Goal: Information Seeking & Learning: Learn about a topic

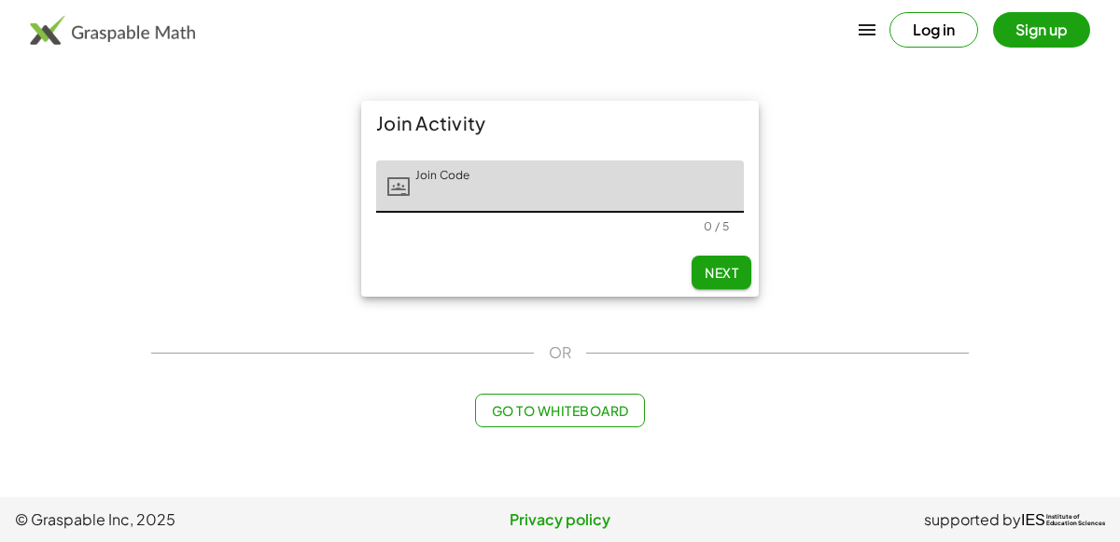
click at [82, 196] on main "Join Activity Join Code Join Code 0 / 5 Next OR Go to Whiteboard" at bounding box center [560, 248] width 1120 height 497
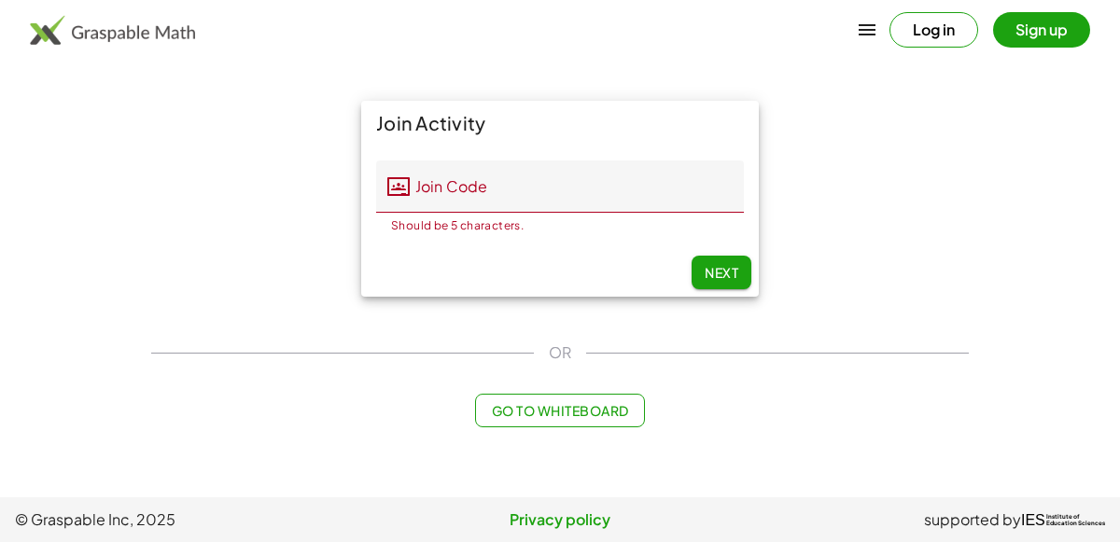
click at [449, 173] on input "Join Code" at bounding box center [577, 186] width 334 height 52
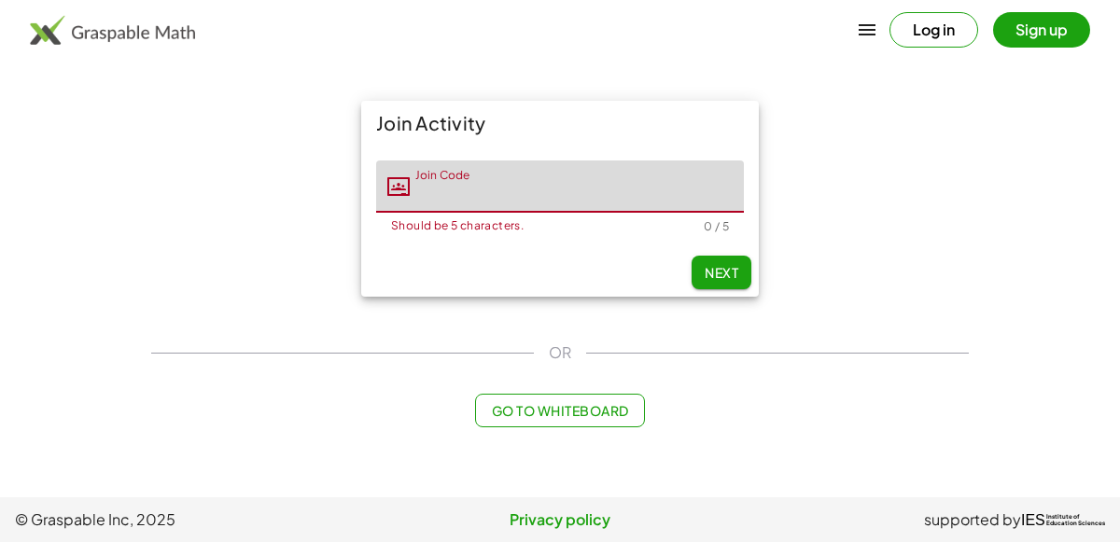
click at [553, 166] on input "Join Code" at bounding box center [577, 186] width 334 height 52
click at [450, 211] on input "Join Code" at bounding box center [577, 186] width 334 height 52
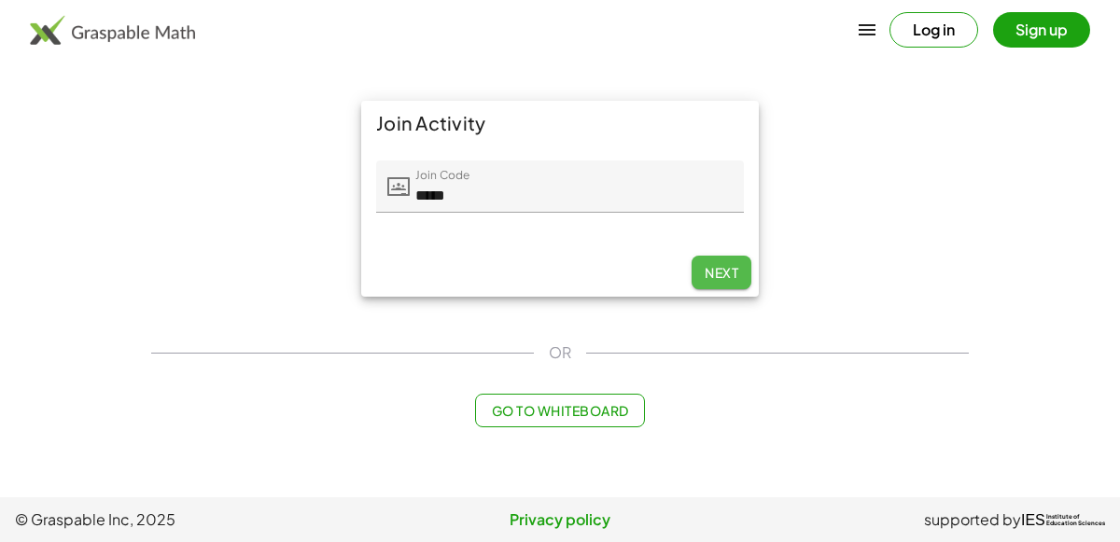
click at [723, 261] on button "Next" at bounding box center [721, 273] width 60 height 34
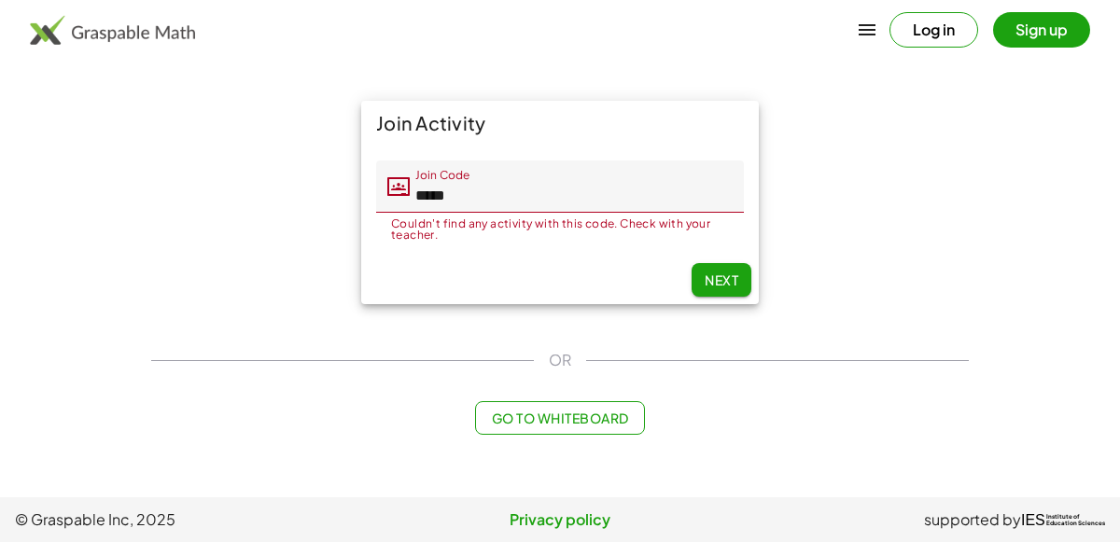
click at [698, 188] on input "*****" at bounding box center [577, 186] width 334 height 52
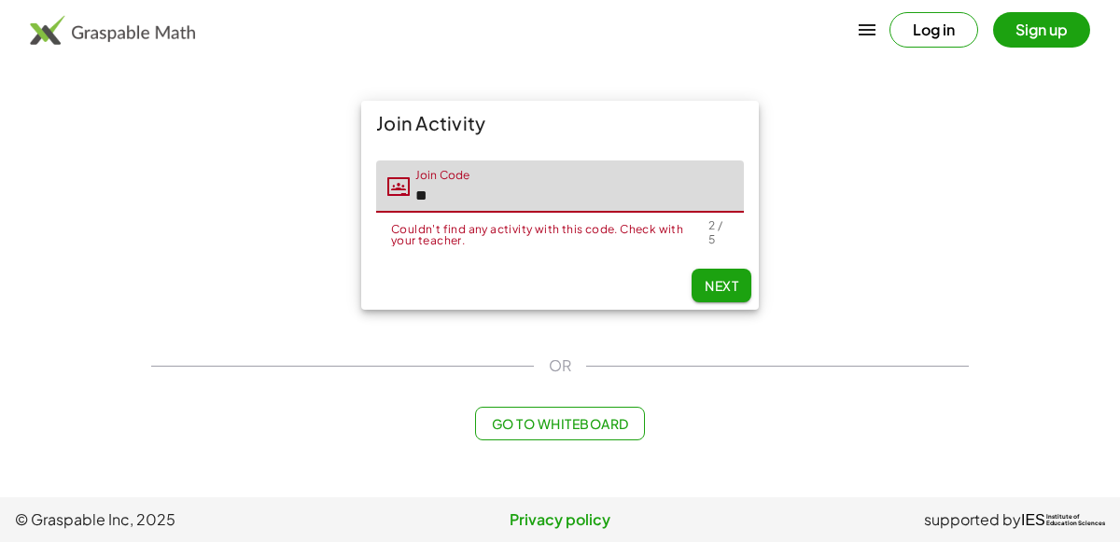
type input "*"
click at [717, 292] on div "Next" at bounding box center [559, 285] width 397 height 49
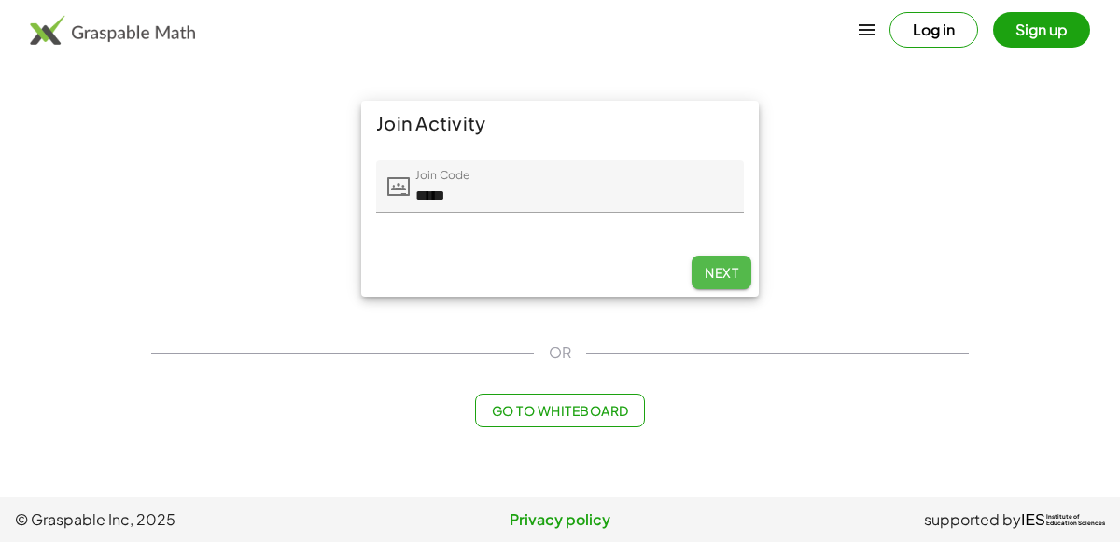
click at [714, 278] on span "Next" at bounding box center [721, 272] width 34 height 17
type input "*****"
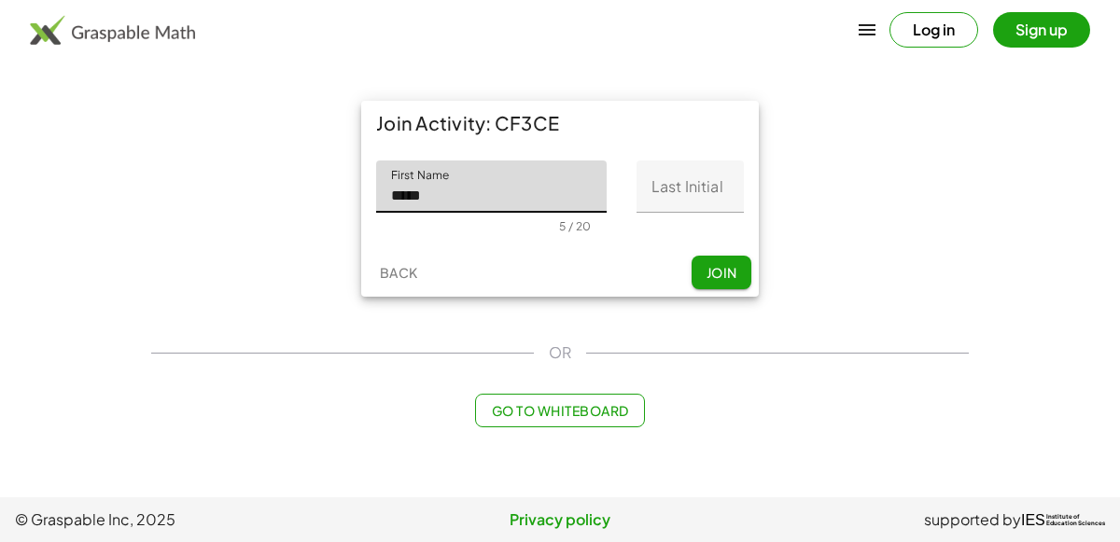
type input "*******"
click at [648, 195] on input "Last Initial" at bounding box center [689, 186] width 107 height 52
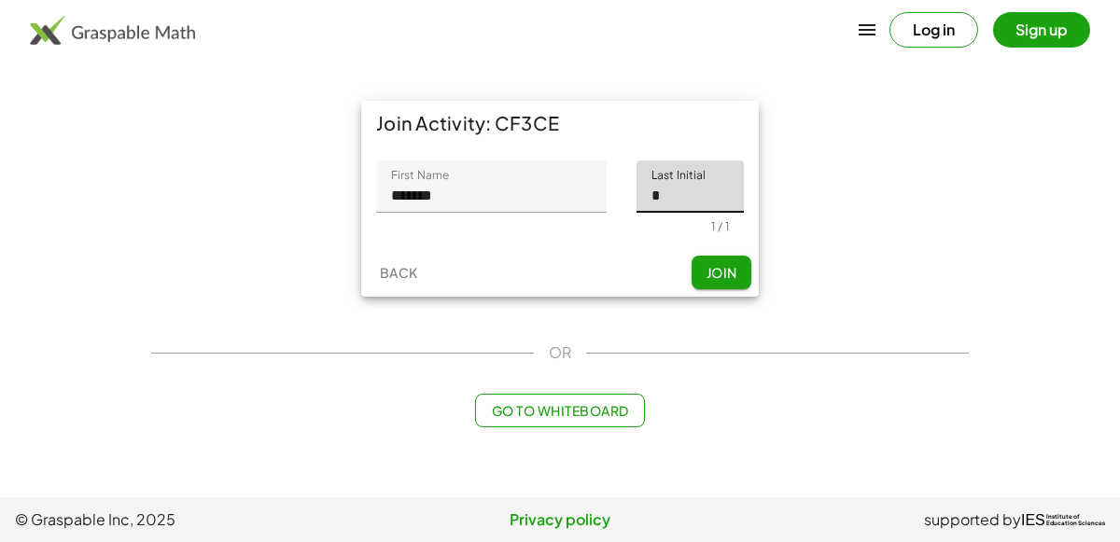
type input "*"
click at [729, 273] on span "Join" at bounding box center [720, 272] width 31 height 17
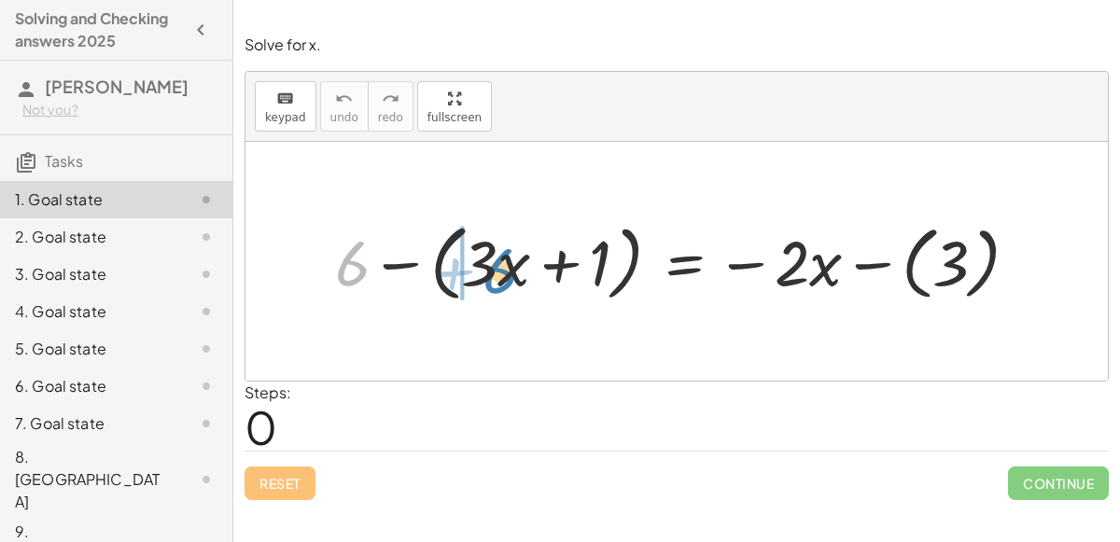
drag, startPoint x: 356, startPoint y: 254, endPoint x: 491, endPoint y: 252, distance: 134.4
click at [491, 252] on div at bounding box center [684, 261] width 717 height 92
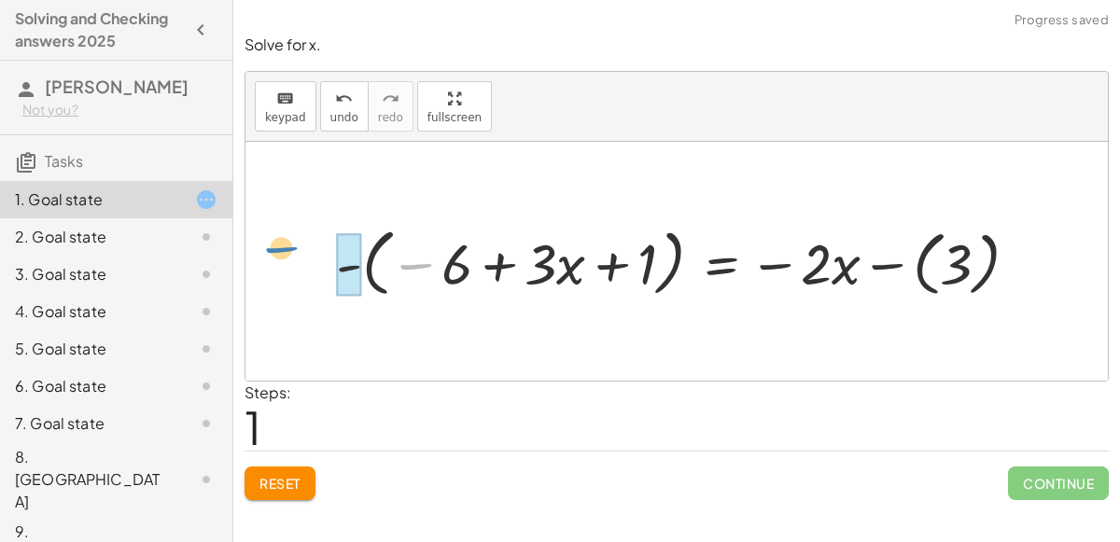
drag, startPoint x: 439, startPoint y: 272, endPoint x: 304, endPoint y: 254, distance: 135.5
click at [304, 254] on div "+ 6 − ( + · 3 · x + 1 ) = − · 2 · x − ( 3 ) − 6 - ( + · 3 · x + 1 ) = − · 2 · x…" at bounding box center [676, 261] width 862 height 239
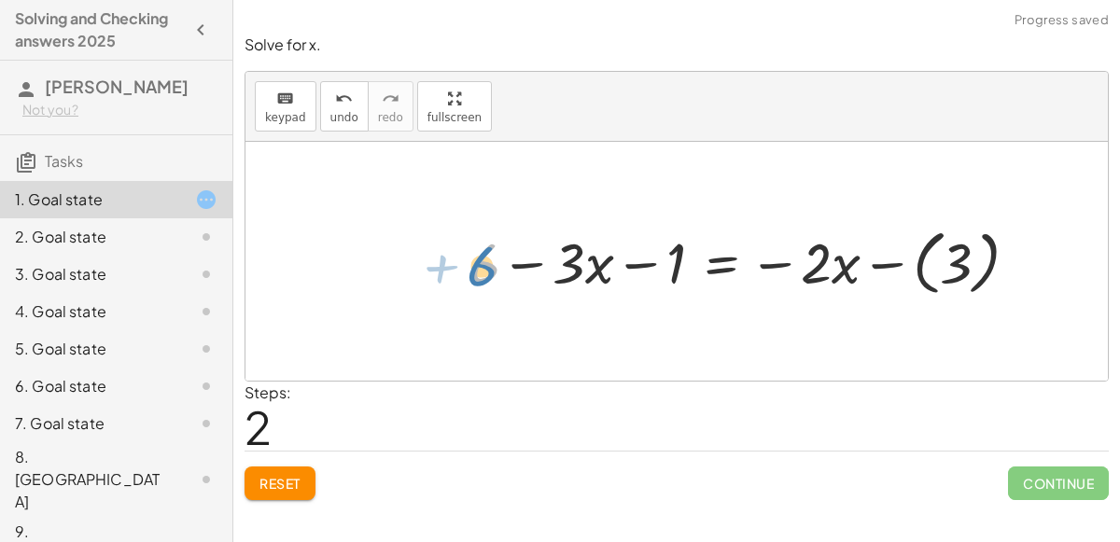
click at [484, 263] on div at bounding box center [751, 261] width 582 height 80
click at [580, 341] on div at bounding box center [676, 261] width 862 height 239
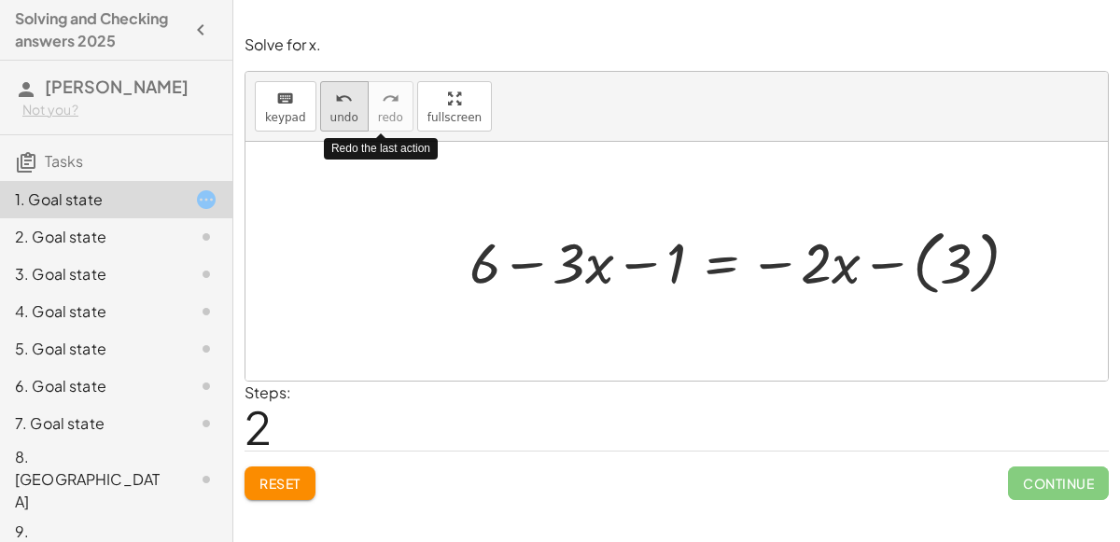
click at [348, 102] on button "undo undo" at bounding box center [344, 106] width 49 height 50
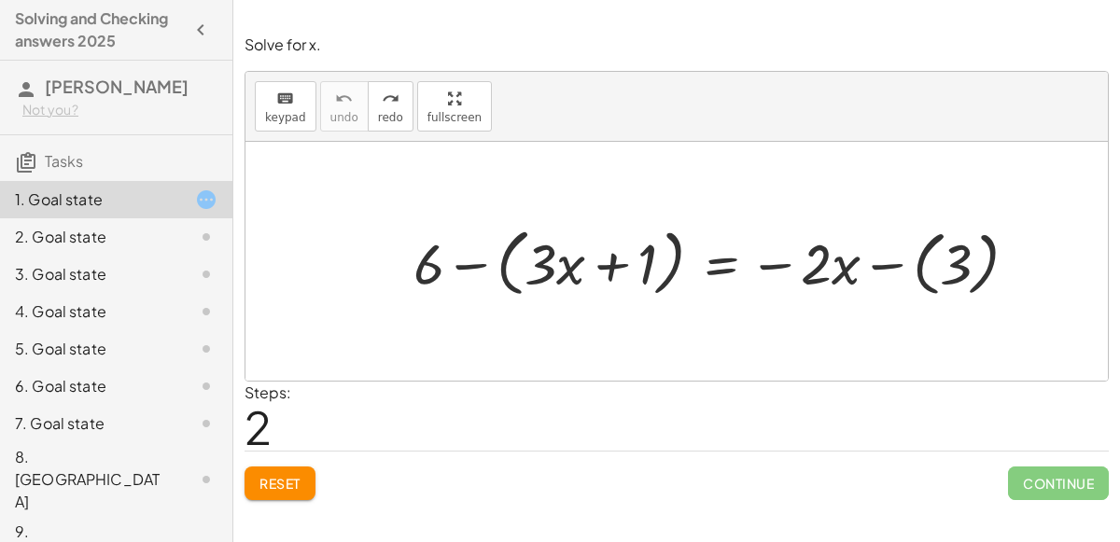
click at [343, 133] on div "keyboard keypad undo [PERSON_NAME] redo fullscreen" at bounding box center [676, 107] width 862 height 70
click at [605, 262] on div at bounding box center [722, 261] width 637 height 83
click at [798, 266] on div at bounding box center [722, 261] width 637 height 83
click at [879, 259] on div at bounding box center [722, 261] width 637 height 83
click at [460, 259] on div at bounding box center [695, 261] width 582 height 83
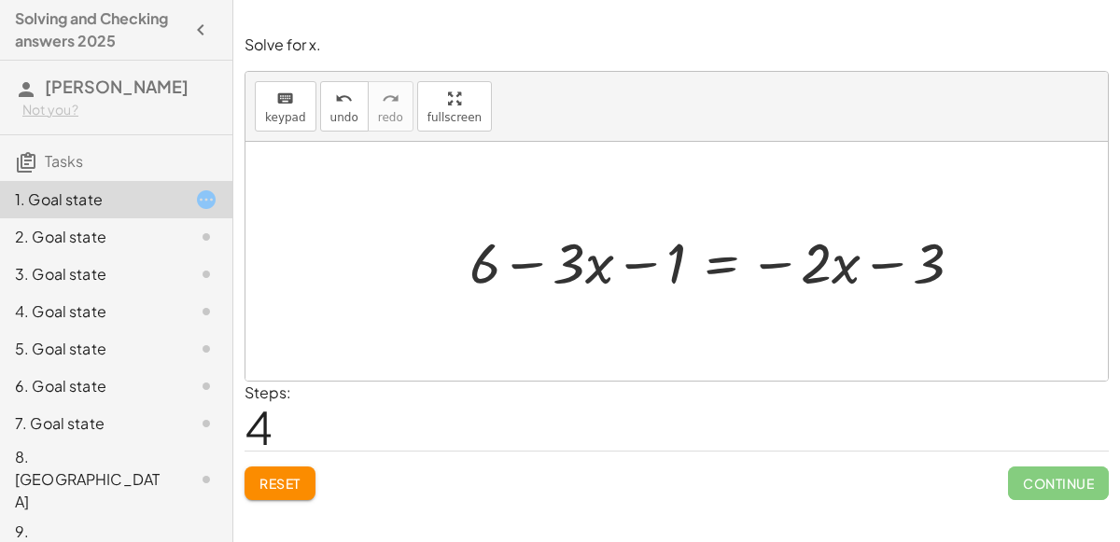
click at [545, 267] on div at bounding box center [723, 261] width 526 height 75
drag, startPoint x: 478, startPoint y: 268, endPoint x: 577, endPoint y: 273, distance: 99.1
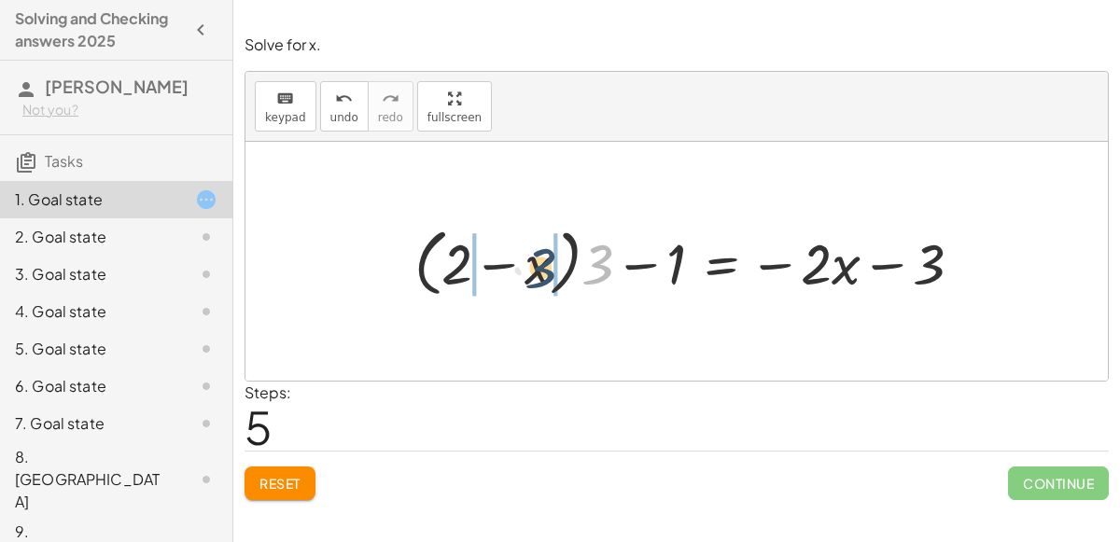
drag, startPoint x: 585, startPoint y: 247, endPoint x: 523, endPoint y: 249, distance: 62.5
click at [523, 249] on div at bounding box center [695, 261] width 581 height 83
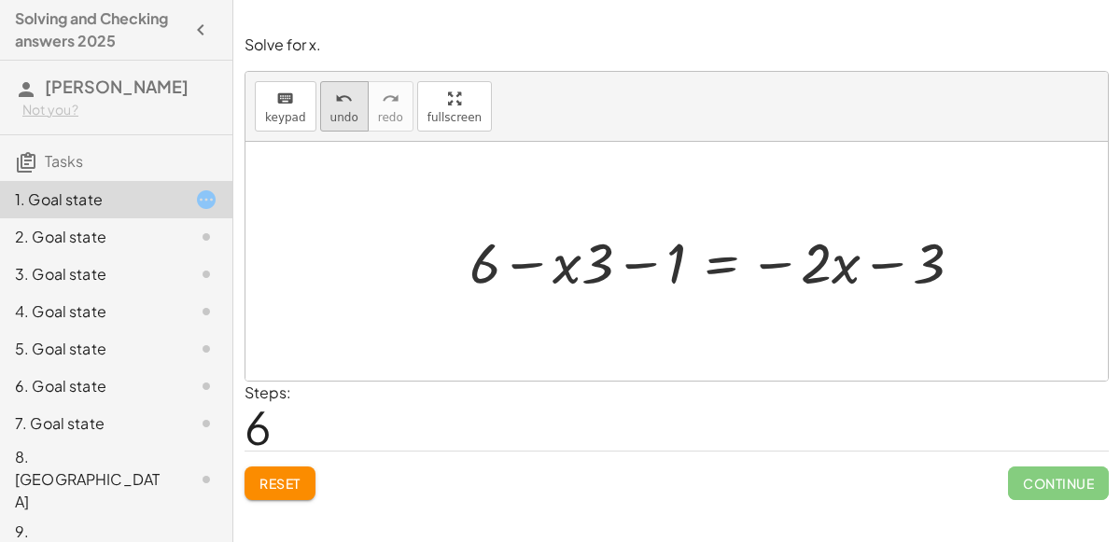
click at [320, 108] on button "undo undo" at bounding box center [344, 106] width 49 height 50
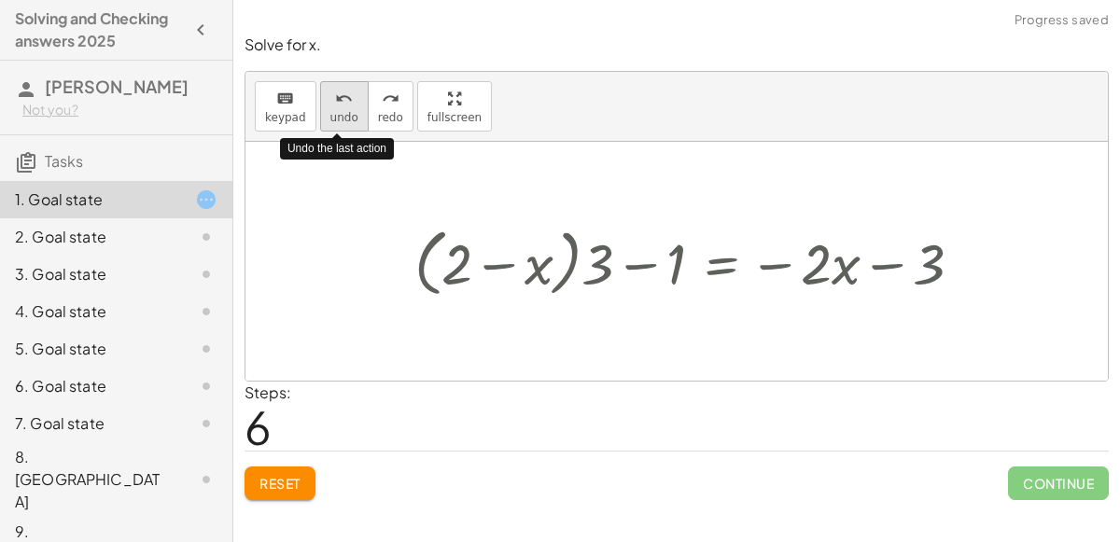
click at [320, 108] on button "undo undo" at bounding box center [344, 106] width 49 height 50
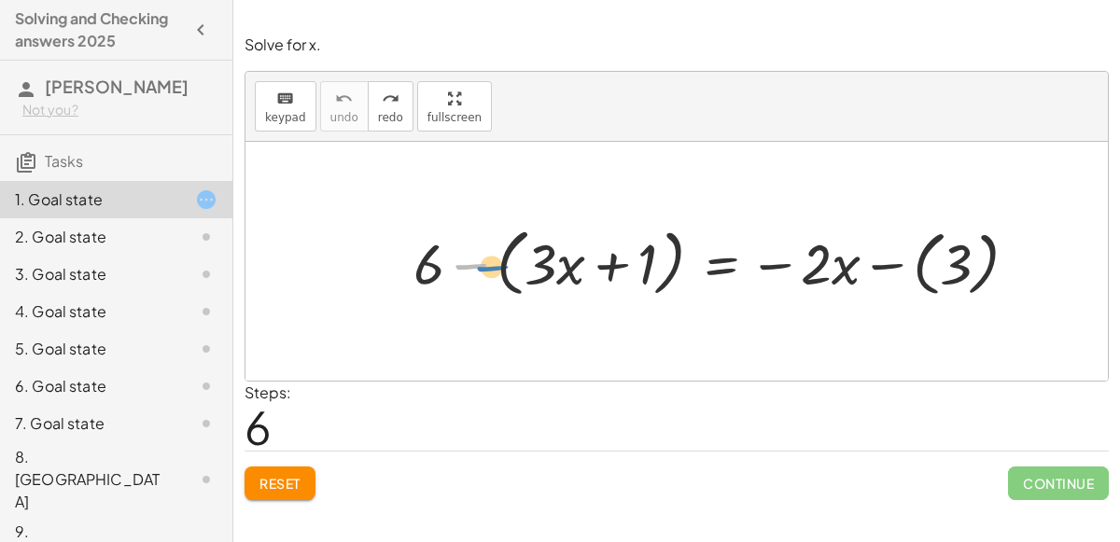
drag, startPoint x: 467, startPoint y: 260, endPoint x: 478, endPoint y: 256, distance: 12.1
click at [478, 256] on div at bounding box center [722, 261] width 637 height 83
click at [471, 258] on div at bounding box center [722, 261] width 637 height 83
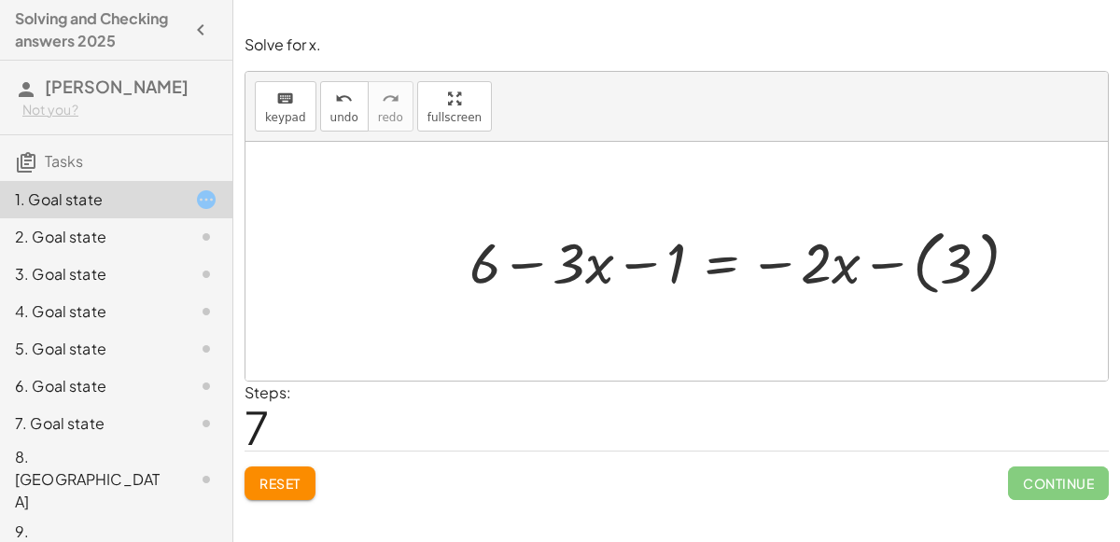
click at [631, 259] on div at bounding box center [751, 261] width 582 height 80
click at [530, 260] on div at bounding box center [751, 261] width 582 height 80
click at [488, 260] on div at bounding box center [751, 261] width 582 height 80
click at [577, 269] on div at bounding box center [751, 261] width 582 height 80
click at [667, 272] on div at bounding box center [751, 261] width 582 height 80
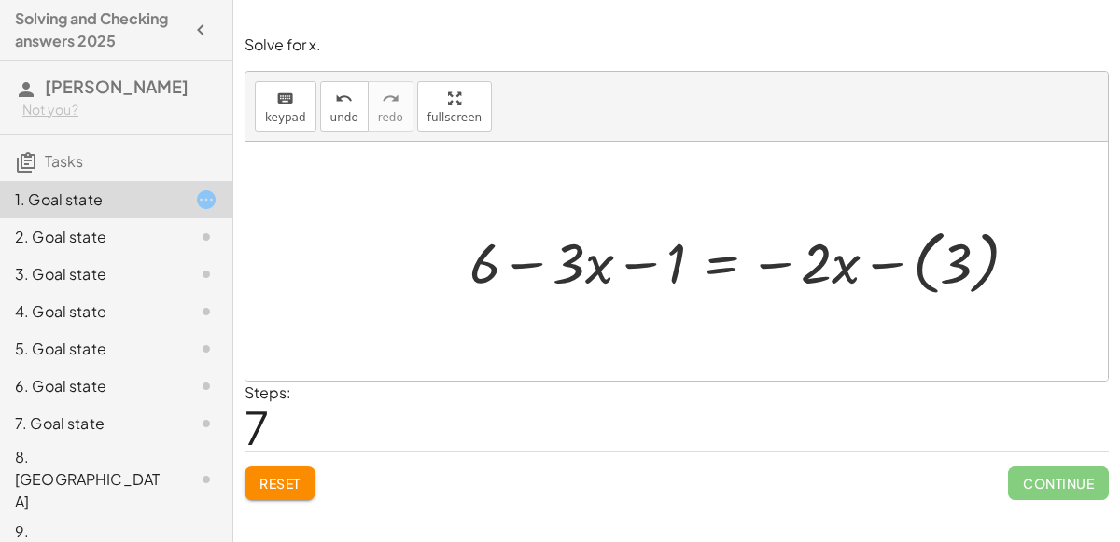
click at [887, 262] on div at bounding box center [751, 261] width 582 height 80
click at [843, 265] on div at bounding box center [723, 261] width 526 height 75
click at [848, 262] on div at bounding box center [723, 261] width 526 height 75
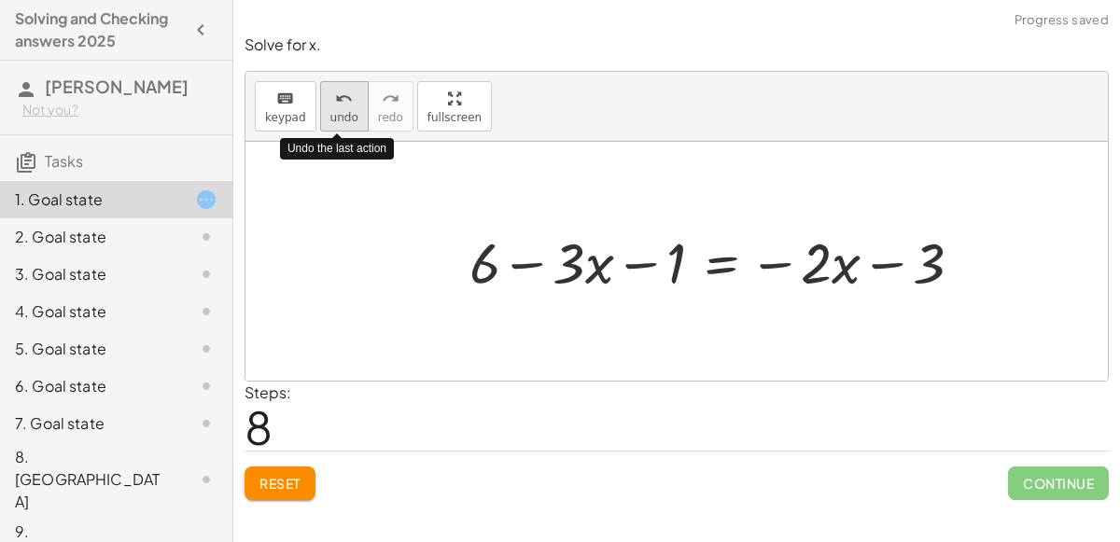
click at [320, 81] on button "undo undo" at bounding box center [344, 106] width 49 height 50
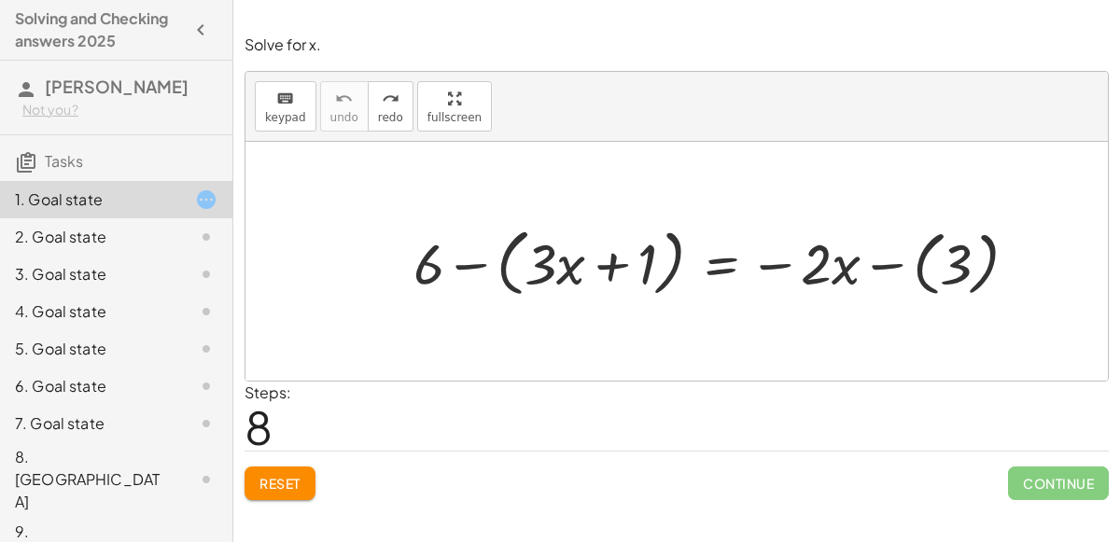
click at [602, 275] on div at bounding box center [722, 261] width 637 height 83
drag, startPoint x: 427, startPoint y: 277, endPoint x: 550, endPoint y: 276, distance: 122.2
click at [550, 276] on div at bounding box center [722, 261] width 637 height 83
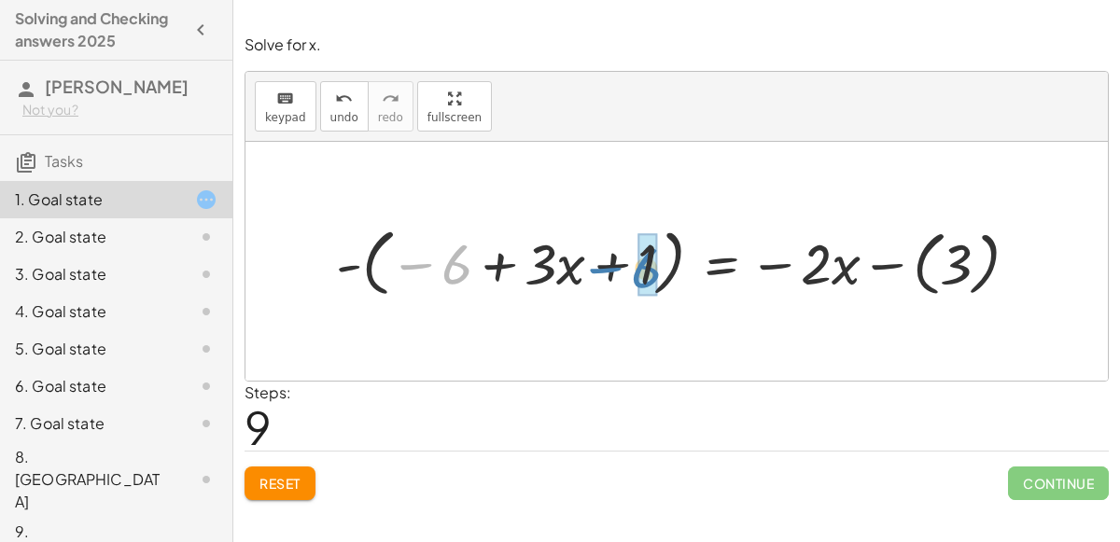
drag, startPoint x: 459, startPoint y: 271, endPoint x: 648, endPoint y: 273, distance: 189.4
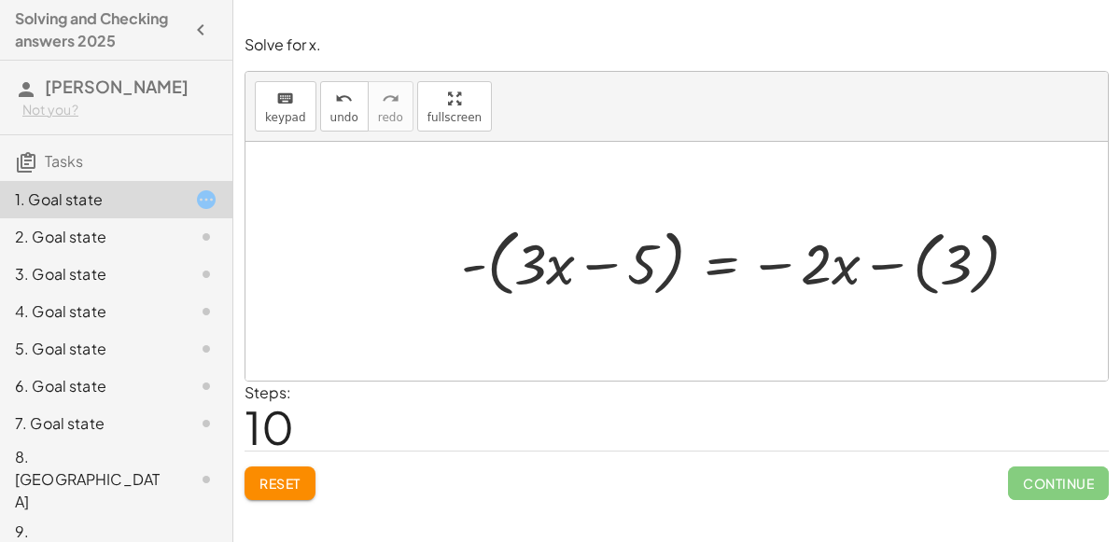
click at [497, 276] on div at bounding box center [747, 261] width 591 height 83
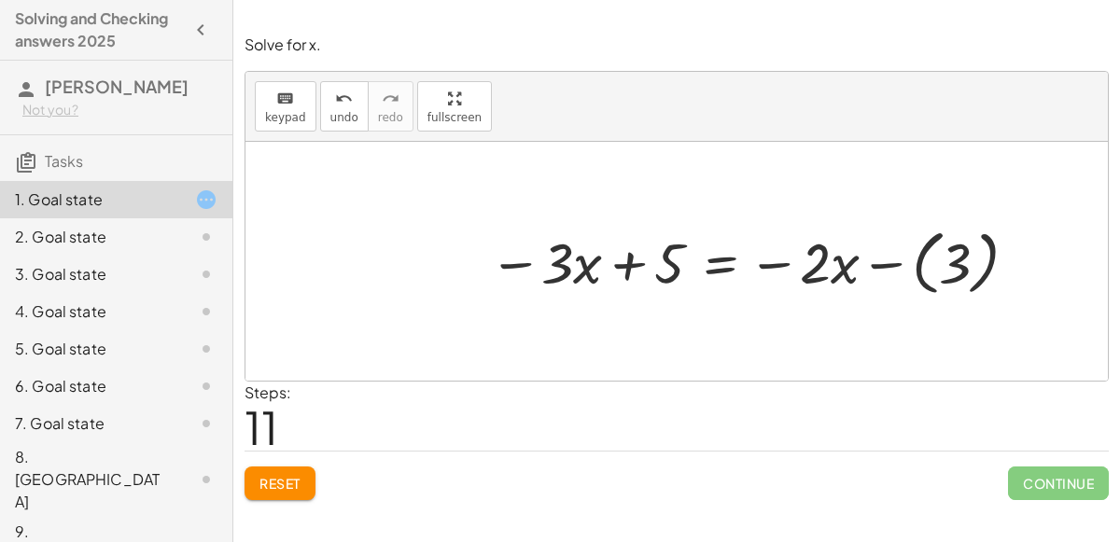
click at [728, 326] on div at bounding box center [676, 261] width 862 height 239
click at [921, 272] on div at bounding box center [756, 261] width 552 height 80
click at [921, 272] on div at bounding box center [728, 261] width 497 height 75
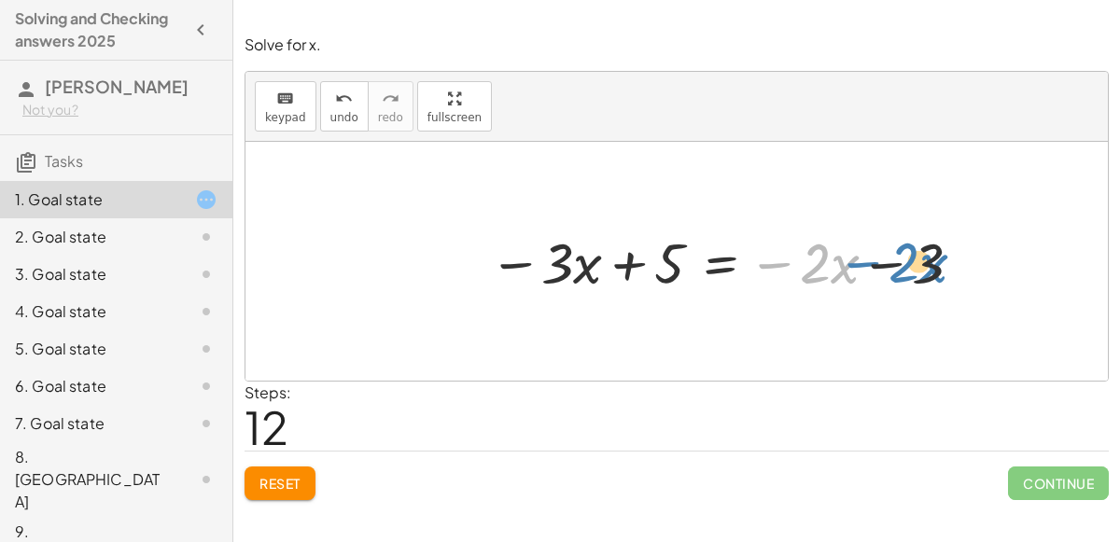
drag, startPoint x: 765, startPoint y: 253, endPoint x: 857, endPoint y: 255, distance: 91.5
click at [857, 255] on div at bounding box center [728, 261] width 497 height 75
click at [880, 261] on div at bounding box center [728, 261] width 497 height 75
click at [783, 260] on div at bounding box center [728, 261] width 497 height 75
click at [857, 376] on div at bounding box center [676, 261] width 862 height 239
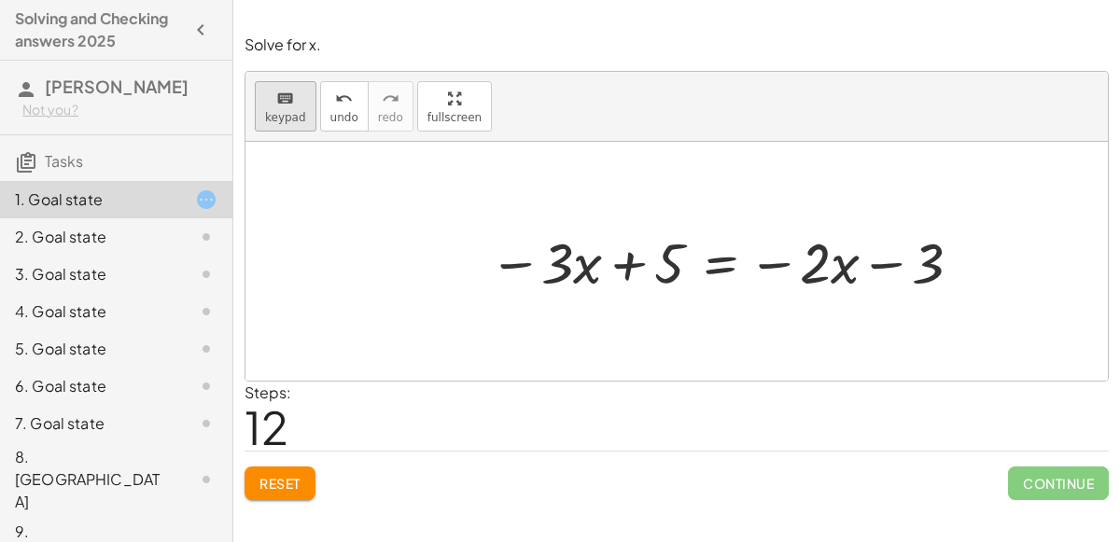
click at [307, 113] on button "keyboard keypad" at bounding box center [286, 106] width 62 height 50
click at [634, 256] on div at bounding box center [643, 264] width 82 height 63
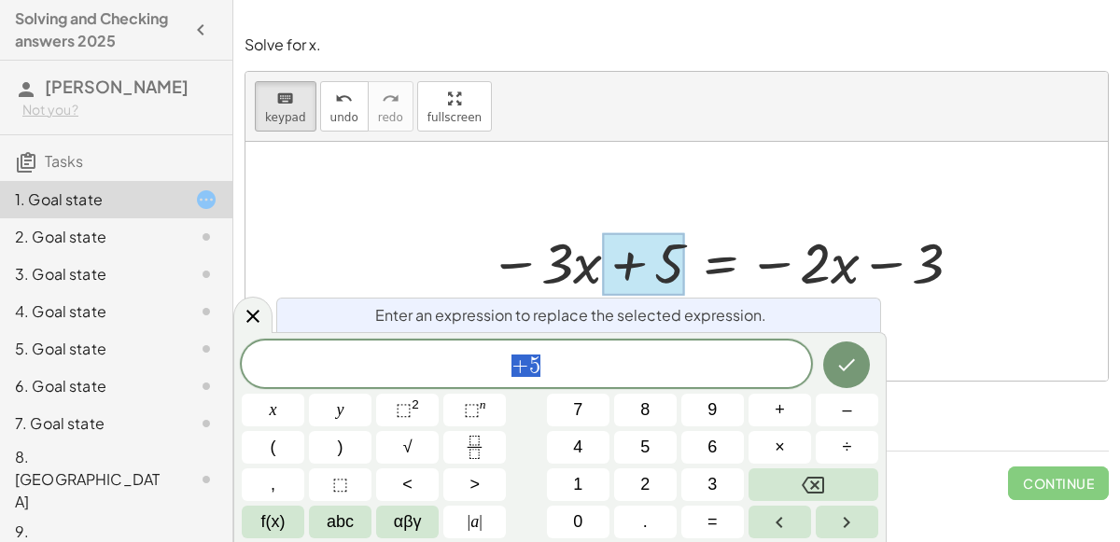
click at [586, 353] on span "+ 5" at bounding box center [526, 366] width 569 height 26
click at [602, 306] on span "Enter an expression to replace the selected expression." at bounding box center [570, 315] width 391 height 22
click at [262, 297] on div at bounding box center [676, 261] width 862 height 239
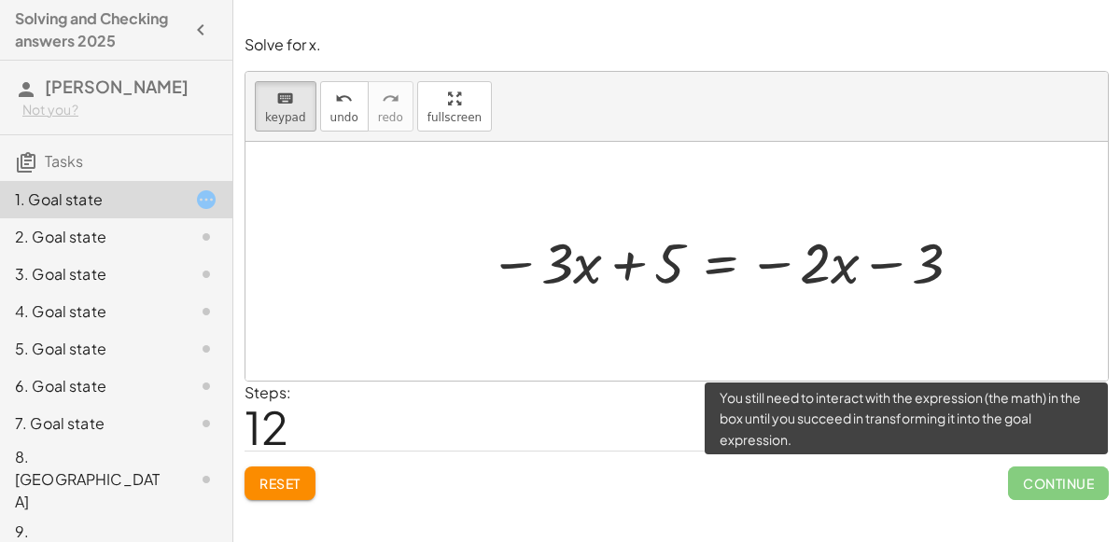
click at [1071, 478] on span "Continue" at bounding box center [1058, 484] width 101 height 34
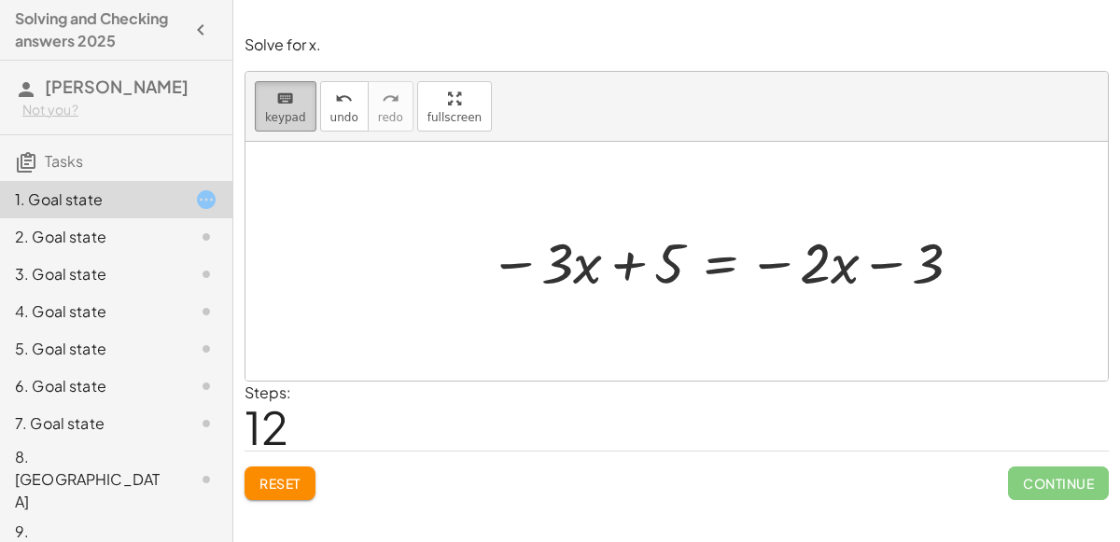
click at [279, 106] on icon "keyboard" at bounding box center [285, 99] width 18 height 22
click at [519, 261] on div at bounding box center [728, 261] width 497 height 75
click at [551, 264] on div at bounding box center [728, 261] width 497 height 75
click at [578, 262] on div at bounding box center [728, 261] width 497 height 75
drag, startPoint x: 578, startPoint y: 262, endPoint x: 568, endPoint y: 268, distance: 10.9
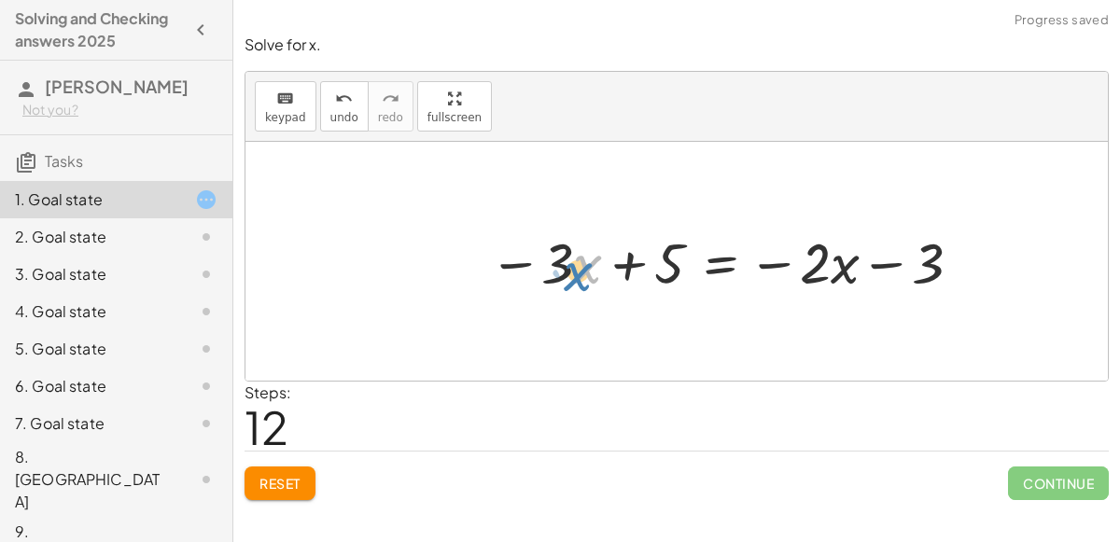
click at [568, 268] on div at bounding box center [728, 261] width 497 height 75
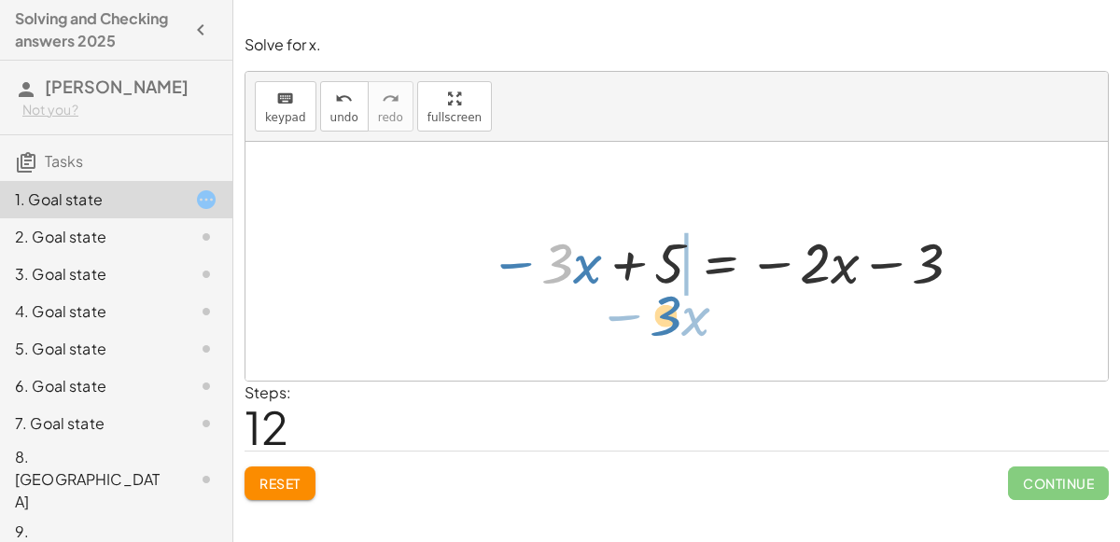
drag, startPoint x: 553, startPoint y: 272, endPoint x: 662, endPoint y: 318, distance: 118.7
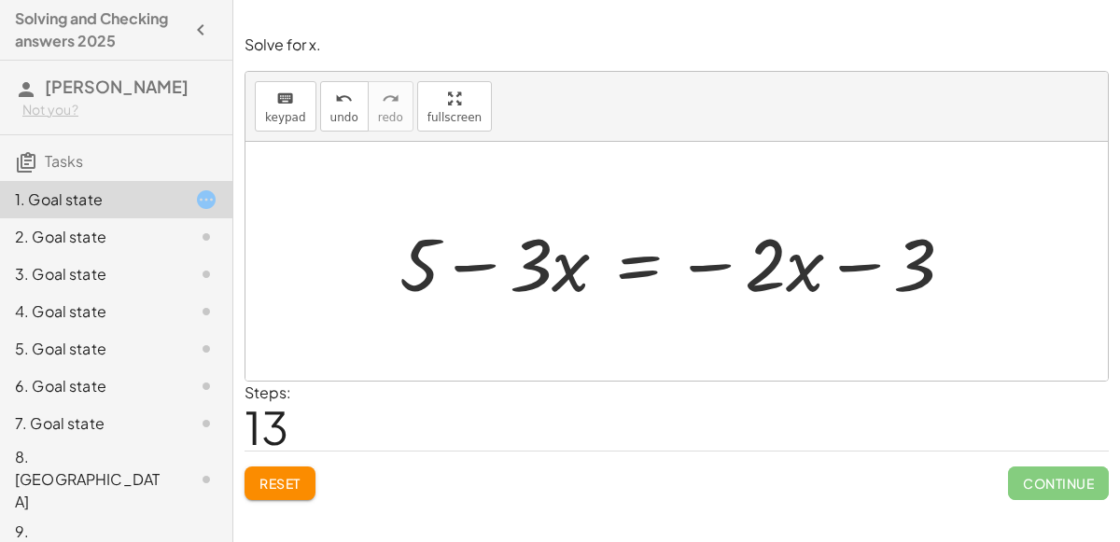
click at [722, 263] on div at bounding box center [684, 262] width 588 height 96
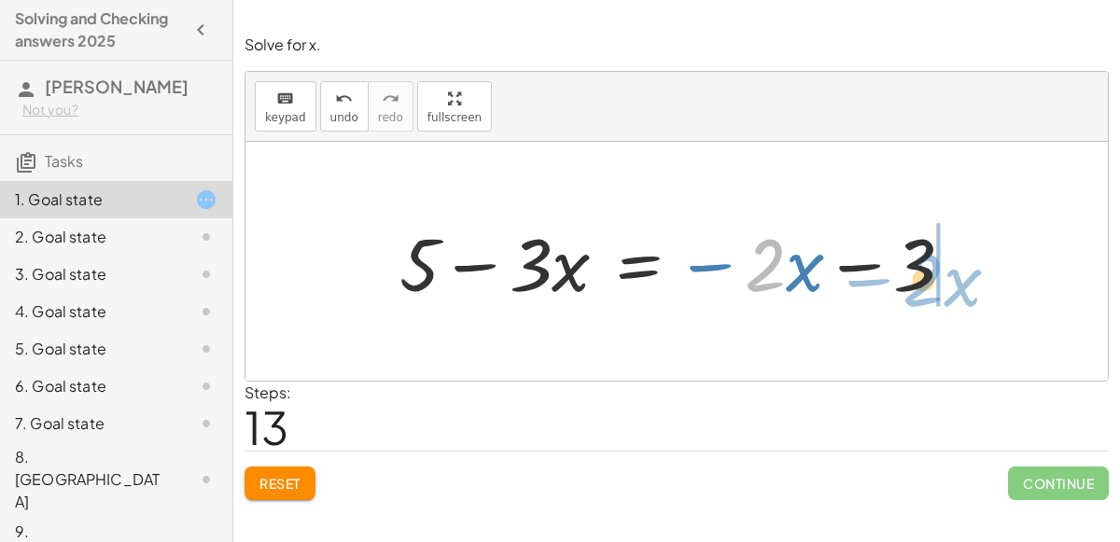
drag, startPoint x: 753, startPoint y: 283, endPoint x: 911, endPoint y: 297, distance: 158.3
click at [911, 297] on div at bounding box center [684, 262] width 588 height 96
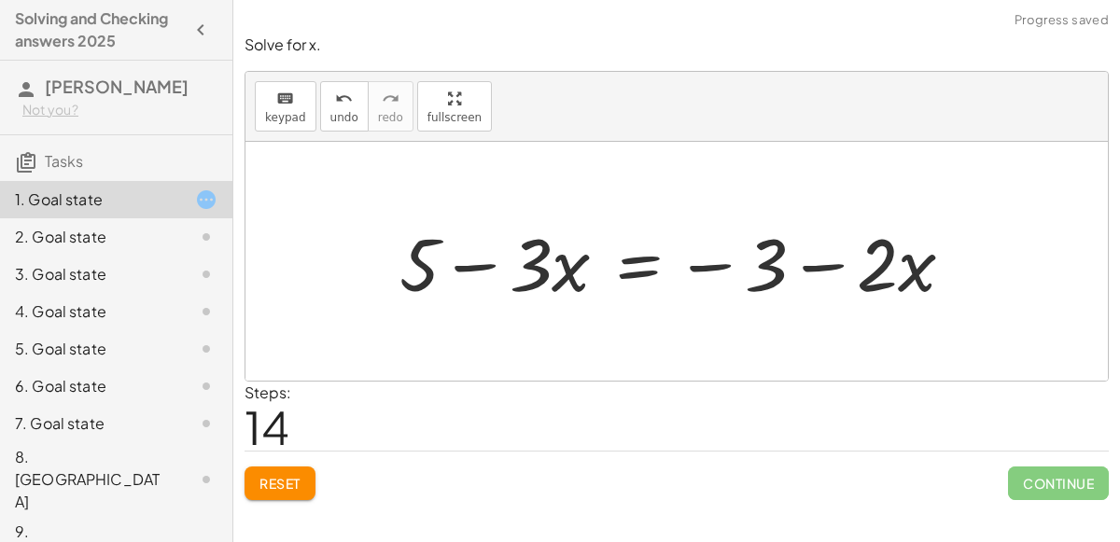
click at [758, 281] on div at bounding box center [684, 262] width 588 height 96
drag, startPoint x: 714, startPoint y: 266, endPoint x: 691, endPoint y: 243, distance: 32.3
click at [691, 243] on div at bounding box center [684, 262] width 588 height 96
drag, startPoint x: 529, startPoint y: 270, endPoint x: 674, endPoint y: 211, distance: 156.1
click at [674, 214] on div at bounding box center [684, 262] width 588 height 96
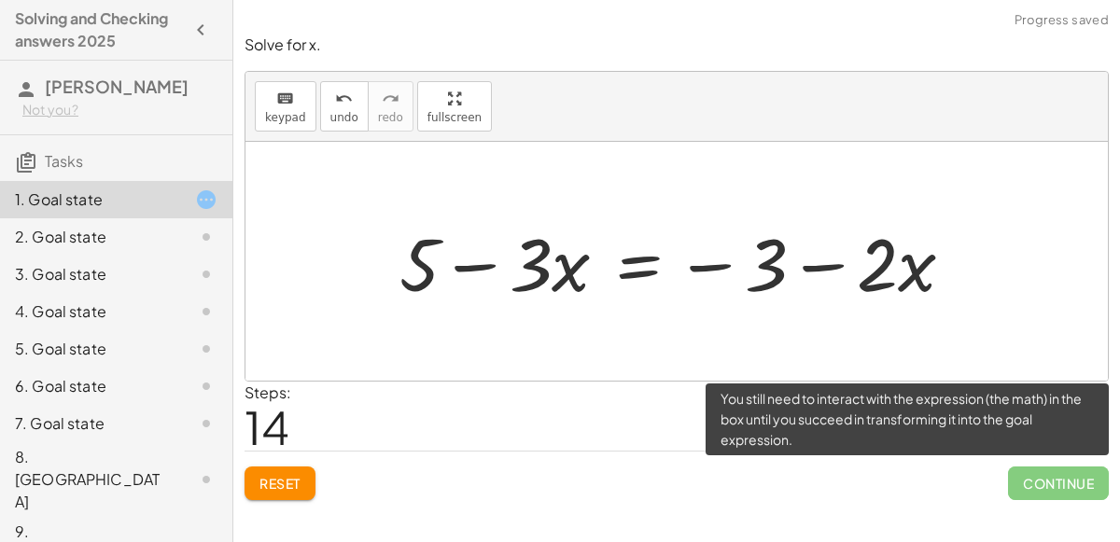
click at [1021, 486] on span "Continue" at bounding box center [1058, 484] width 101 height 34
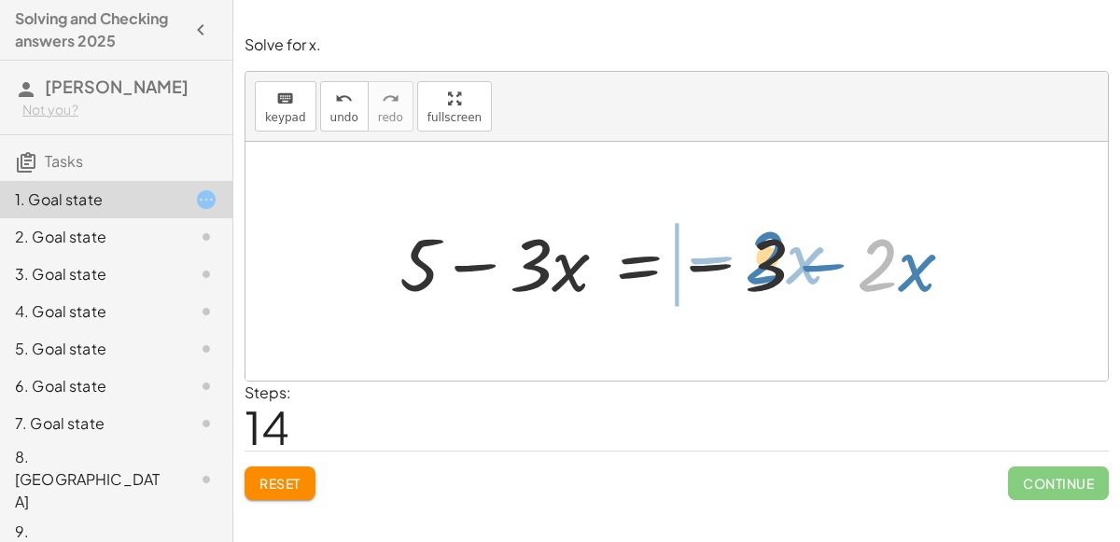
drag, startPoint x: 868, startPoint y: 269, endPoint x: 746, endPoint y: 258, distance: 122.7
click at [746, 258] on div at bounding box center [684, 262] width 588 height 96
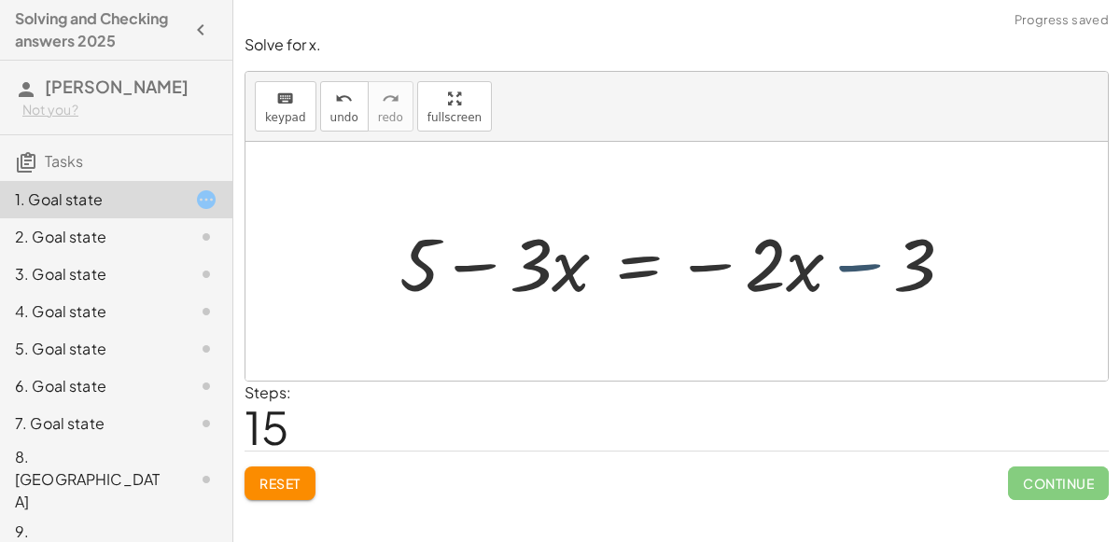
drag, startPoint x: 884, startPoint y: 274, endPoint x: 900, endPoint y: 279, distance: 17.4
click at [900, 279] on div at bounding box center [684, 262] width 588 height 96
drag, startPoint x: 698, startPoint y: 262, endPoint x: 828, endPoint y: 257, distance: 129.8
click at [828, 257] on div at bounding box center [684, 262] width 588 height 96
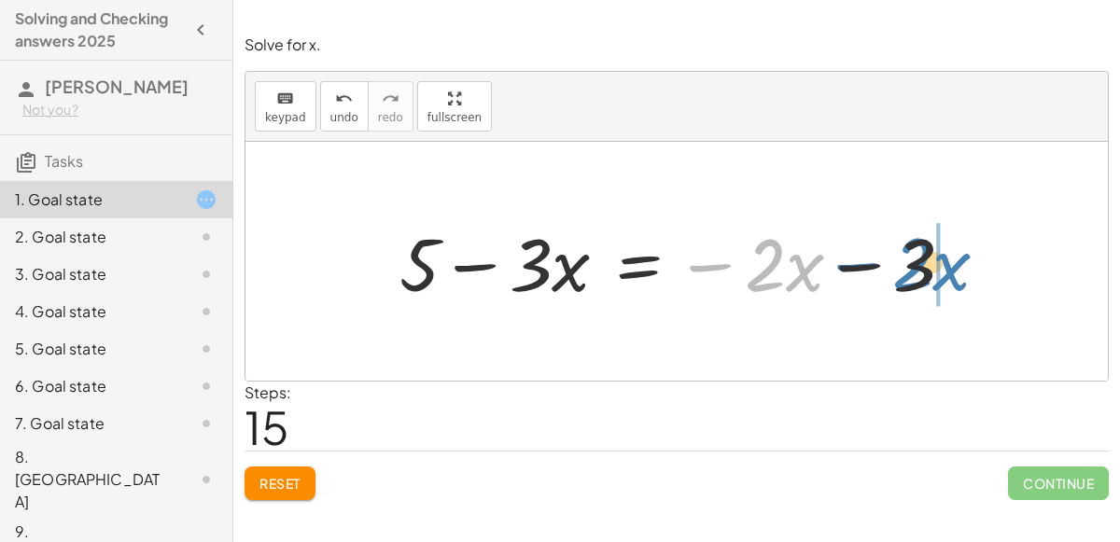
drag, startPoint x: 720, startPoint y: 267, endPoint x: 868, endPoint y: 266, distance: 147.4
click at [868, 266] on div at bounding box center [684, 262] width 588 height 96
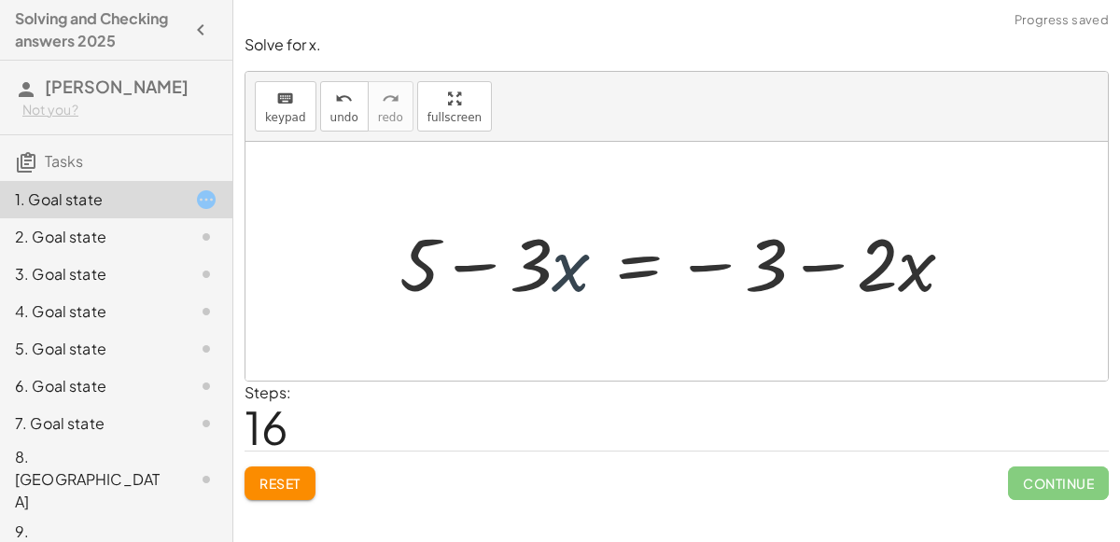
click at [572, 249] on div at bounding box center [684, 262] width 588 height 96
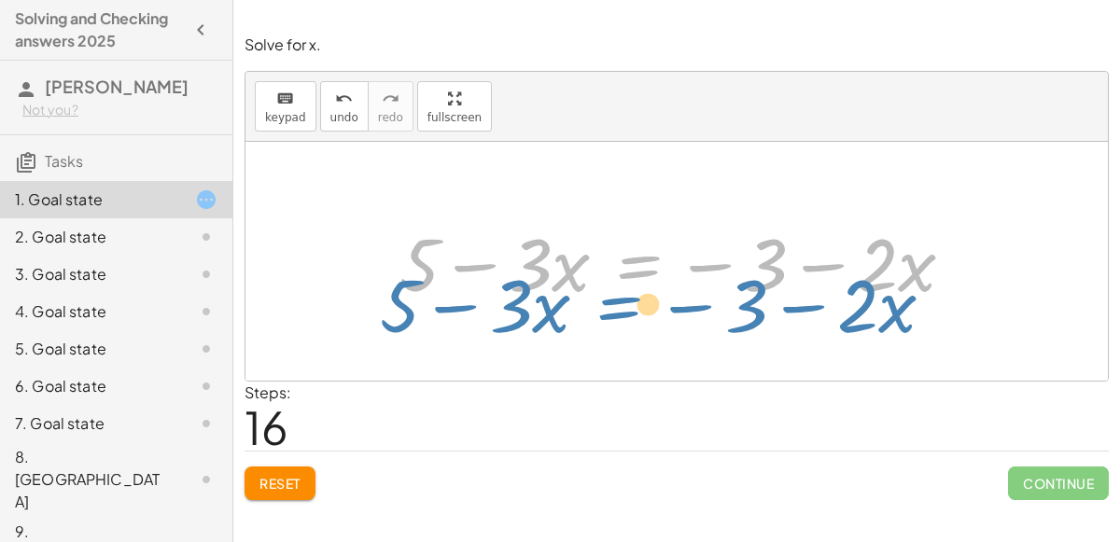
drag, startPoint x: 630, startPoint y: 266, endPoint x: 486, endPoint y: 300, distance: 147.6
click at [486, 300] on div at bounding box center [684, 262] width 588 height 96
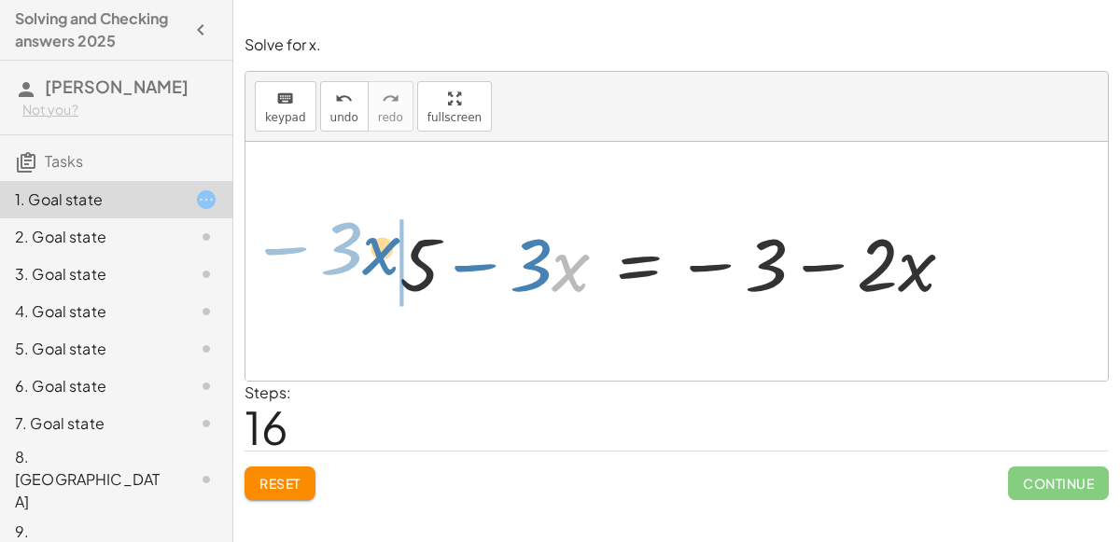
drag, startPoint x: 567, startPoint y: 286, endPoint x: 378, endPoint y: 267, distance: 190.3
click at [378, 267] on div "+ 6 − ( + · 3 · x + 1 ) = − · 2 · x − ( 3 ) - ( − 6 + · 3 · x + 1 ) = − · 2 · x…" at bounding box center [676, 261] width 611 height 105
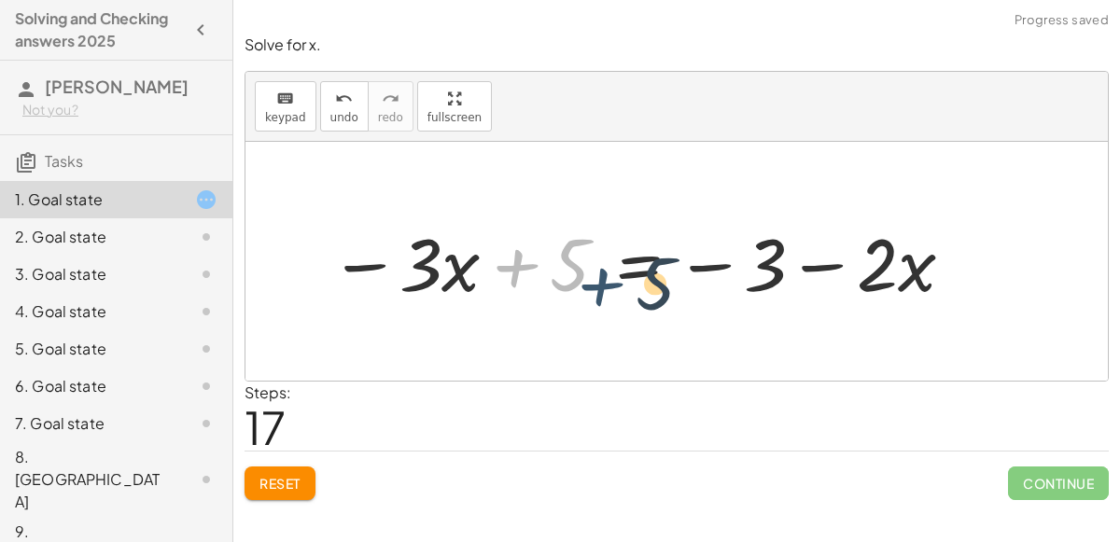
drag, startPoint x: 513, startPoint y: 265, endPoint x: 612, endPoint y: 286, distance: 101.0
click at [612, 286] on div at bounding box center [642, 262] width 645 height 96
drag, startPoint x: 503, startPoint y: 253, endPoint x: 676, endPoint y: 254, distance: 172.6
click at [676, 254] on div at bounding box center [642, 262] width 645 height 96
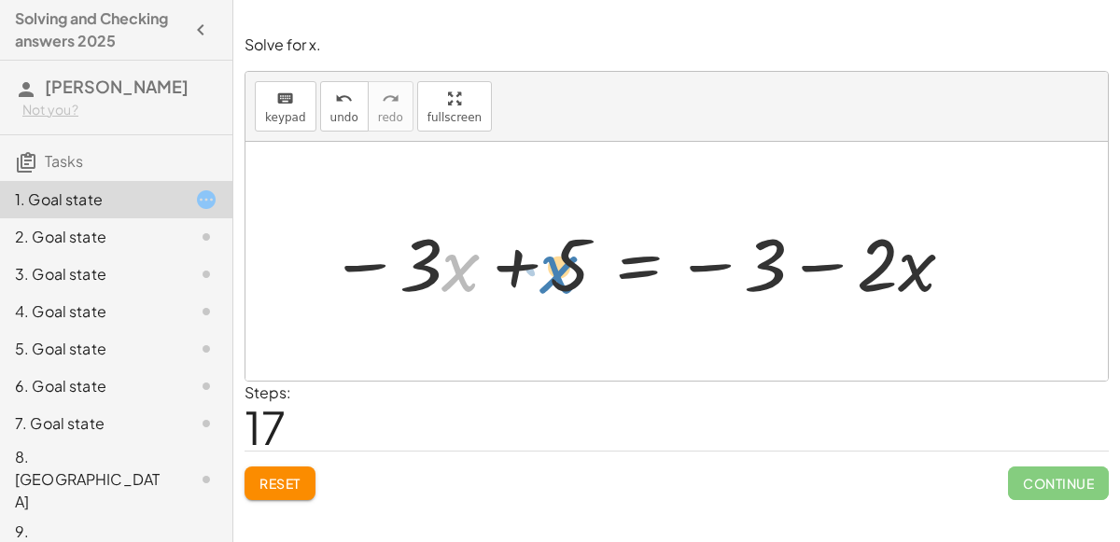
drag, startPoint x: 459, startPoint y: 277, endPoint x: 564, endPoint y: 280, distance: 105.5
click at [564, 280] on div at bounding box center [642, 262] width 645 height 96
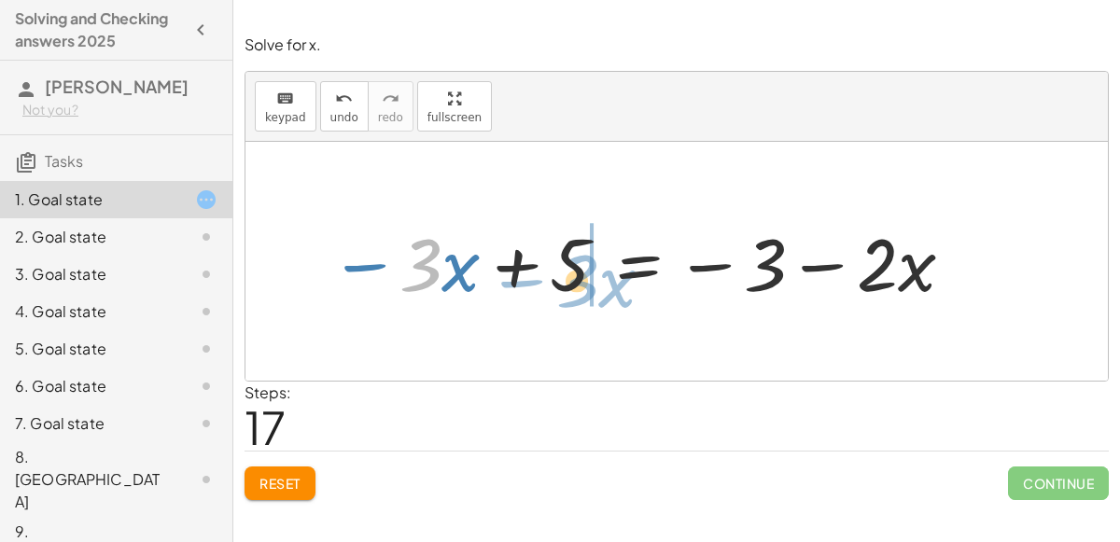
drag, startPoint x: 432, startPoint y: 255, endPoint x: 592, endPoint y: 270, distance: 161.2
click at [592, 270] on div at bounding box center [642, 262] width 645 height 96
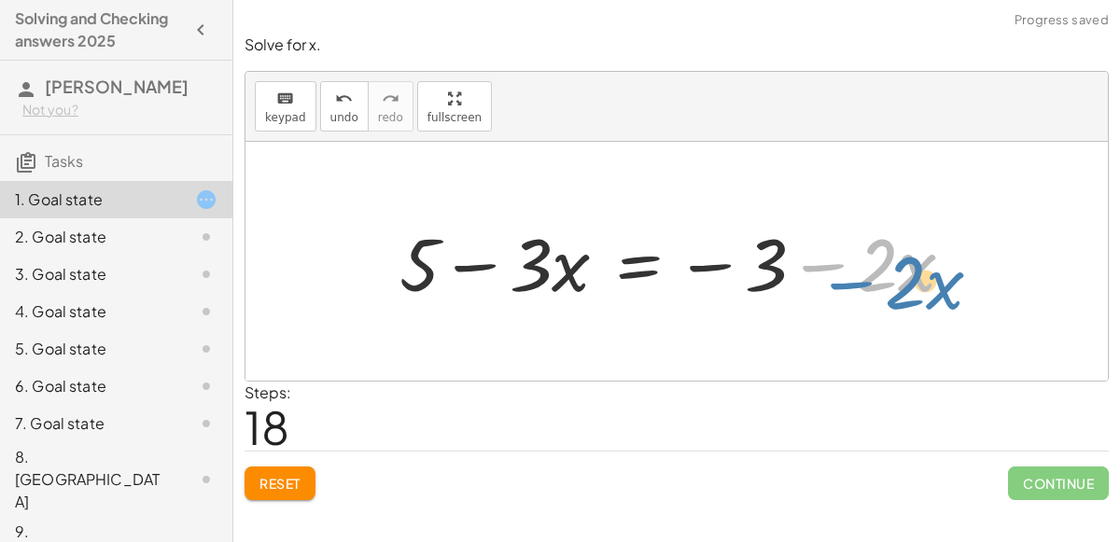
drag, startPoint x: 789, startPoint y: 252, endPoint x: 801, endPoint y: 265, distance: 17.2
click at [801, 265] on div at bounding box center [684, 262] width 588 height 96
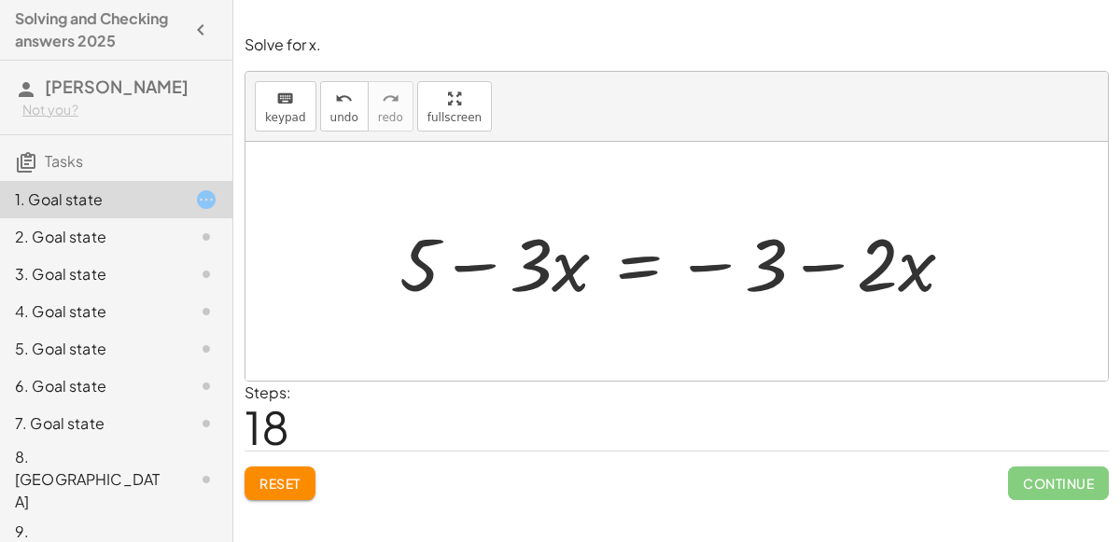
click at [813, 262] on div at bounding box center [684, 262] width 588 height 96
click at [492, 259] on div at bounding box center [684, 262] width 588 height 96
click at [720, 271] on div at bounding box center [684, 262] width 588 height 96
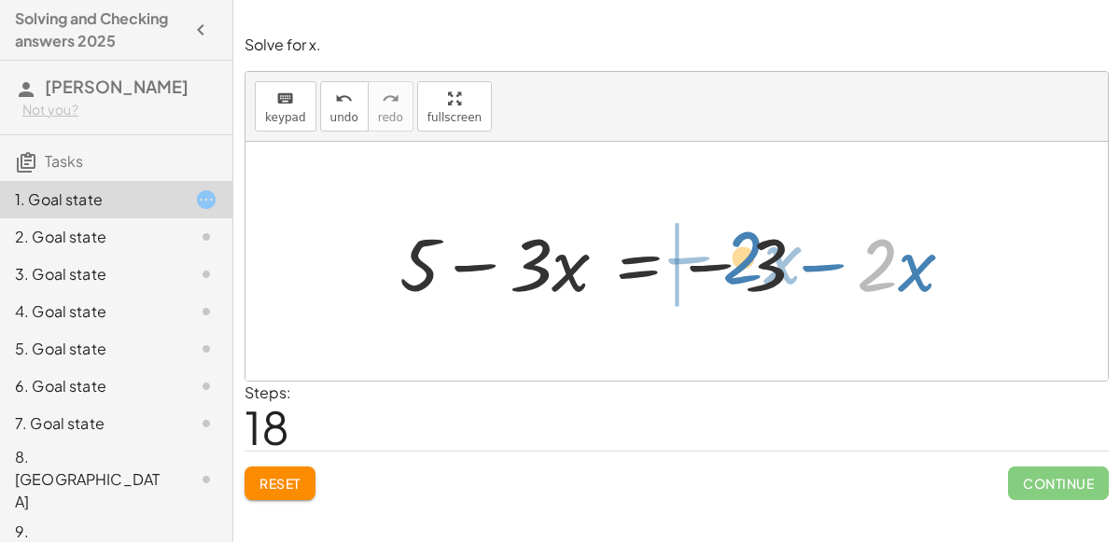
drag, startPoint x: 890, startPoint y: 264, endPoint x: 758, endPoint y: 258, distance: 132.7
click at [758, 258] on div at bounding box center [684, 262] width 588 height 96
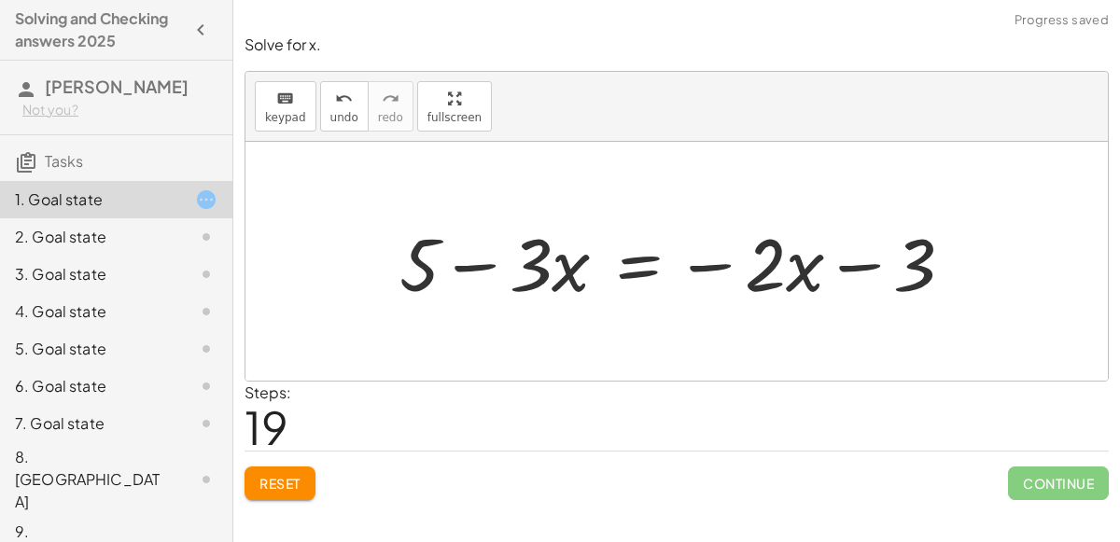
click at [868, 257] on div at bounding box center [684, 262] width 588 height 96
drag, startPoint x: 553, startPoint y: 271, endPoint x: 763, endPoint y: 261, distance: 210.1
click at [763, 261] on div at bounding box center [684, 262] width 588 height 96
drag, startPoint x: 541, startPoint y: 258, endPoint x: 775, endPoint y: 254, distance: 234.2
click at [775, 254] on div at bounding box center [684, 262] width 588 height 96
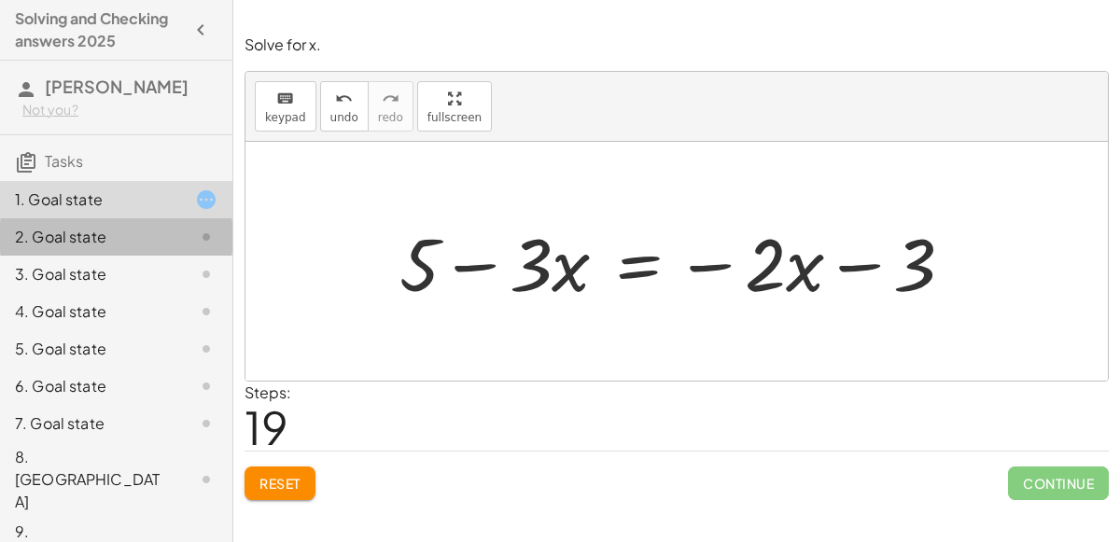
click at [104, 227] on div "2. Goal state" at bounding box center [90, 237] width 150 height 22
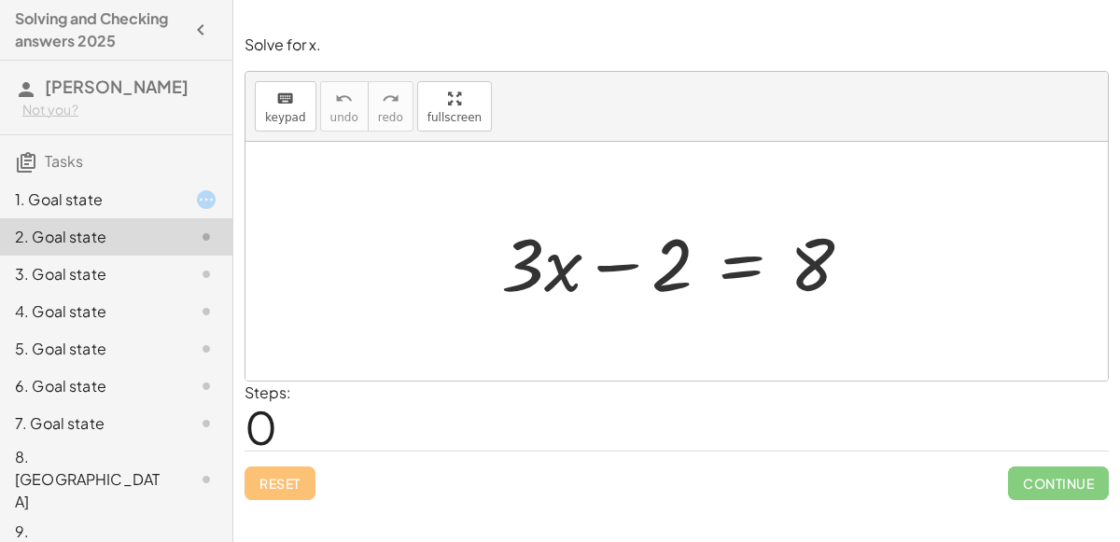
click at [100, 256] on div "1. Goal state" at bounding box center [116, 274] width 232 height 37
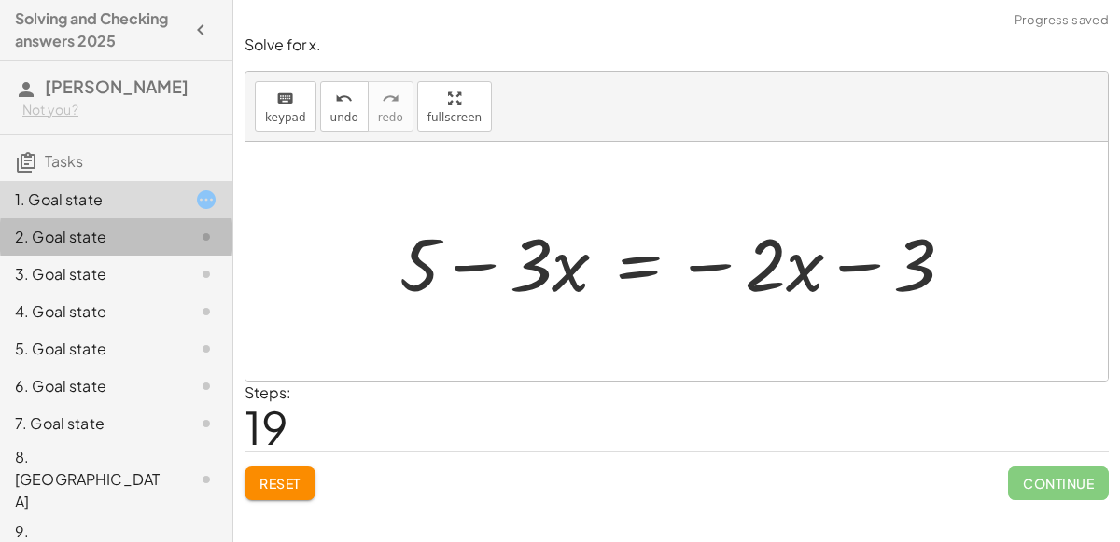
click at [178, 234] on div at bounding box center [191, 237] width 52 height 22
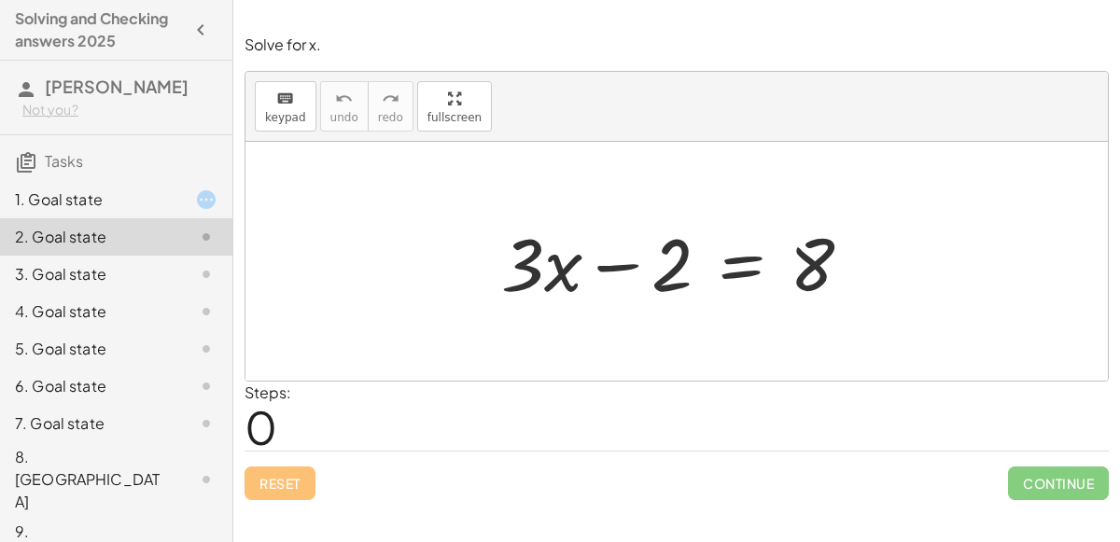
click at [565, 129] on div "keyboard keypad undo [PERSON_NAME] redo fullscreen" at bounding box center [676, 107] width 862 height 70
click at [177, 194] on div at bounding box center [191, 199] width 52 height 22
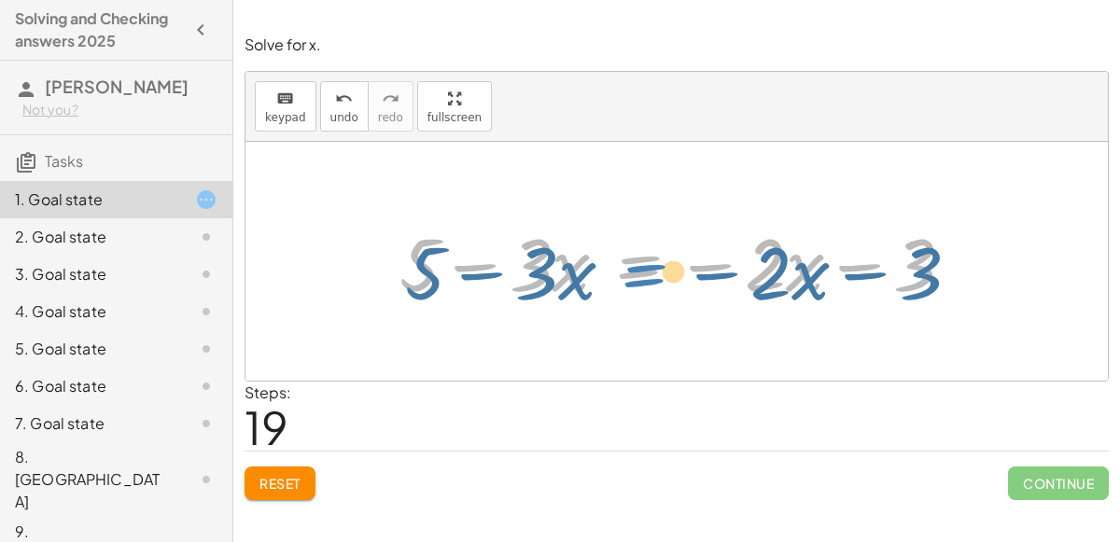
click at [647, 256] on div at bounding box center [684, 262] width 588 height 96
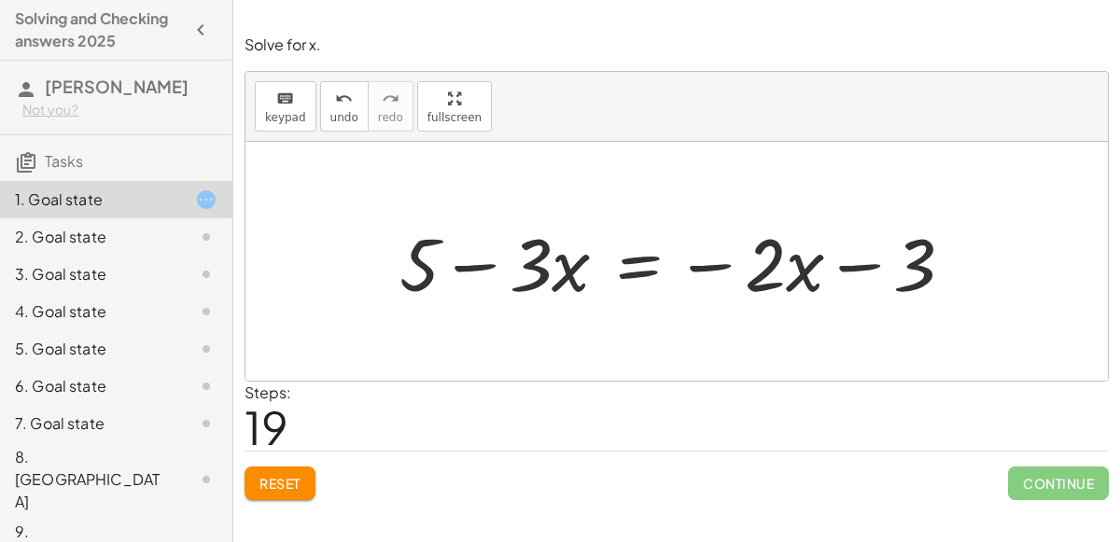
click at [538, 268] on div at bounding box center [684, 262] width 588 height 96
click at [303, 106] on button "keyboard keypad" at bounding box center [286, 106] width 62 height 50
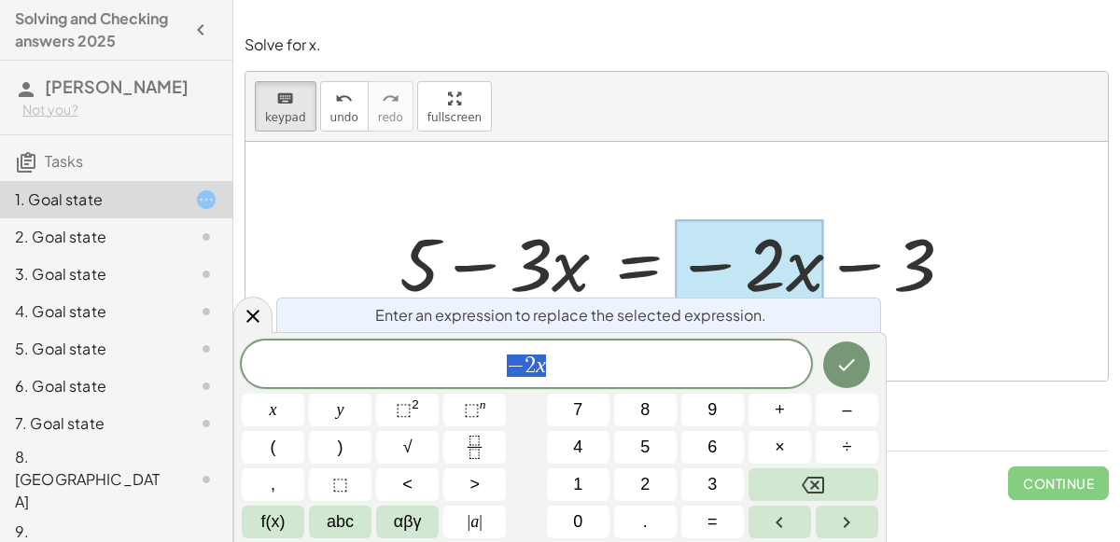
click at [666, 283] on div at bounding box center [684, 262] width 588 height 96
click at [637, 266] on div at bounding box center [684, 262] width 588 height 96
click at [589, 296] on div at bounding box center [684, 262] width 588 height 96
click at [259, 109] on button "keyboard keypad" at bounding box center [286, 106] width 62 height 50
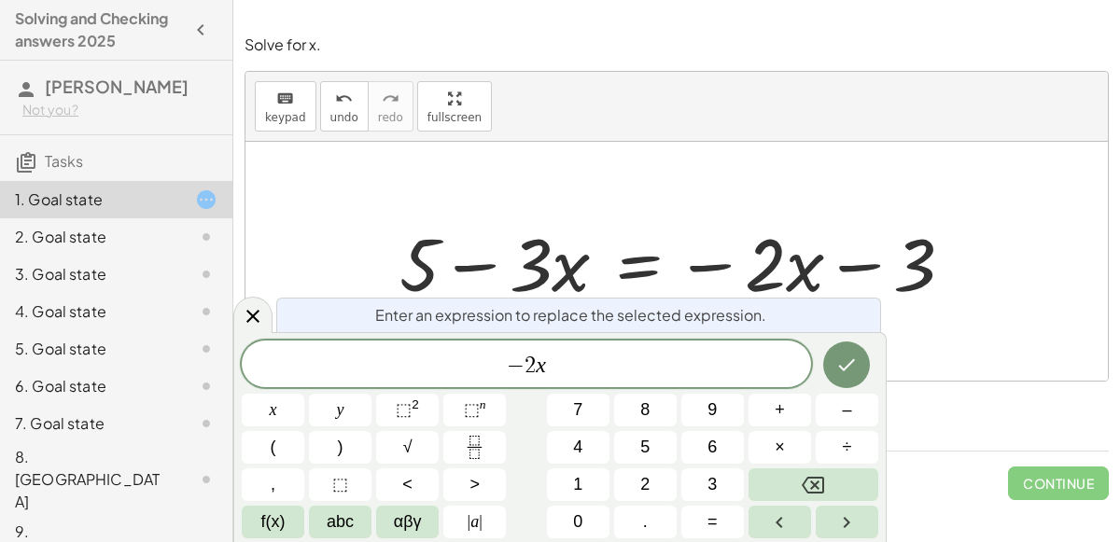
click at [674, 163] on div at bounding box center [676, 261] width 862 height 239
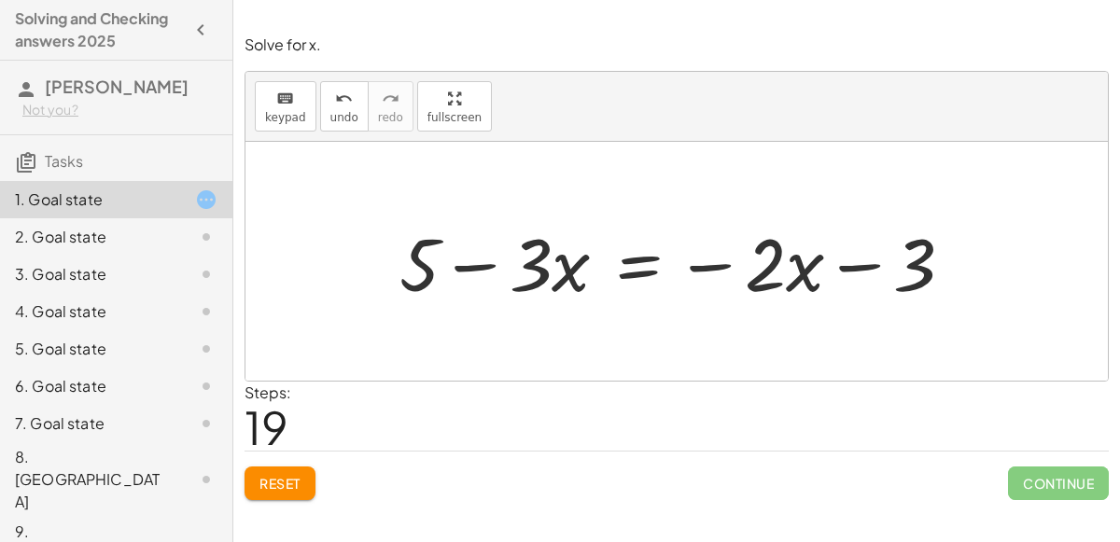
click at [574, 263] on div at bounding box center [684, 262] width 588 height 96
click at [551, 273] on div at bounding box center [684, 262] width 588 height 96
click at [427, 265] on div at bounding box center [684, 262] width 588 height 96
click at [469, 272] on div at bounding box center [684, 262] width 588 height 96
click at [212, 230] on icon at bounding box center [206, 237] width 22 height 22
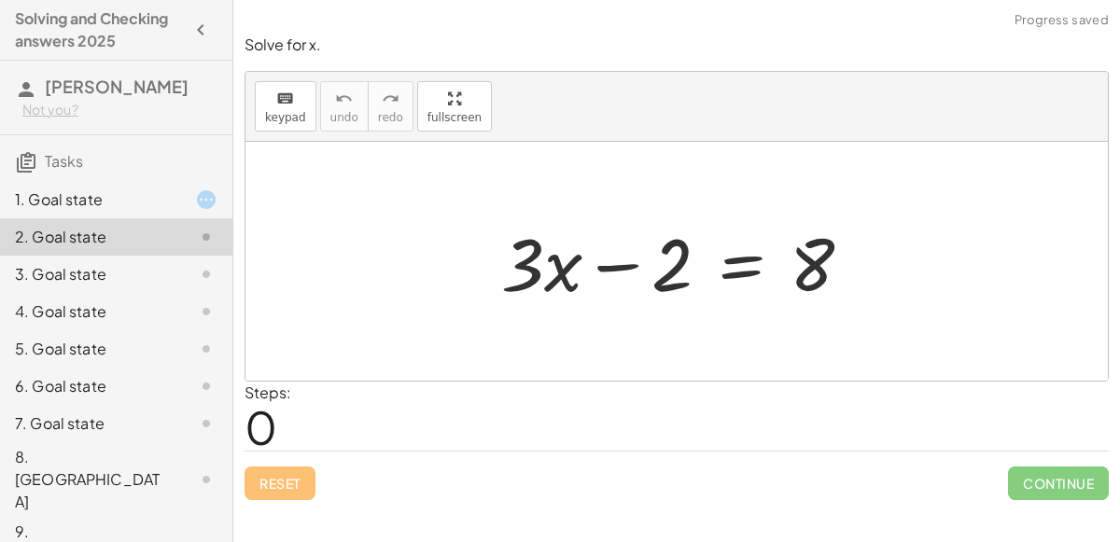
click at [572, 278] on div at bounding box center [684, 262] width 384 height 96
drag, startPoint x: 600, startPoint y: 273, endPoint x: 444, endPoint y: 271, distance: 155.8
click at [444, 271] on div "− 2 + · 3 · x − 2 = 8" at bounding box center [676, 261] width 862 height 239
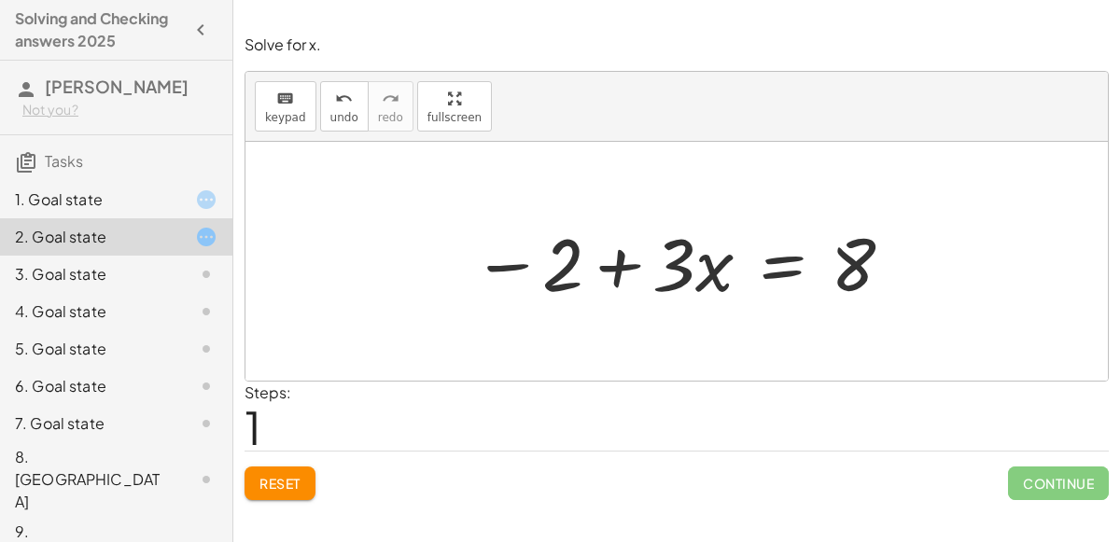
click at [478, 290] on div at bounding box center [684, 262] width 442 height 96
drag, startPoint x: 553, startPoint y: 264, endPoint x: 706, endPoint y: 318, distance: 162.3
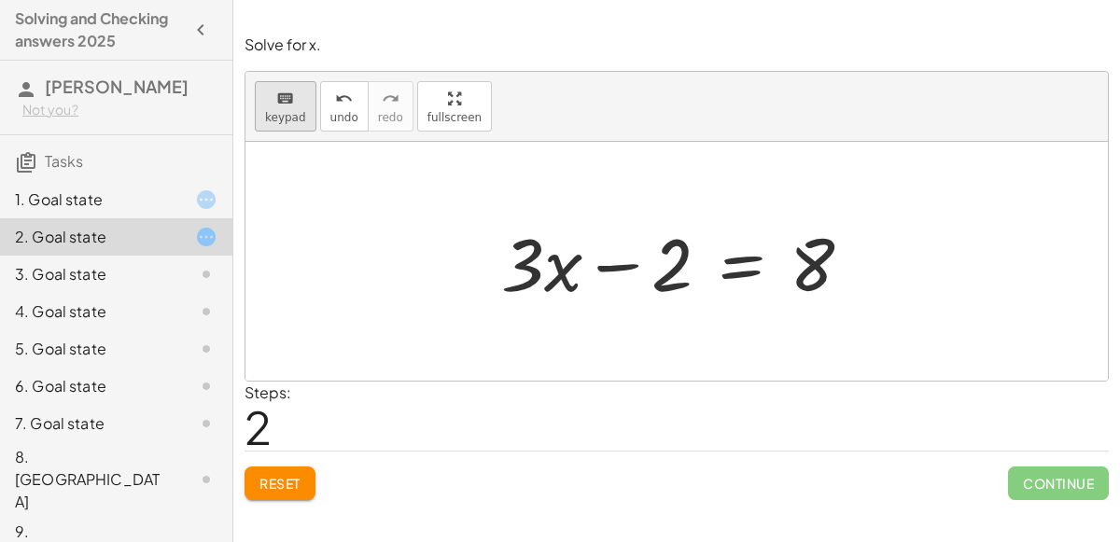
click at [293, 106] on div "keyboard" at bounding box center [285, 98] width 41 height 22
click at [259, 177] on div at bounding box center [676, 261] width 862 height 239
click at [305, 76] on div "keyboard keypad undo [PERSON_NAME] redo fullscreen" at bounding box center [676, 107] width 862 height 70
click at [317, 190] on div at bounding box center [676, 261] width 862 height 239
click at [476, 148] on div at bounding box center [676, 261] width 862 height 239
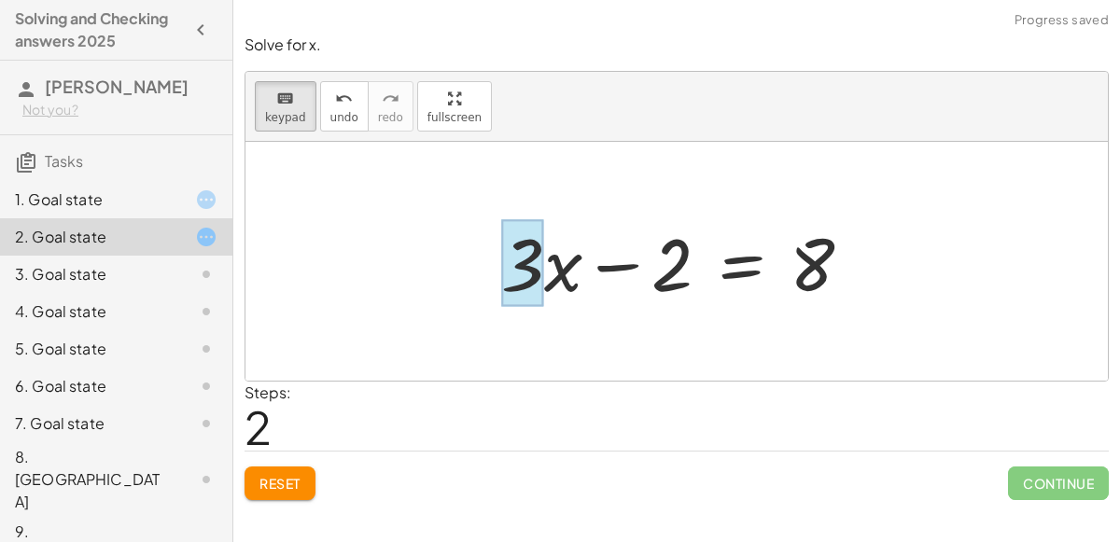
drag, startPoint x: 669, startPoint y: 266, endPoint x: 532, endPoint y: 260, distance: 137.3
click at [532, 260] on div at bounding box center [522, 263] width 43 height 87
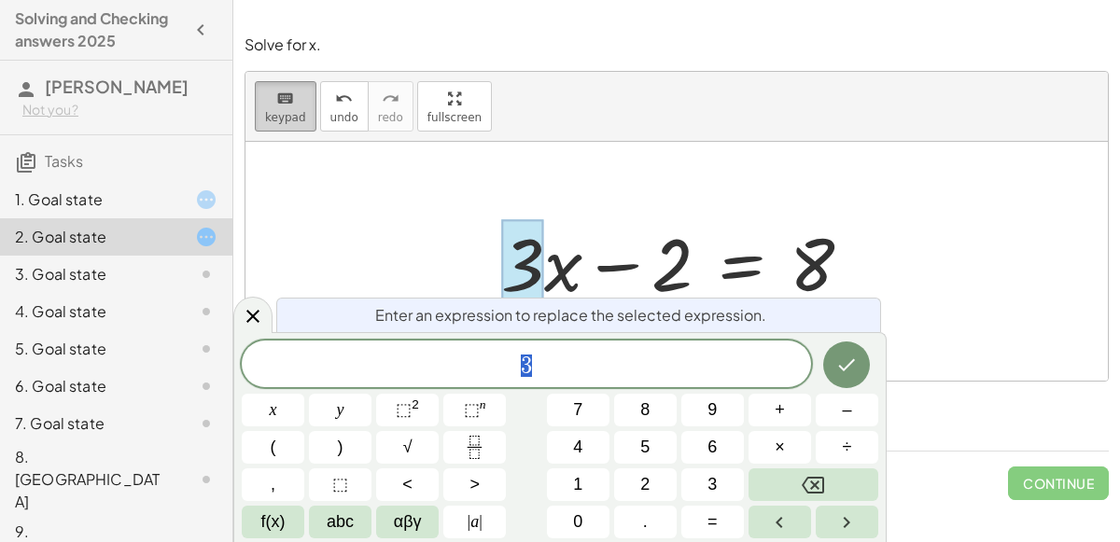
click at [279, 96] on icon "keyboard" at bounding box center [285, 99] width 18 height 22
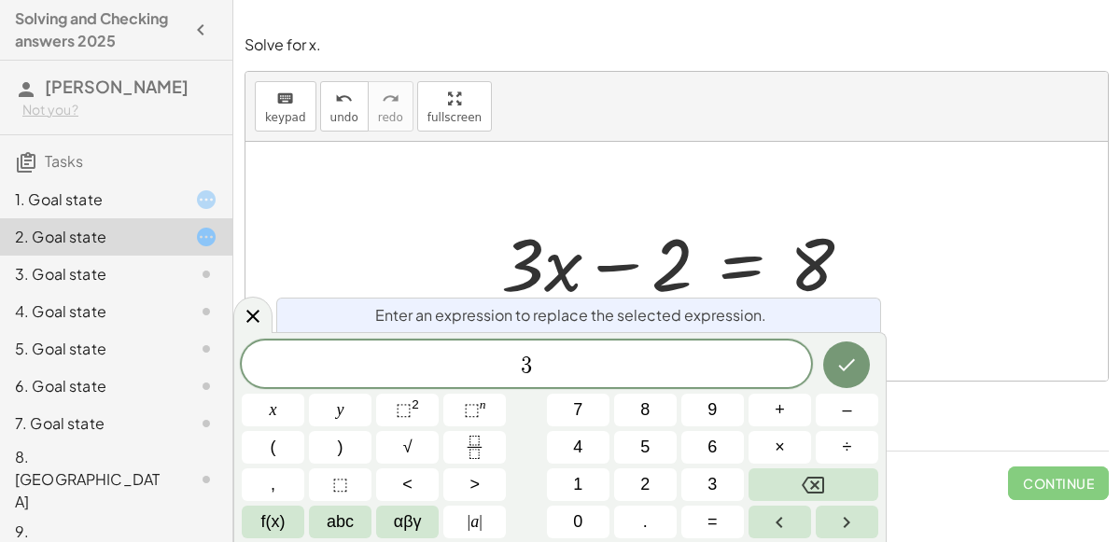
click at [876, 318] on div "Enter an expression to replace the selected expression." at bounding box center [578, 315] width 605 height 35
click at [271, 318] on div at bounding box center [252, 315] width 39 height 36
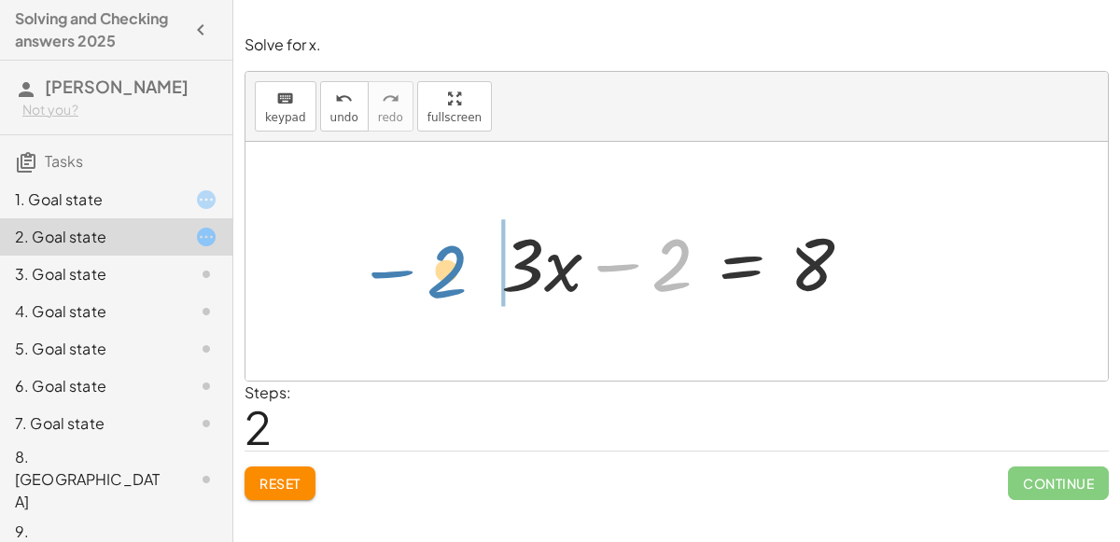
drag, startPoint x: 662, startPoint y: 285, endPoint x: 434, endPoint y: 289, distance: 227.7
click at [434, 289] on div "+ · 3 · x − 2 = 8 − 2 + · 3 · x = 8 − 2 + · 3 · x − 2 = 8" at bounding box center [676, 261] width 862 height 239
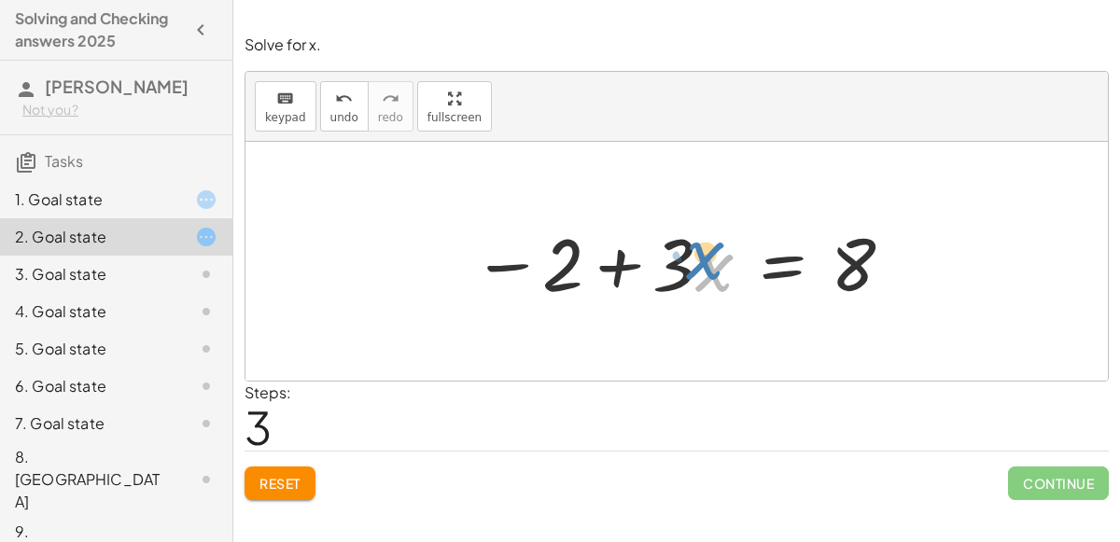
drag, startPoint x: 718, startPoint y: 270, endPoint x: 709, endPoint y: 258, distance: 15.3
click at [709, 258] on div at bounding box center [684, 262] width 442 height 96
click at [659, 306] on div at bounding box center [684, 262] width 442 height 96
drag, startPoint x: 724, startPoint y: 279, endPoint x: 645, endPoint y: 274, distance: 79.4
click at [645, 274] on div at bounding box center [684, 262] width 442 height 96
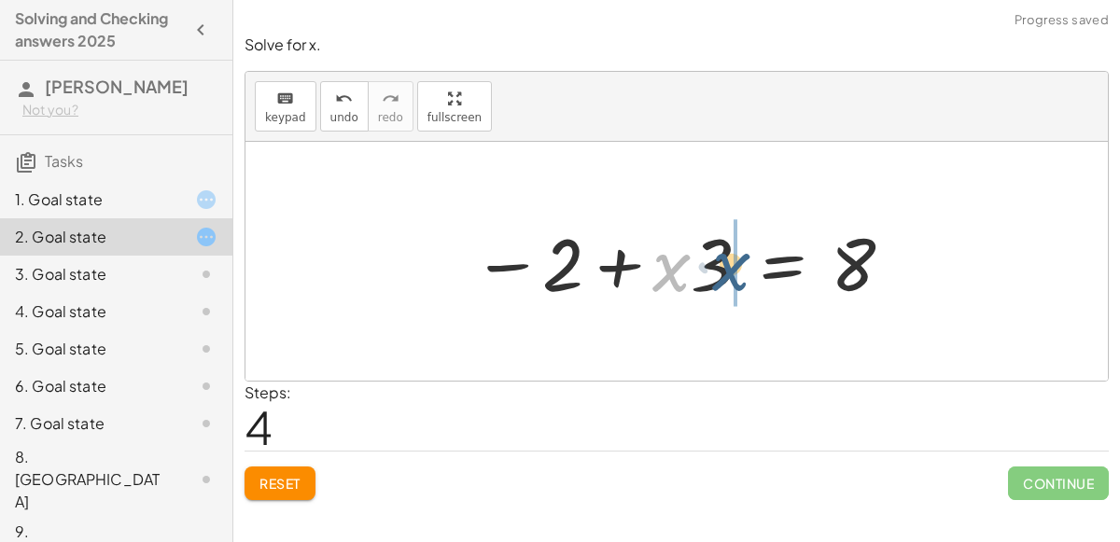
drag, startPoint x: 682, startPoint y: 273, endPoint x: 744, endPoint y: 272, distance: 61.6
click at [744, 272] on div at bounding box center [684, 262] width 442 height 96
click at [518, 256] on div at bounding box center [684, 262] width 442 height 96
click at [514, 259] on div at bounding box center [684, 262] width 442 height 96
click at [614, 267] on div at bounding box center [684, 262] width 442 height 96
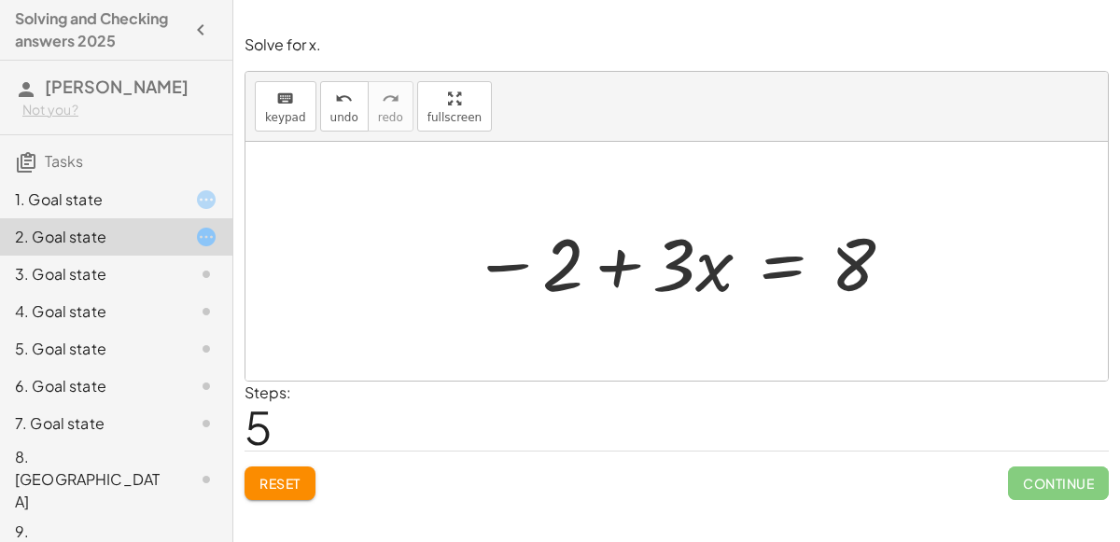
click at [773, 272] on div at bounding box center [684, 262] width 442 height 96
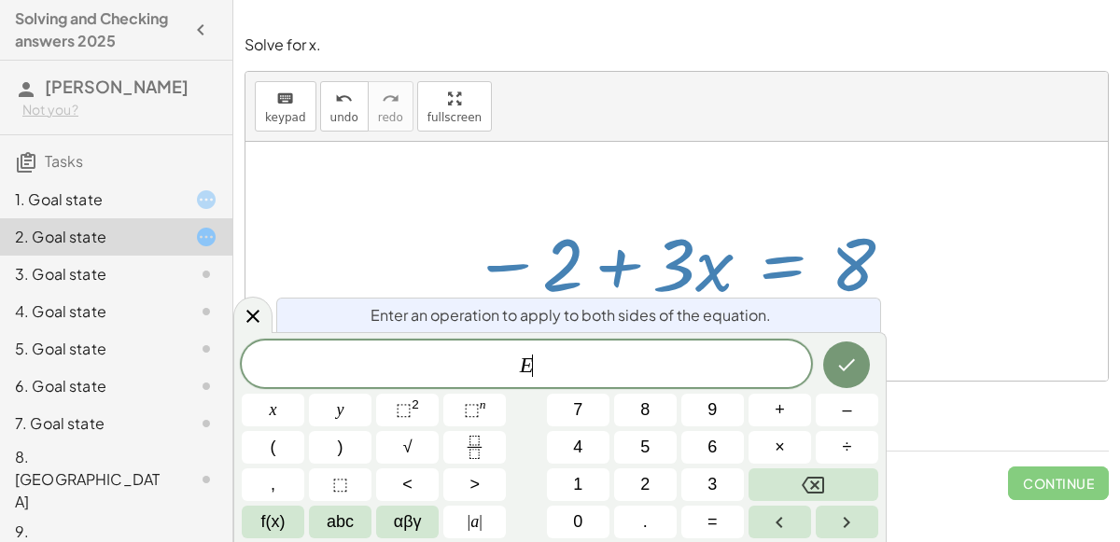
click at [825, 288] on div at bounding box center [684, 262] width 442 height 96
click at [755, 359] on span "E ​" at bounding box center [526, 366] width 569 height 26
click at [819, 433] on button "÷" at bounding box center [846, 447] width 63 height 33
click at [852, 355] on icon "Done" at bounding box center [846, 365] width 22 height 22
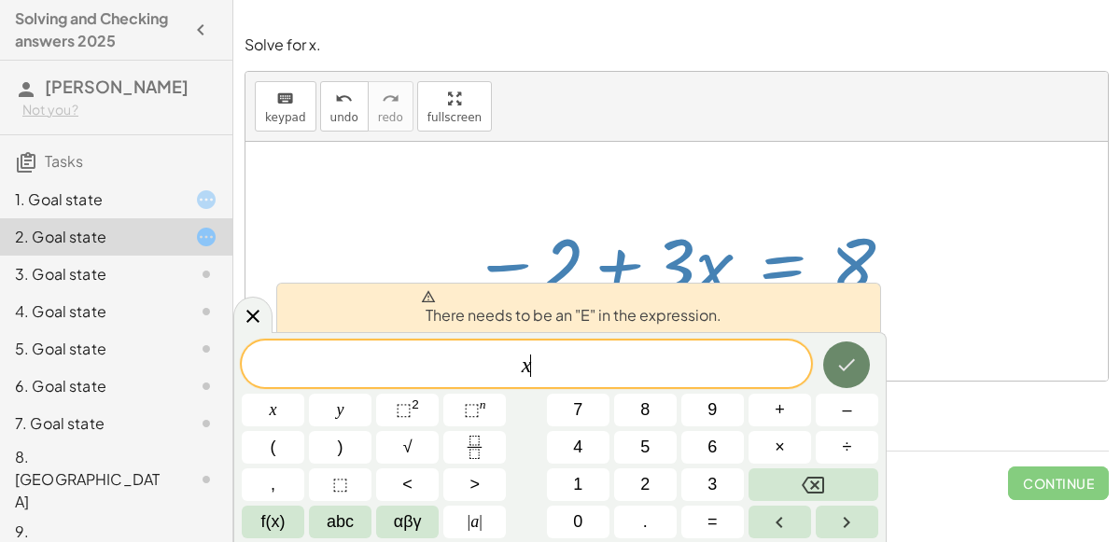
click at [852, 346] on button "Done" at bounding box center [846, 364] width 47 height 47
click at [852, 347] on button "Done" at bounding box center [846, 364] width 47 height 47
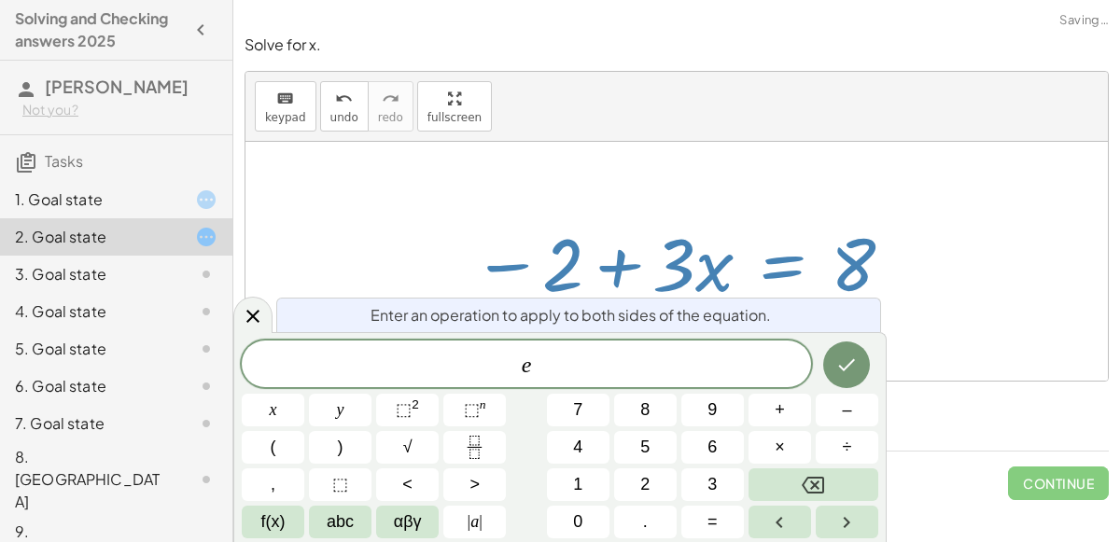
click at [304, 394] on div at bounding box center [273, 410] width 63 height 33
click at [836, 351] on button "Done" at bounding box center [846, 364] width 47 height 47
click at [304, 394] on div at bounding box center [273, 410] width 63 height 33
click at [862, 367] on button "Done" at bounding box center [846, 364] width 47 height 47
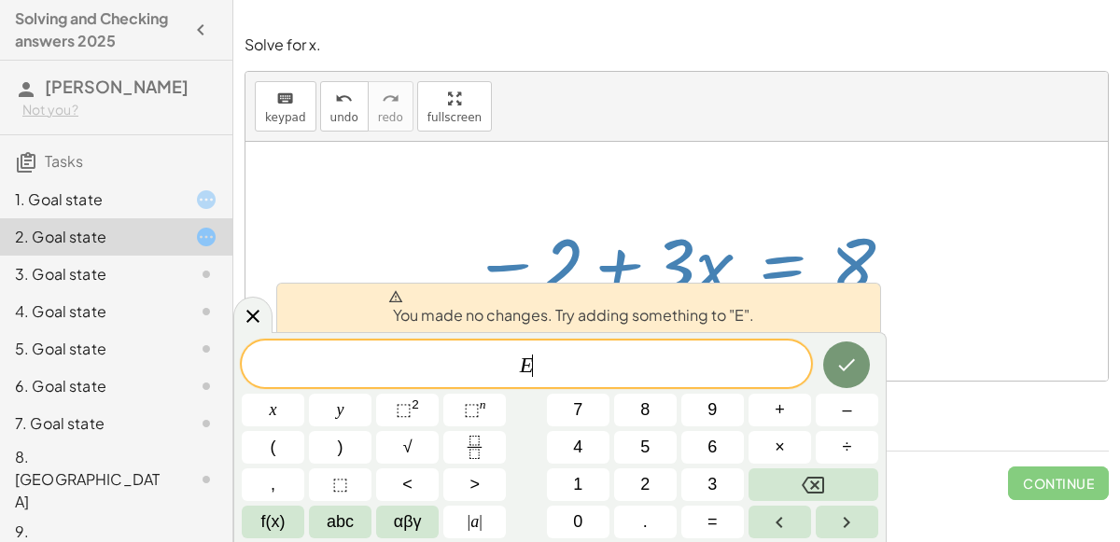
click at [796, 366] on span "E ​" at bounding box center [526, 366] width 569 height 26
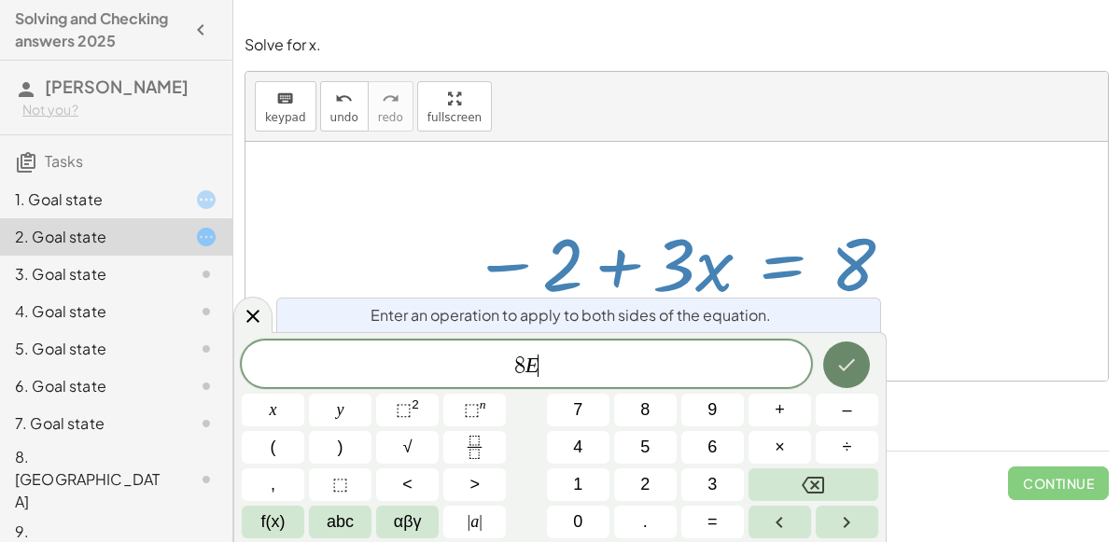
click at [849, 373] on icon "Done" at bounding box center [846, 365] width 22 height 22
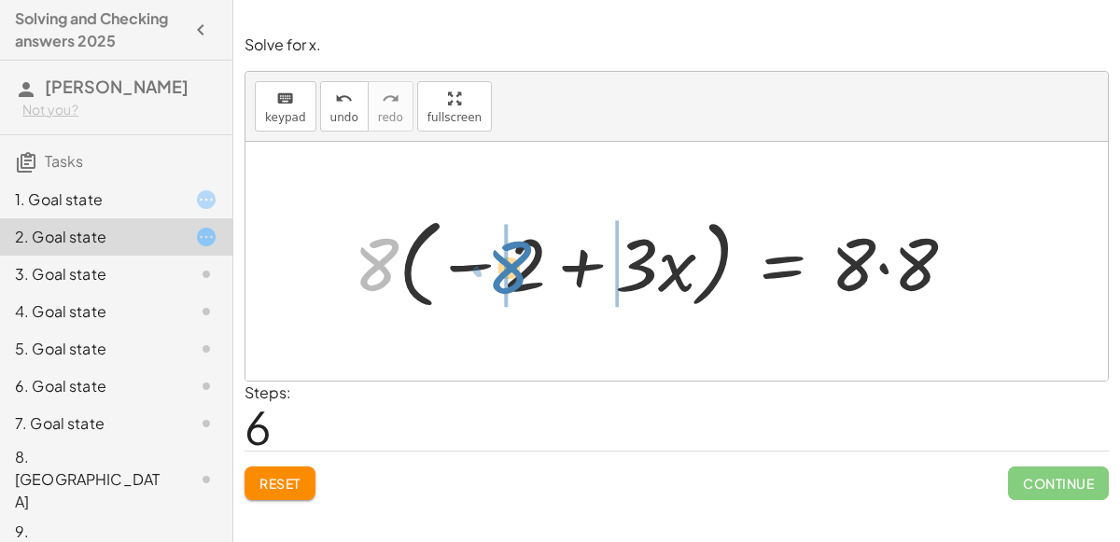
drag, startPoint x: 379, startPoint y: 279, endPoint x: 510, endPoint y: 279, distance: 131.6
click at [510, 279] on div at bounding box center [661, 261] width 635 height 107
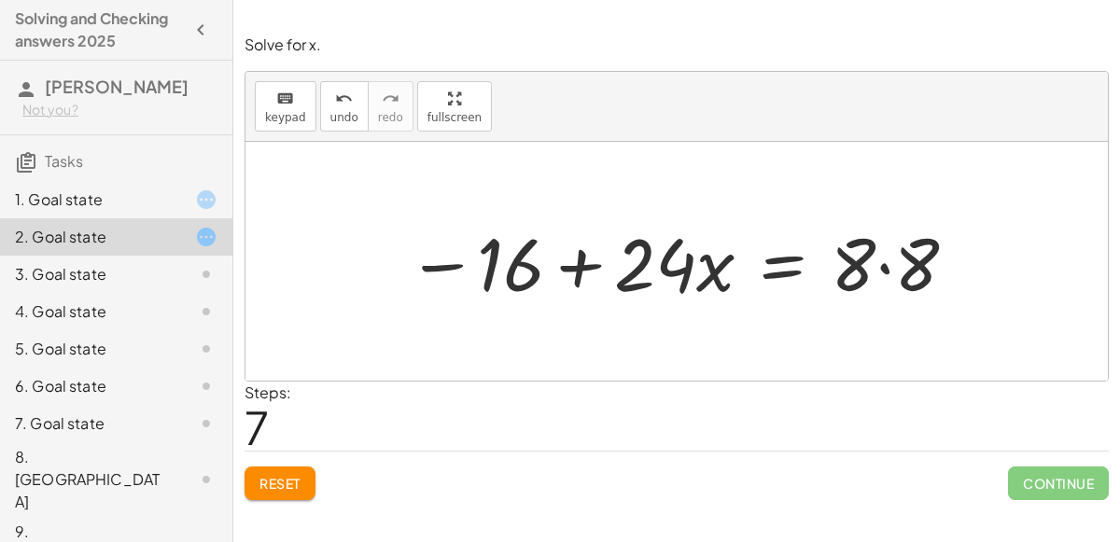
click at [889, 268] on div at bounding box center [682, 262] width 570 height 96
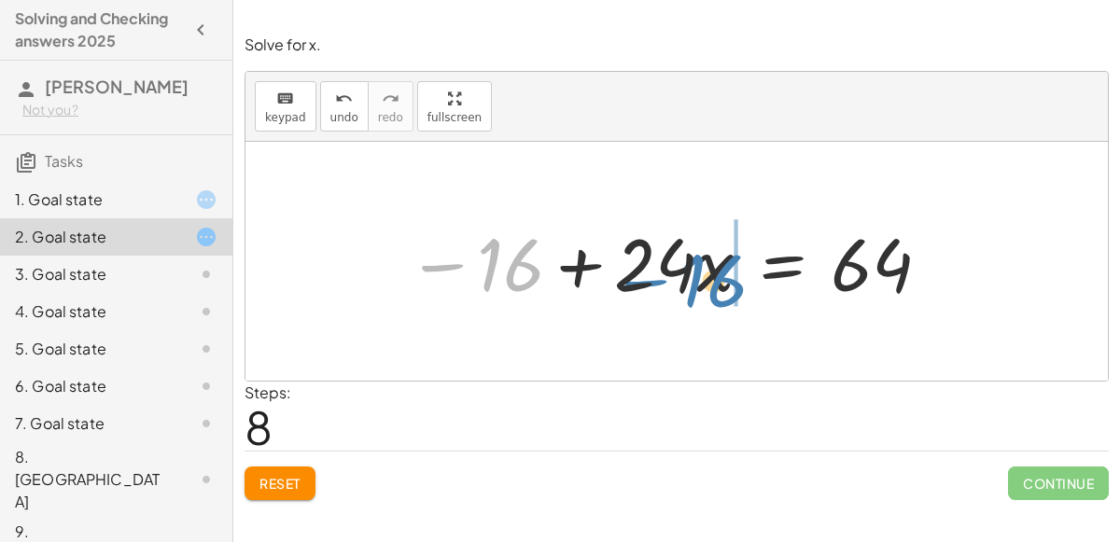
drag, startPoint x: 531, startPoint y: 258, endPoint x: 734, endPoint y: 271, distance: 203.8
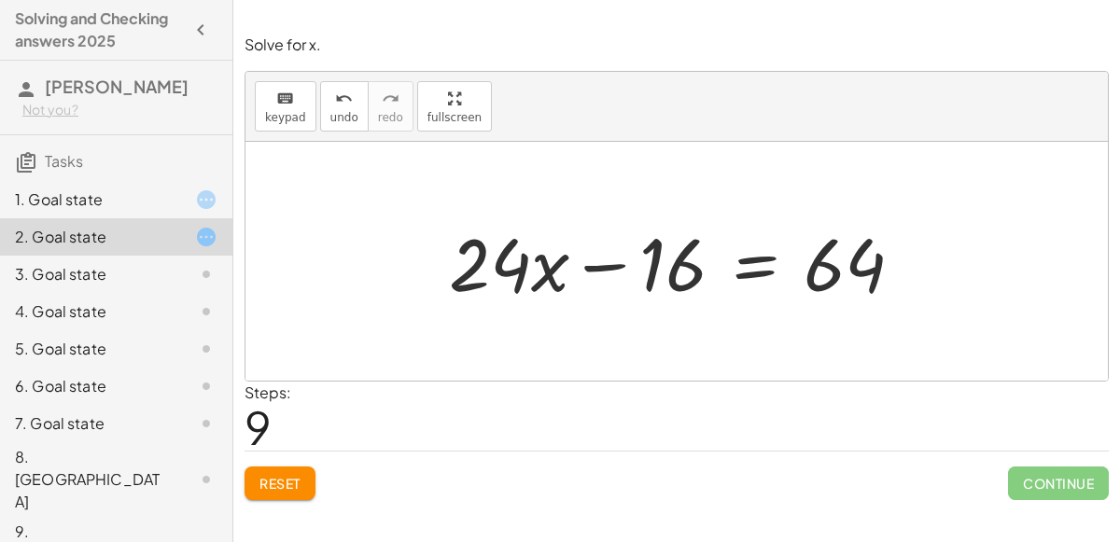
click at [603, 265] on div at bounding box center [683, 262] width 488 height 96
click at [671, 259] on div at bounding box center [683, 262] width 488 height 96
click at [863, 251] on div at bounding box center [683, 262] width 488 height 96
click at [830, 274] on div at bounding box center [683, 262] width 488 height 96
click at [745, 268] on div at bounding box center [683, 262] width 488 height 96
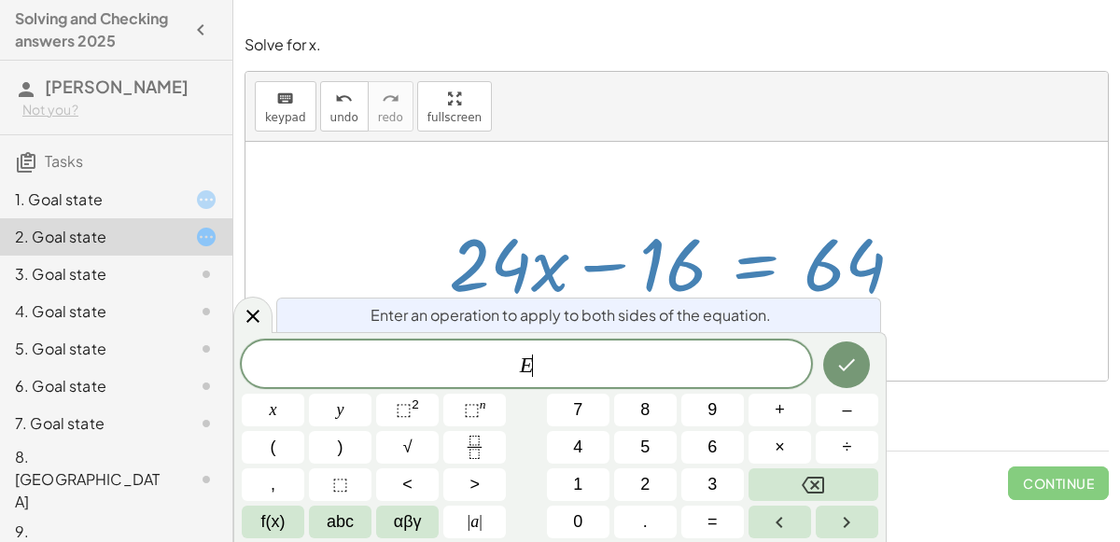
click at [696, 345] on div "E ​" at bounding box center [526, 364] width 569 height 47
click at [253, 312] on icon at bounding box center [253, 316] width 22 height 22
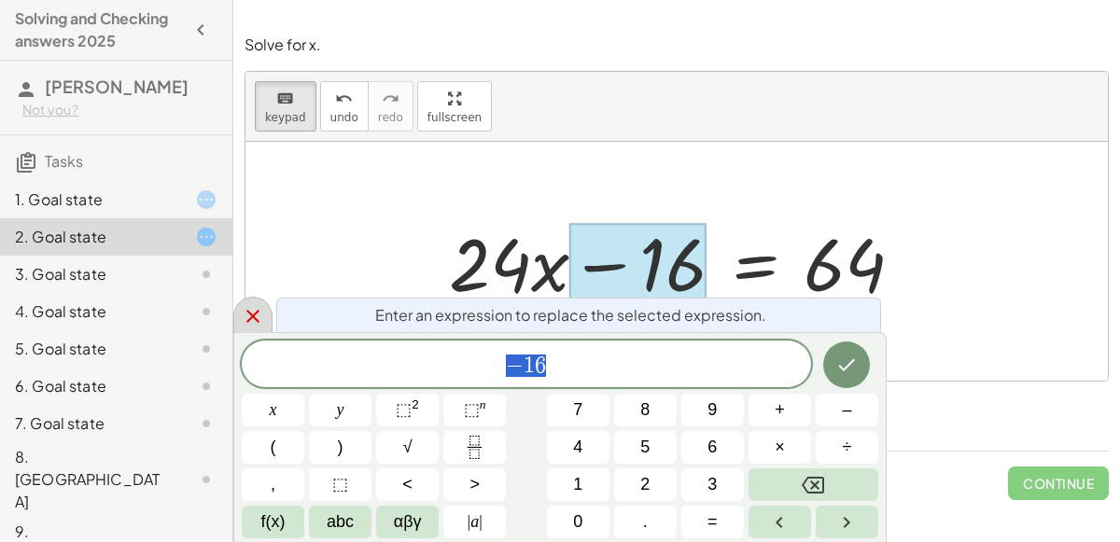
click at [247, 322] on icon at bounding box center [252, 316] width 13 height 13
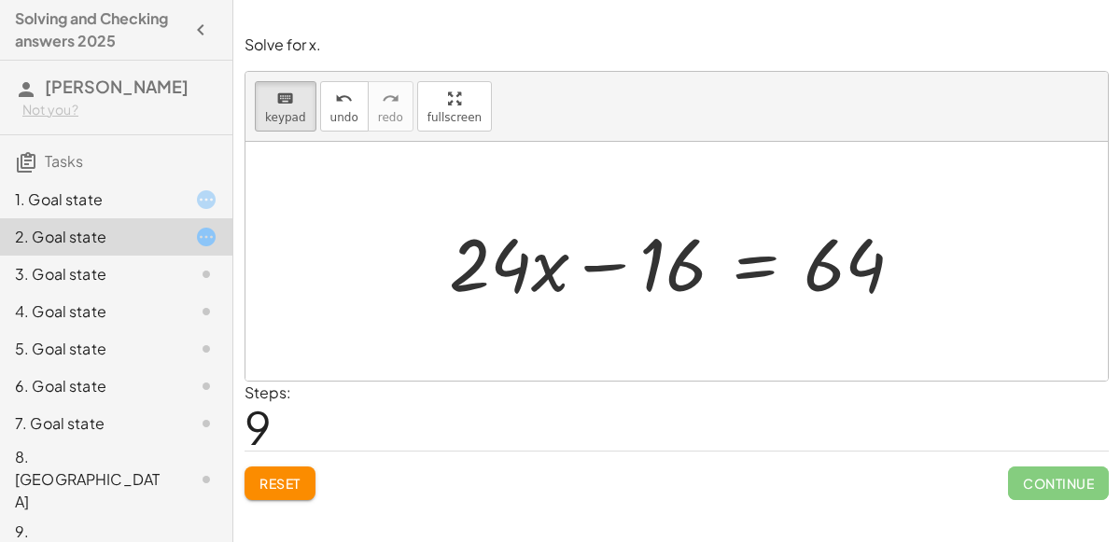
click at [850, 259] on div at bounding box center [683, 262] width 488 height 96
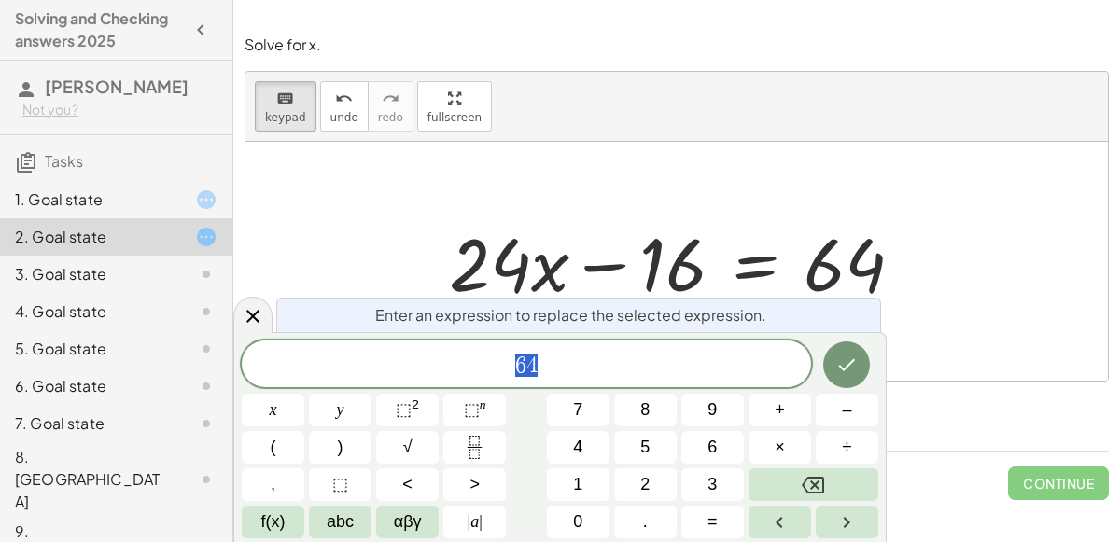
click at [677, 374] on span "6 4" at bounding box center [526, 366] width 569 height 26
click at [844, 425] on button "–" at bounding box center [846, 410] width 63 height 33
click at [578, 481] on span "1" at bounding box center [577, 484] width 9 height 25
click at [714, 455] on span "6" at bounding box center [711, 447] width 9 height 25
click at [839, 379] on button "Done" at bounding box center [846, 364] width 47 height 47
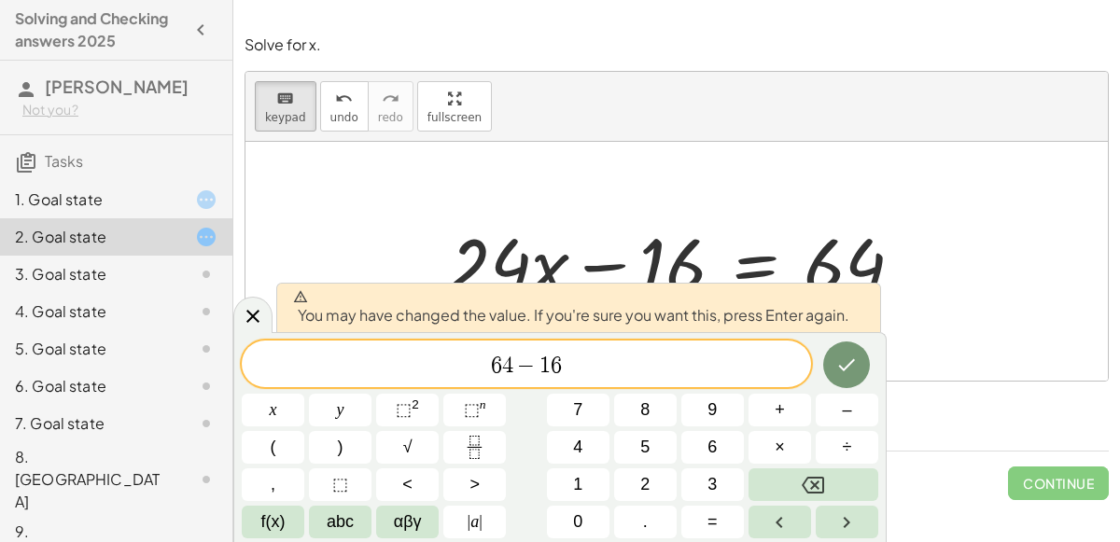
click at [845, 383] on button "Done" at bounding box center [846, 364] width 47 height 47
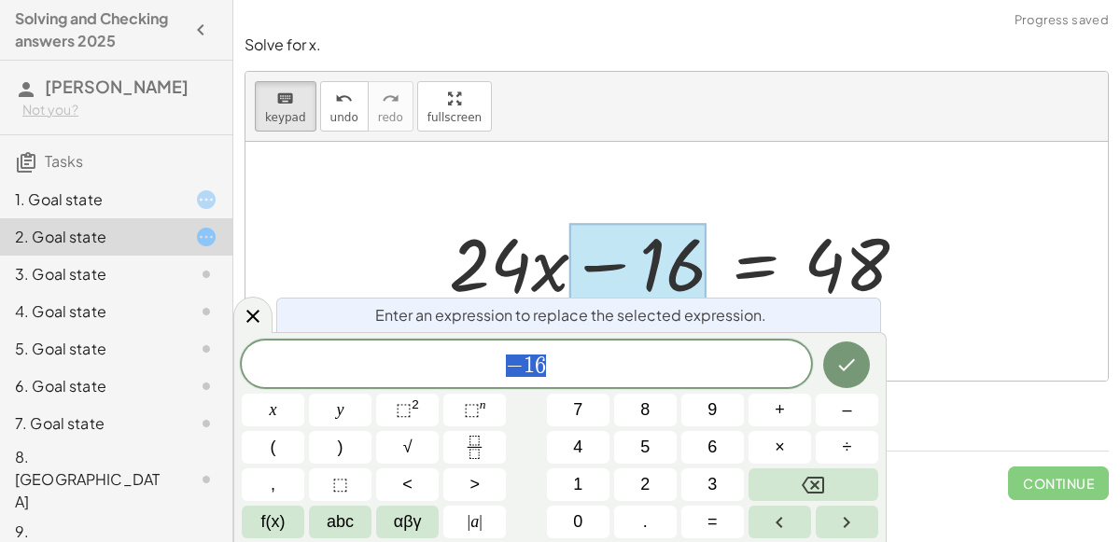
click at [736, 373] on span "− 1 6" at bounding box center [526, 366] width 569 height 26
click at [846, 421] on span "–" at bounding box center [846, 409] width 9 height 25
click at [588, 493] on button "1" at bounding box center [578, 484] width 63 height 33
click at [716, 450] on span "6" at bounding box center [711, 447] width 9 height 25
click at [838, 371] on icon "Done" at bounding box center [846, 365] width 22 height 22
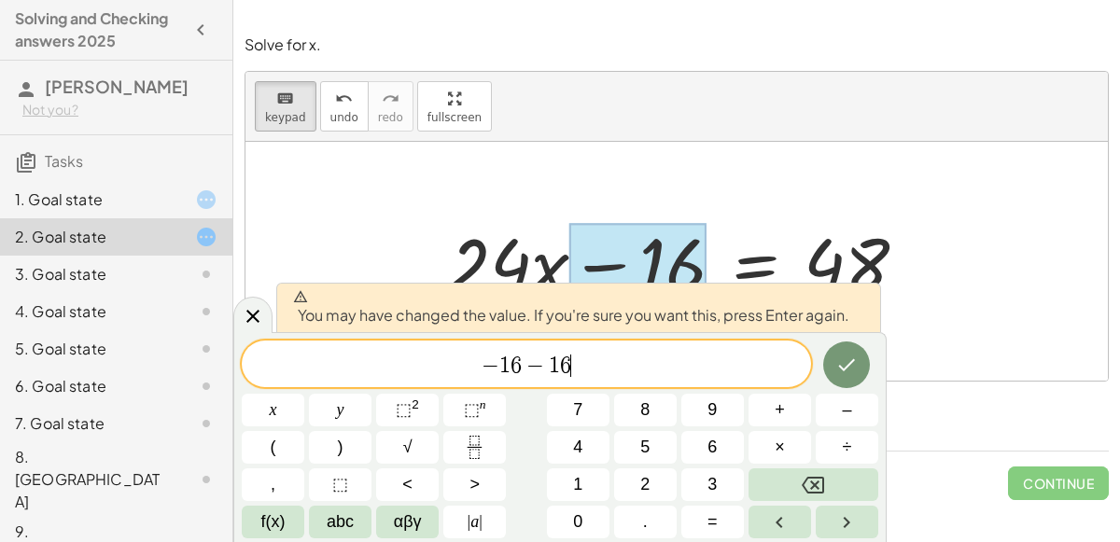
click at [839, 371] on icon "Done" at bounding box center [846, 365] width 22 height 22
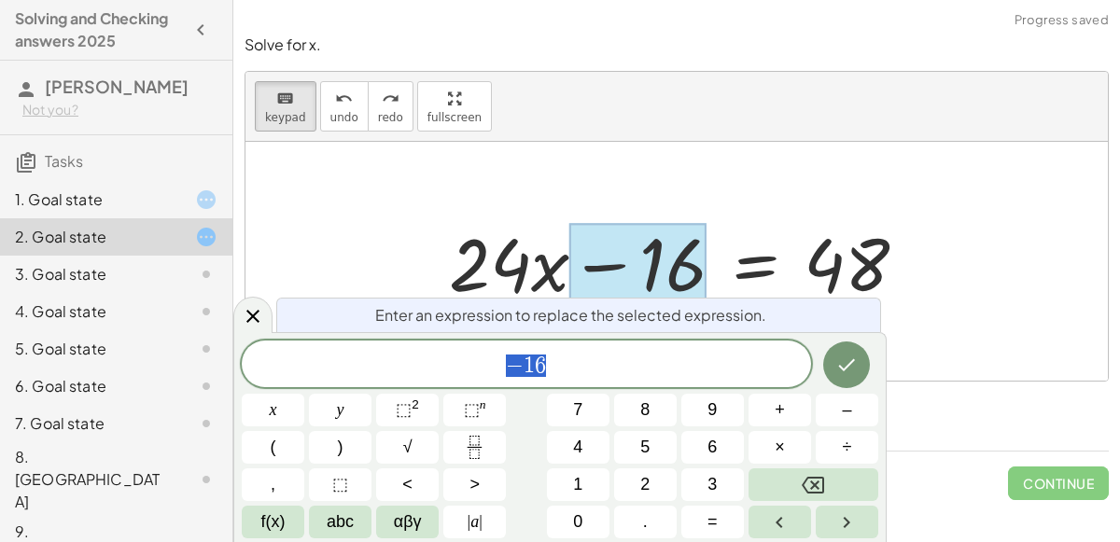
click at [699, 360] on span "− 1 6" at bounding box center [526, 366] width 569 height 26
click at [778, 409] on span "+" at bounding box center [779, 409] width 10 height 25
click at [588, 483] on button "1" at bounding box center [578, 484] width 63 height 33
click at [712, 446] on span "6" at bounding box center [711, 447] width 9 height 25
click at [843, 360] on icon "Done" at bounding box center [846, 365] width 22 height 22
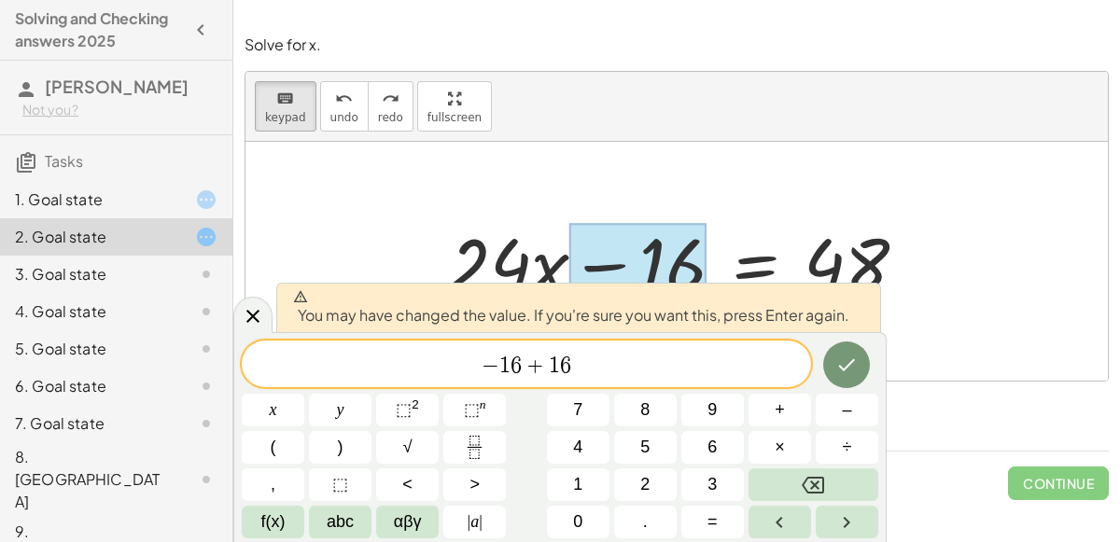
click at [843, 369] on icon "Done" at bounding box center [847, 365] width 17 height 12
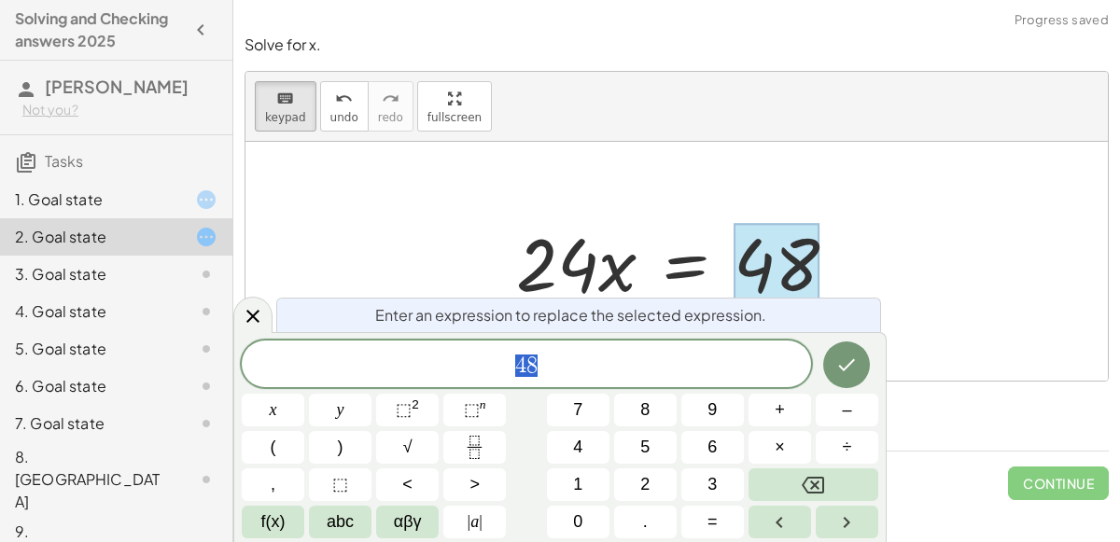
click at [701, 373] on span "4 8" at bounding box center [526, 366] width 569 height 26
click at [857, 449] on button "÷" at bounding box center [846, 447] width 63 height 33
click at [645, 490] on span "2" at bounding box center [644, 484] width 9 height 25
click at [574, 447] on span "4" at bounding box center [577, 447] width 9 height 25
click at [835, 365] on button "Done" at bounding box center [846, 364] width 47 height 47
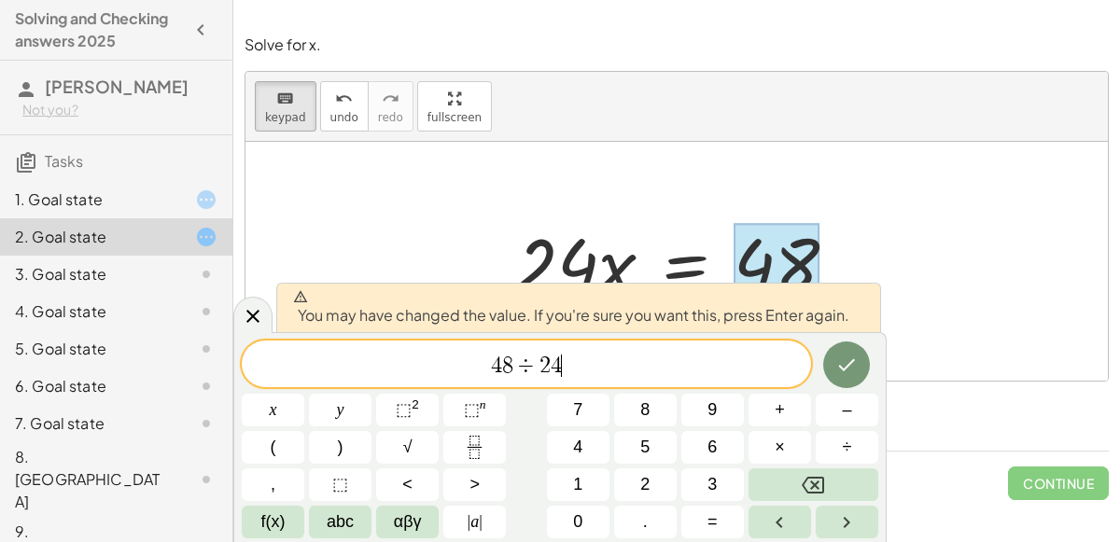
click at [840, 369] on icon "Done" at bounding box center [846, 365] width 22 height 22
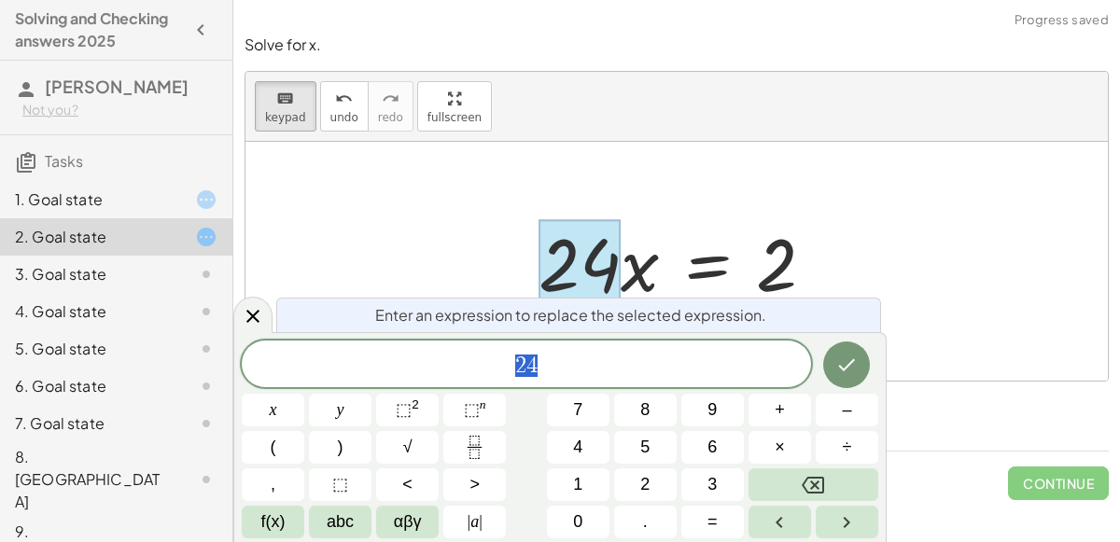
click at [686, 360] on span "2 4" at bounding box center [526, 366] width 569 height 26
click at [851, 448] on span "÷" at bounding box center [847, 447] width 9 height 25
click at [644, 494] on span "2" at bounding box center [644, 484] width 9 height 25
click at [578, 441] on span "4" at bounding box center [577, 447] width 9 height 25
click at [846, 374] on icon "Done" at bounding box center [846, 365] width 22 height 22
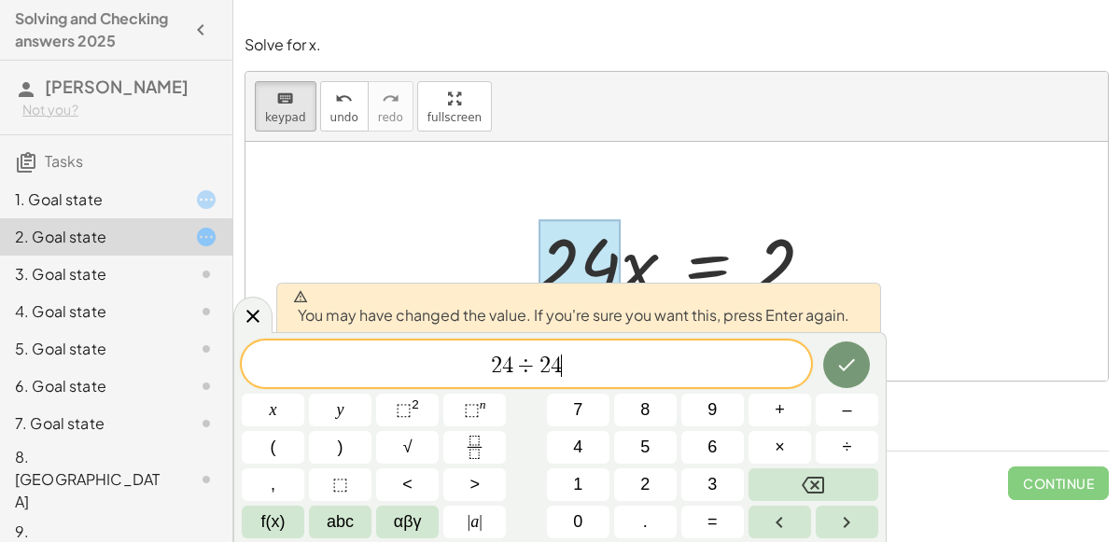
click at [846, 374] on icon "Done" at bounding box center [846, 365] width 22 height 22
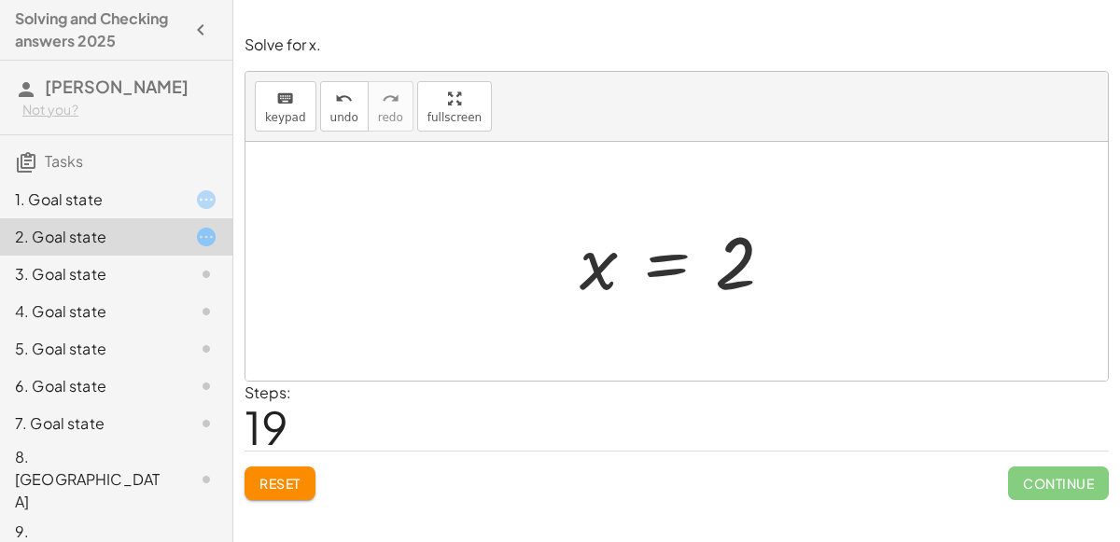
click at [302, 481] on button "Reset" at bounding box center [279, 484] width 71 height 34
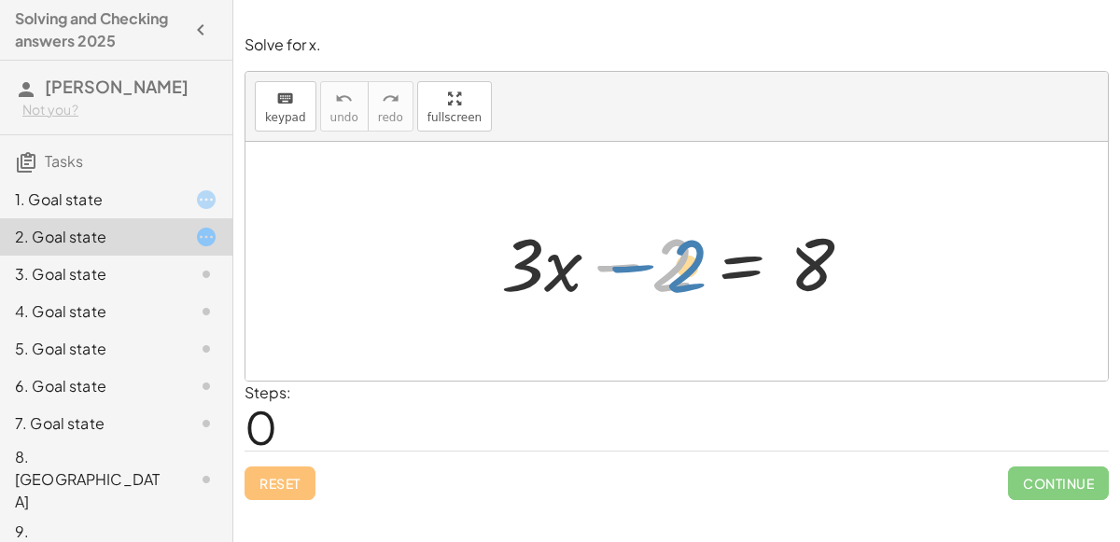
drag, startPoint x: 681, startPoint y: 272, endPoint x: 696, endPoint y: 273, distance: 15.0
click at [696, 273] on div at bounding box center [684, 262] width 384 height 96
click at [797, 274] on div at bounding box center [684, 262] width 384 height 96
click at [344, 409] on div "Steps: 0" at bounding box center [676, 416] width 864 height 69
click at [820, 252] on div at bounding box center [684, 262] width 384 height 96
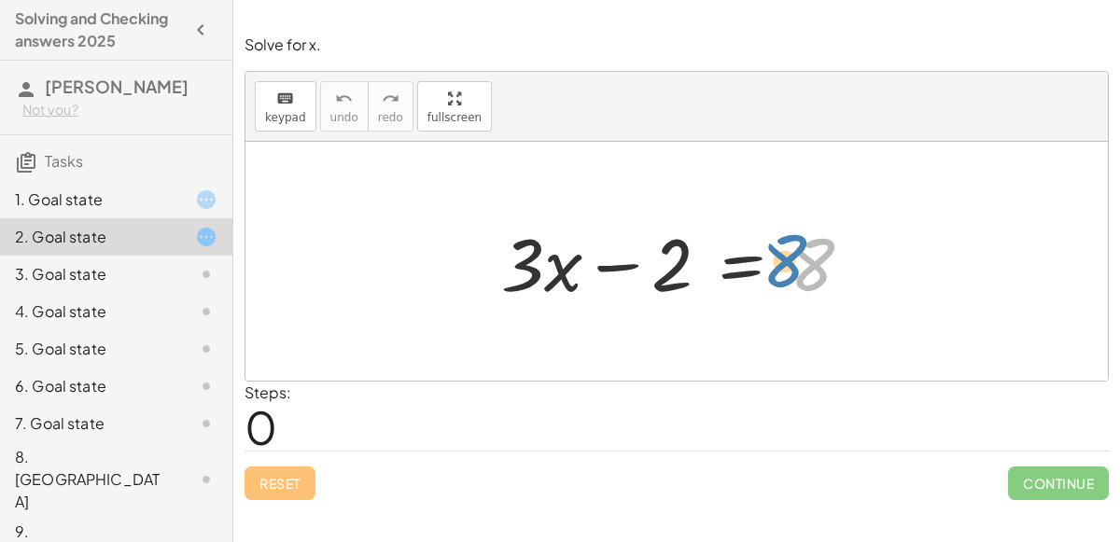
drag, startPoint x: 822, startPoint y: 261, endPoint x: 799, endPoint y: 256, distance: 24.0
click at [799, 256] on div at bounding box center [684, 262] width 384 height 96
click at [665, 270] on div at bounding box center [684, 262] width 384 height 96
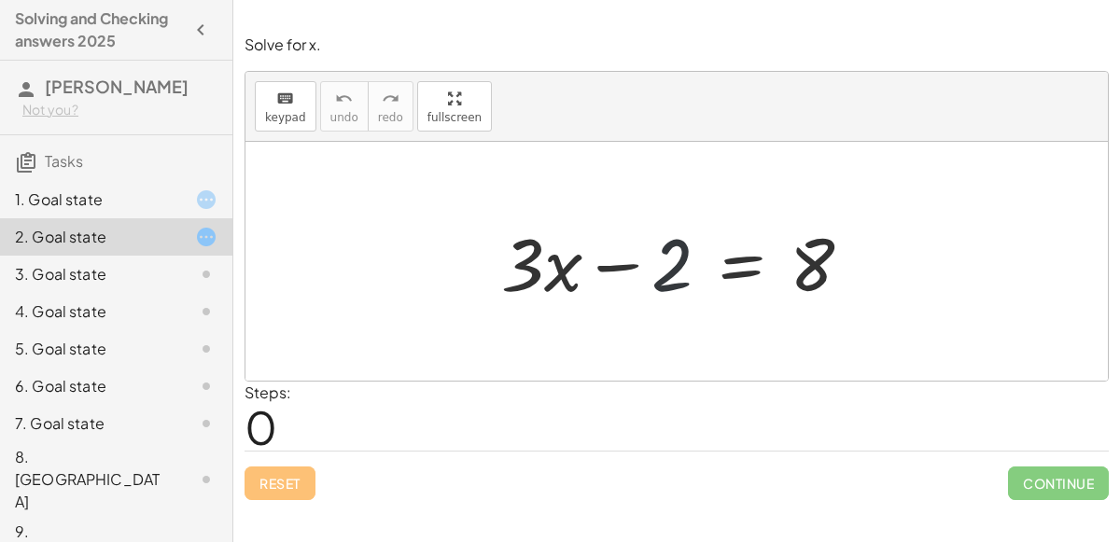
click at [634, 266] on div at bounding box center [684, 262] width 384 height 96
click at [674, 282] on div at bounding box center [684, 262] width 384 height 96
click at [672, 281] on div at bounding box center [684, 262] width 384 height 96
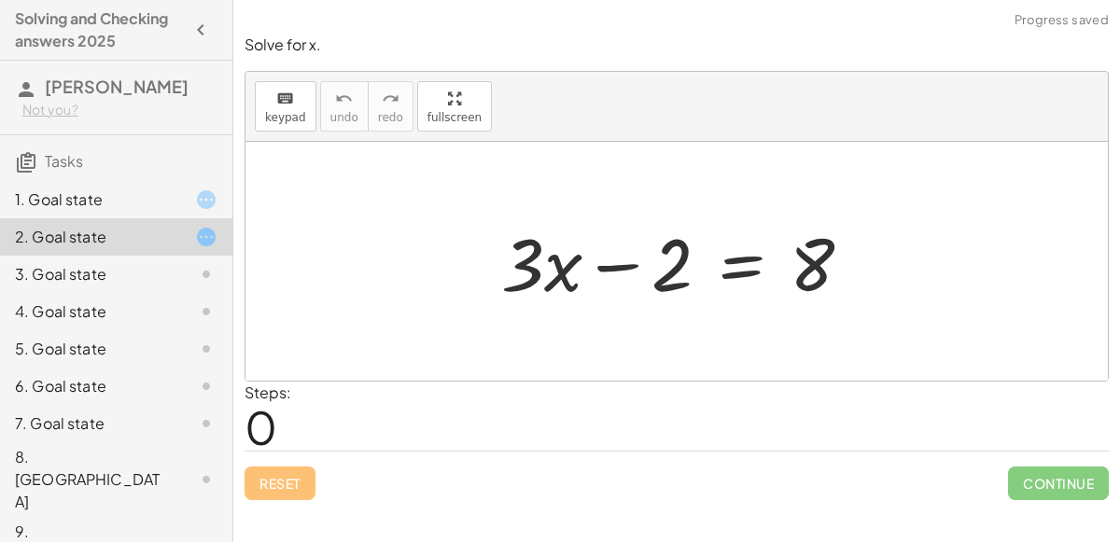
click at [280, 135] on div "keyboard keypad undo [PERSON_NAME] redo fullscreen" at bounding box center [676, 107] width 862 height 70
click at [281, 129] on button "keyboard keypad" at bounding box center [286, 106] width 62 height 50
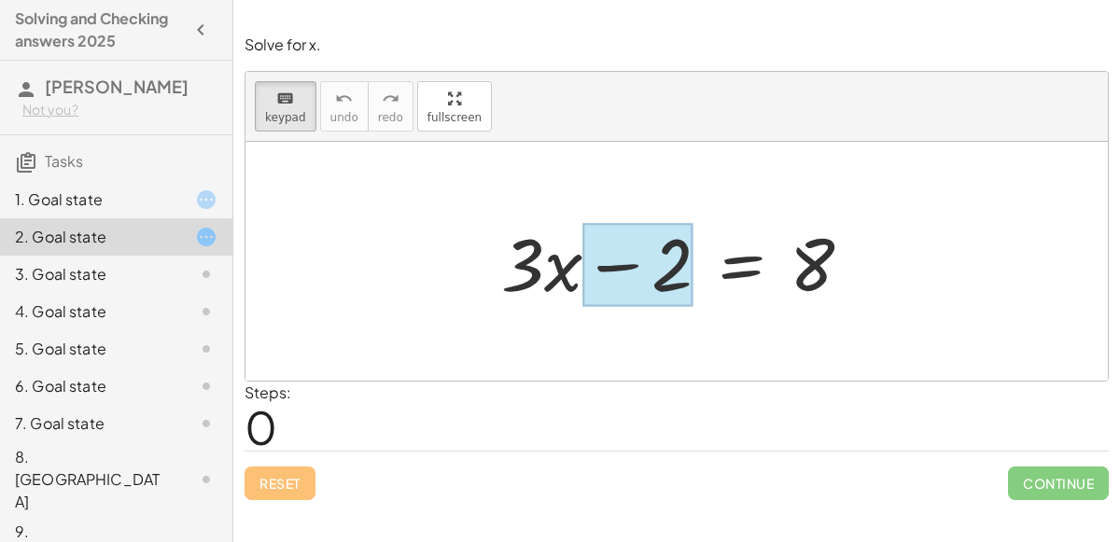
click at [621, 271] on div at bounding box center [637, 265] width 111 height 83
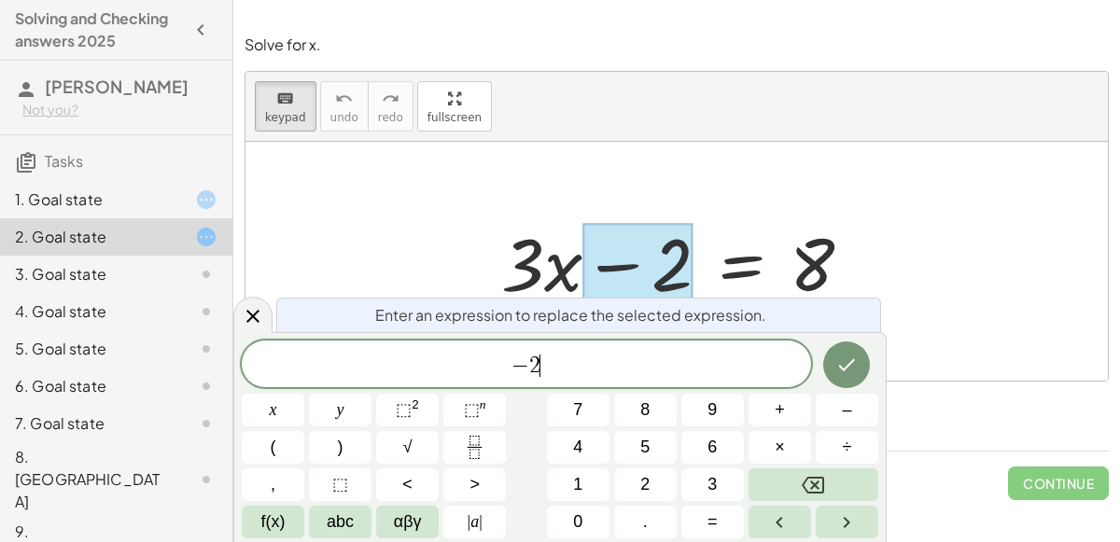
click at [582, 360] on span "− 2 ​" at bounding box center [526, 366] width 569 height 26
click at [796, 411] on button "+" at bounding box center [779, 410] width 63 height 33
click at [669, 484] on button "2" at bounding box center [645, 484] width 63 height 33
click at [867, 355] on button "Done" at bounding box center [846, 364] width 47 height 47
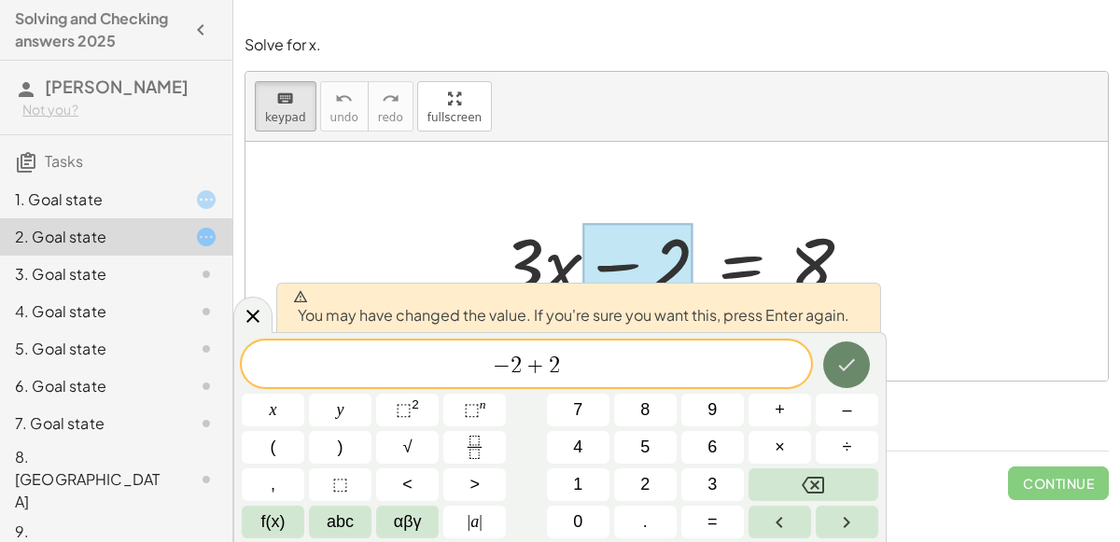
click at [859, 357] on button "Done" at bounding box center [846, 364] width 47 height 47
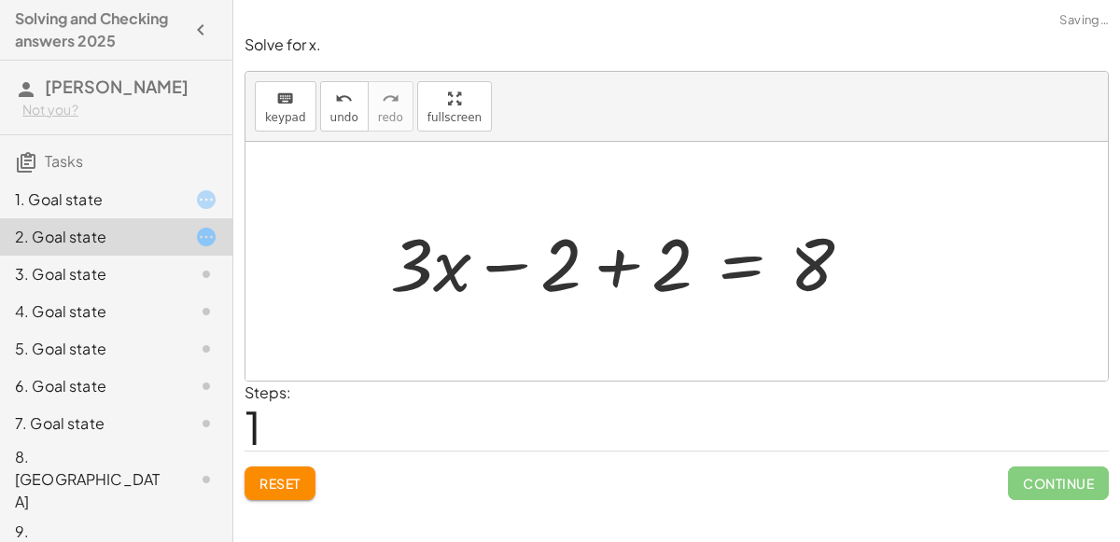
click at [859, 357] on div at bounding box center [676, 261] width 862 height 239
click at [826, 261] on div at bounding box center [628, 262] width 495 height 96
click at [820, 260] on div at bounding box center [628, 262] width 495 height 96
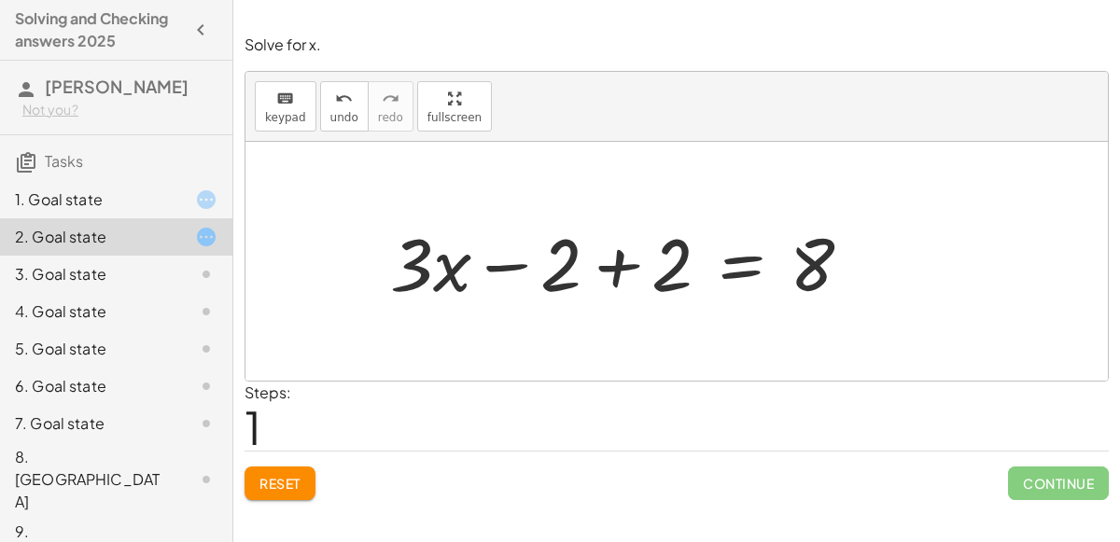
click at [820, 260] on div at bounding box center [628, 262] width 495 height 96
click at [277, 111] on span "keypad" at bounding box center [285, 117] width 41 height 13
click at [792, 272] on div at bounding box center [811, 265] width 45 height 83
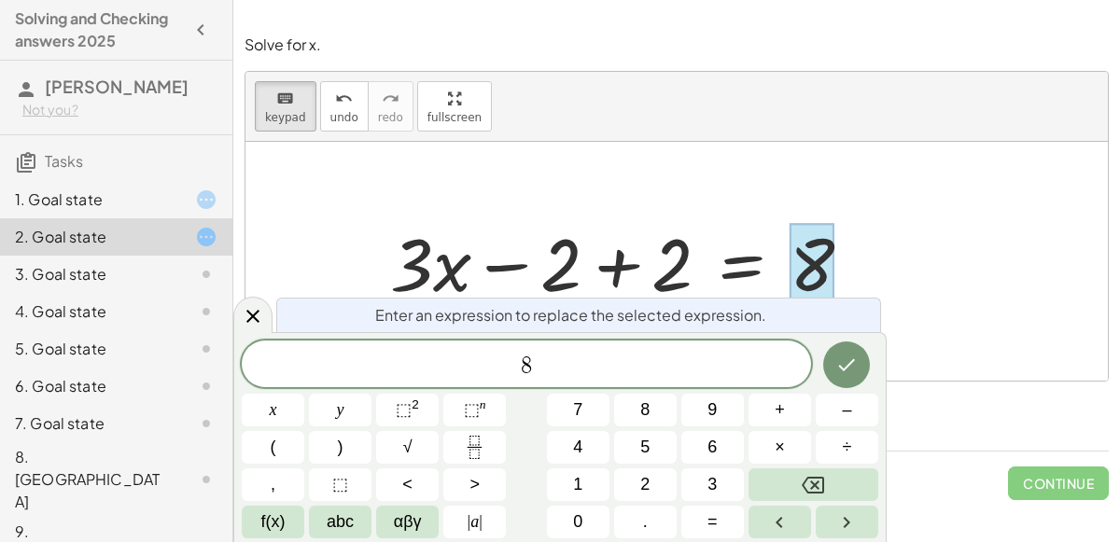
click at [792, 272] on div at bounding box center [811, 265] width 45 height 83
click at [830, 424] on button "–" at bounding box center [846, 410] width 63 height 33
click at [848, 481] on button "Backspace" at bounding box center [813, 484] width 130 height 33
click at [693, 346] on div "8 ​" at bounding box center [526, 364] width 569 height 47
click at [804, 418] on button "+" at bounding box center [779, 410] width 63 height 33
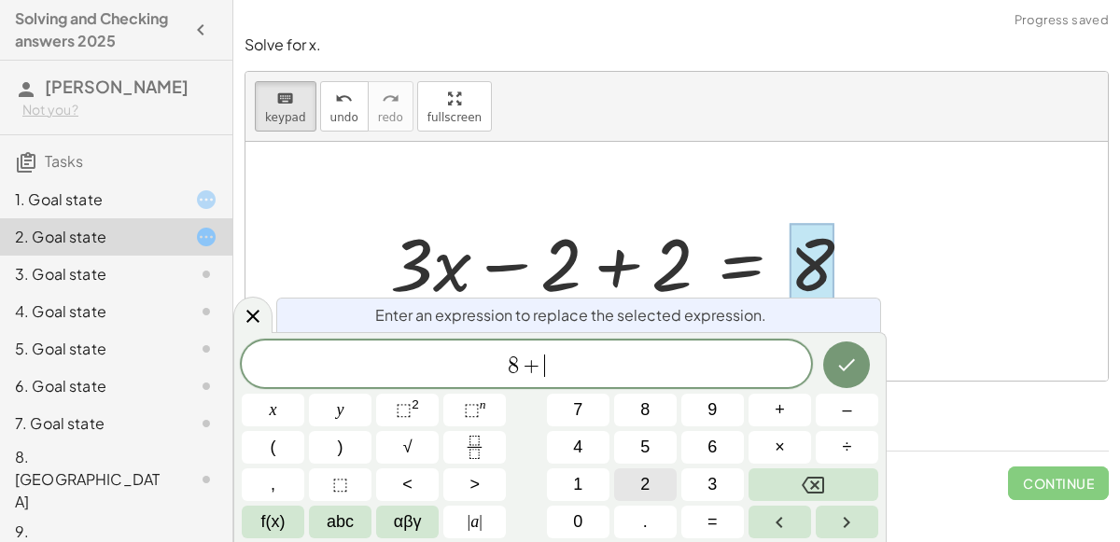
click at [640, 492] on span "2" at bounding box center [644, 484] width 9 height 25
click at [837, 363] on icon "Done" at bounding box center [846, 365] width 22 height 22
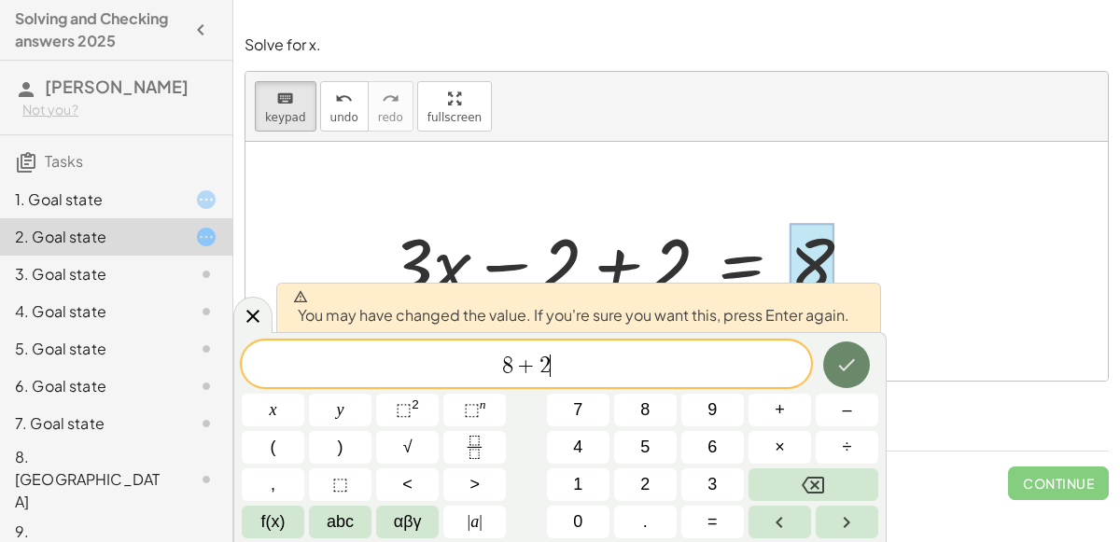
click at [834, 363] on button "Done" at bounding box center [846, 364] width 47 height 47
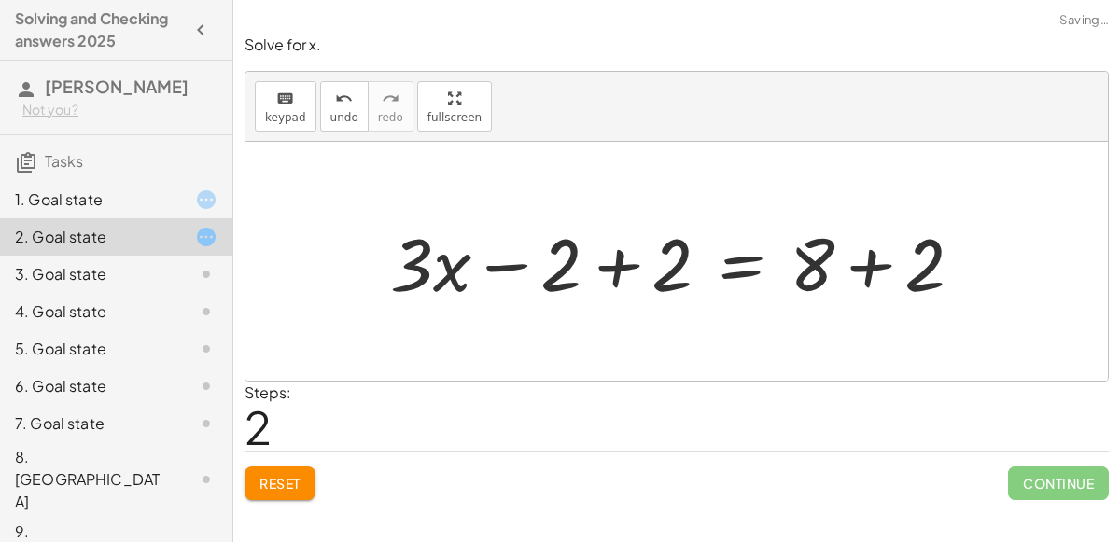
click at [834, 363] on div at bounding box center [676, 261] width 862 height 239
click at [875, 267] on div at bounding box center [684, 262] width 606 height 96
click at [610, 266] on div at bounding box center [638, 262] width 514 height 96
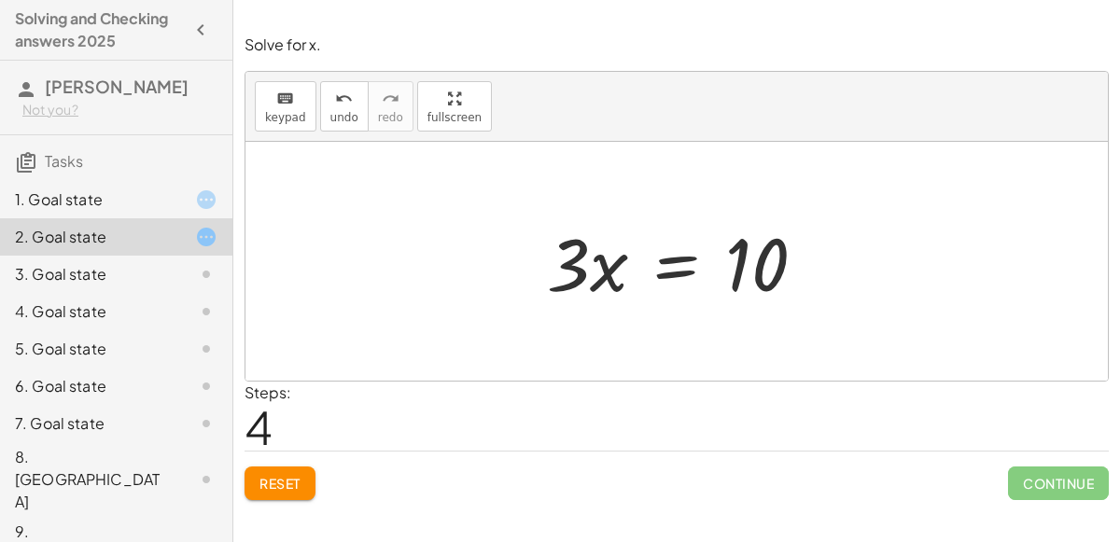
click at [568, 250] on div at bounding box center [683, 262] width 292 height 96
click at [294, 79] on div "keyboard keypad undo [PERSON_NAME] redo fullscreen" at bounding box center [676, 107] width 862 height 70
click at [294, 87] on div "keyboard" at bounding box center [285, 98] width 41 height 22
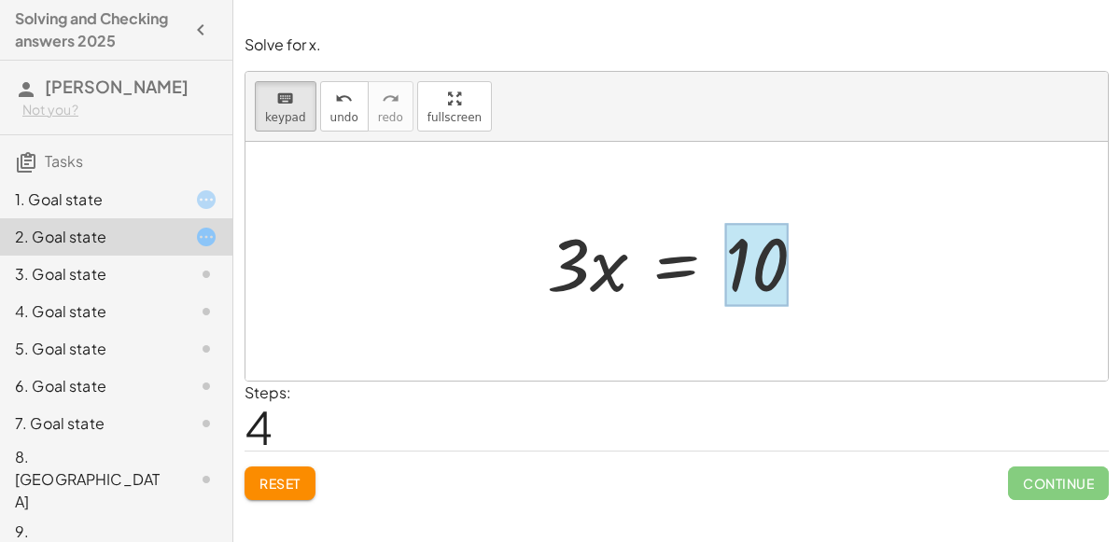
click at [744, 278] on div at bounding box center [756, 265] width 63 height 83
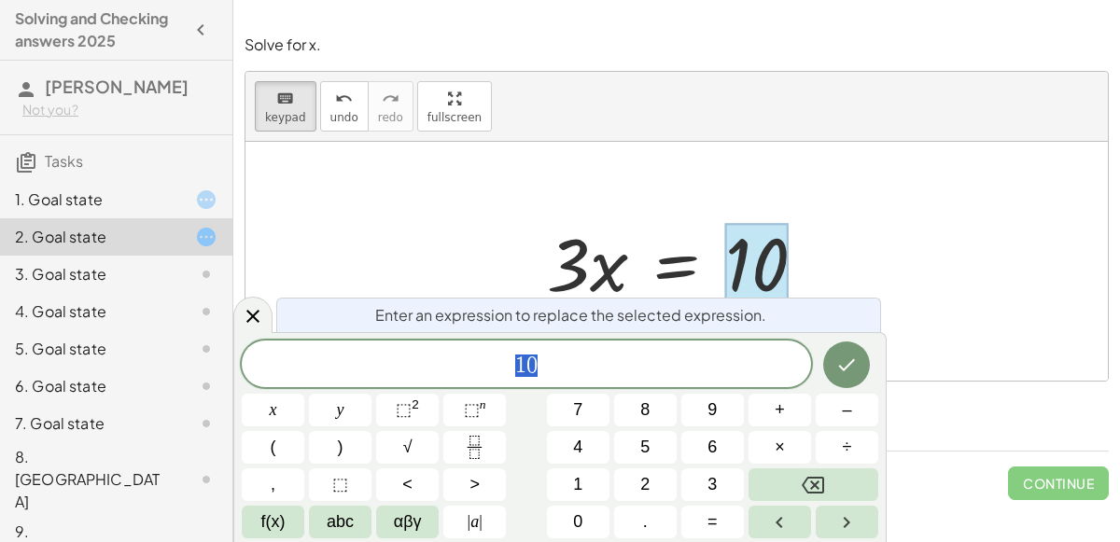
click at [669, 354] on span "1 0" at bounding box center [526, 366] width 569 height 26
click at [859, 445] on button "÷" at bounding box center [846, 447] width 63 height 33
click at [730, 485] on button "3" at bounding box center [712, 484] width 63 height 33
click at [845, 367] on icon "Done" at bounding box center [846, 365] width 22 height 22
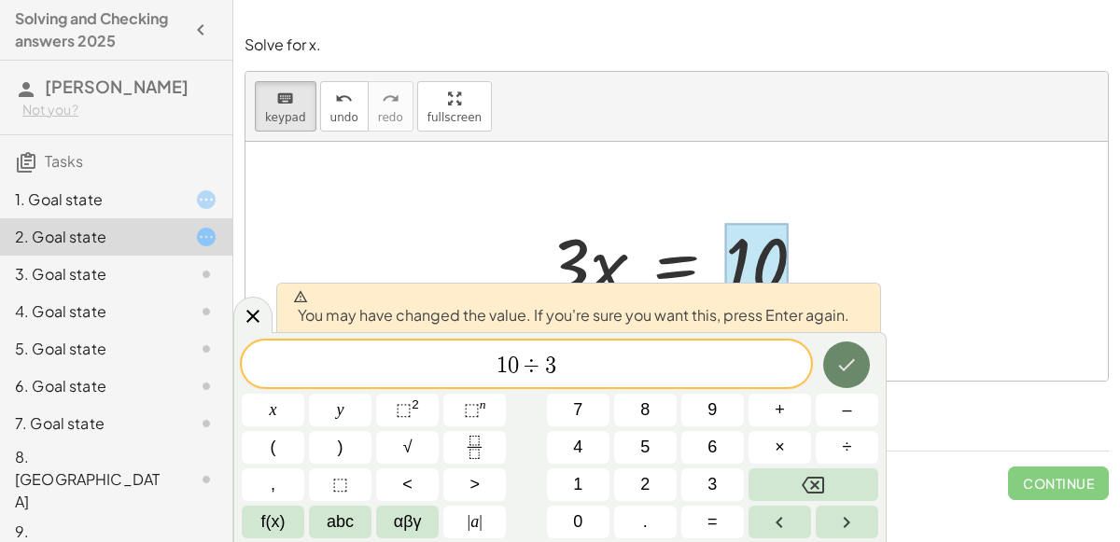
click at [838, 365] on icon "Done" at bounding box center [846, 365] width 22 height 22
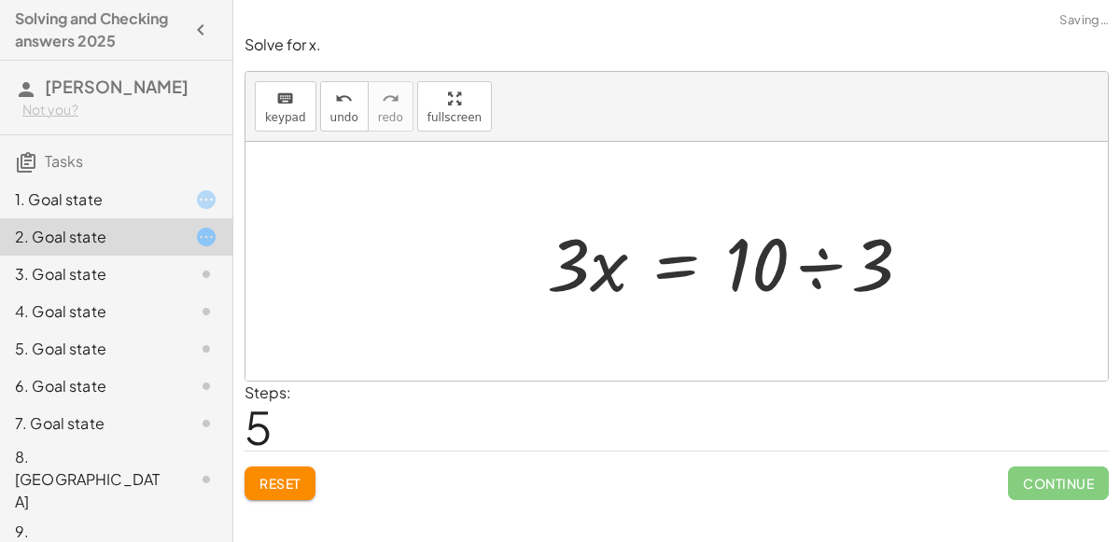
click at [838, 365] on div at bounding box center [676, 261] width 862 height 239
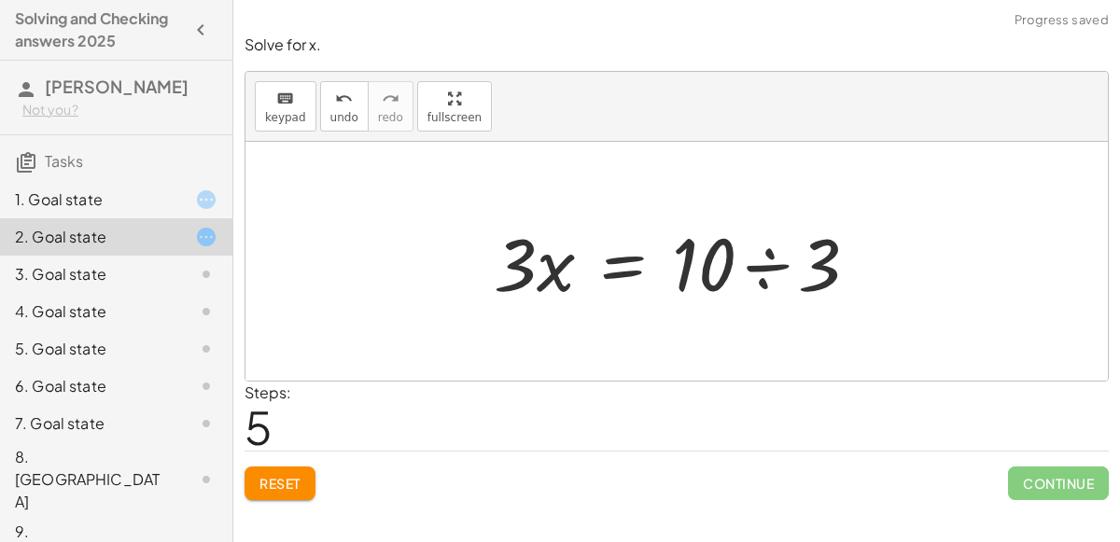
click at [562, 274] on div at bounding box center [683, 262] width 398 height 96
click at [277, 91] on icon "keyboard" at bounding box center [285, 99] width 18 height 22
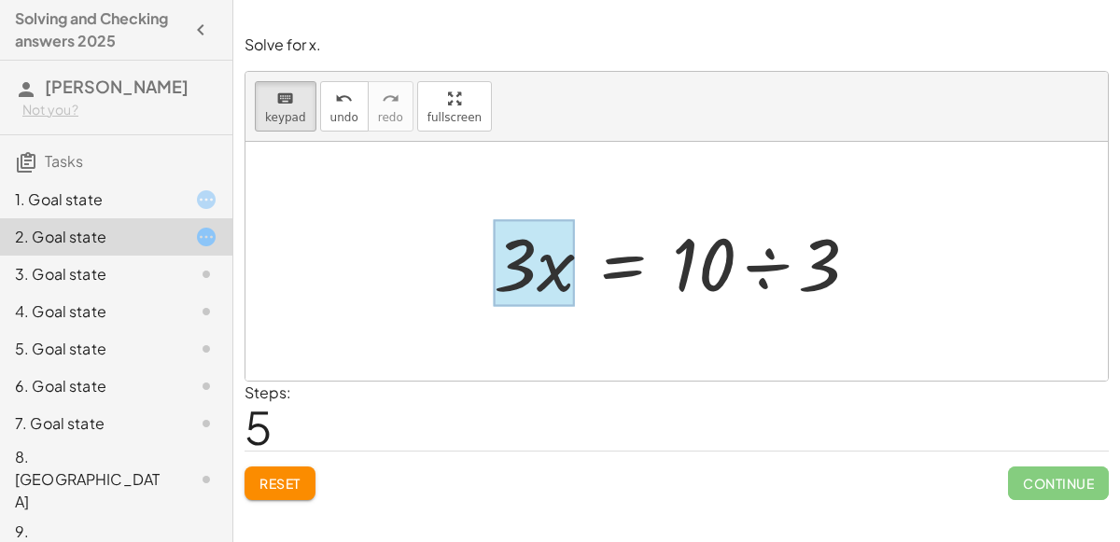
click at [540, 259] on div at bounding box center [534, 263] width 81 height 87
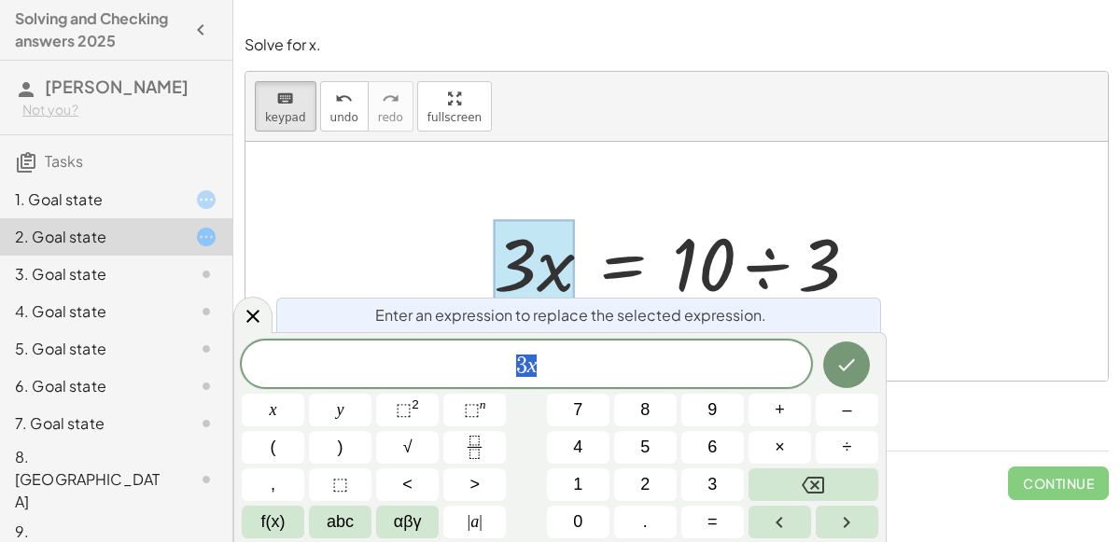
click at [540, 259] on div at bounding box center [534, 263] width 81 height 87
click at [590, 350] on div "3 x" at bounding box center [526, 364] width 569 height 47
click at [843, 431] on button "÷" at bounding box center [846, 447] width 63 height 33
click at [726, 476] on button "3" at bounding box center [712, 484] width 63 height 33
click at [857, 369] on icon "Done" at bounding box center [846, 365] width 22 height 22
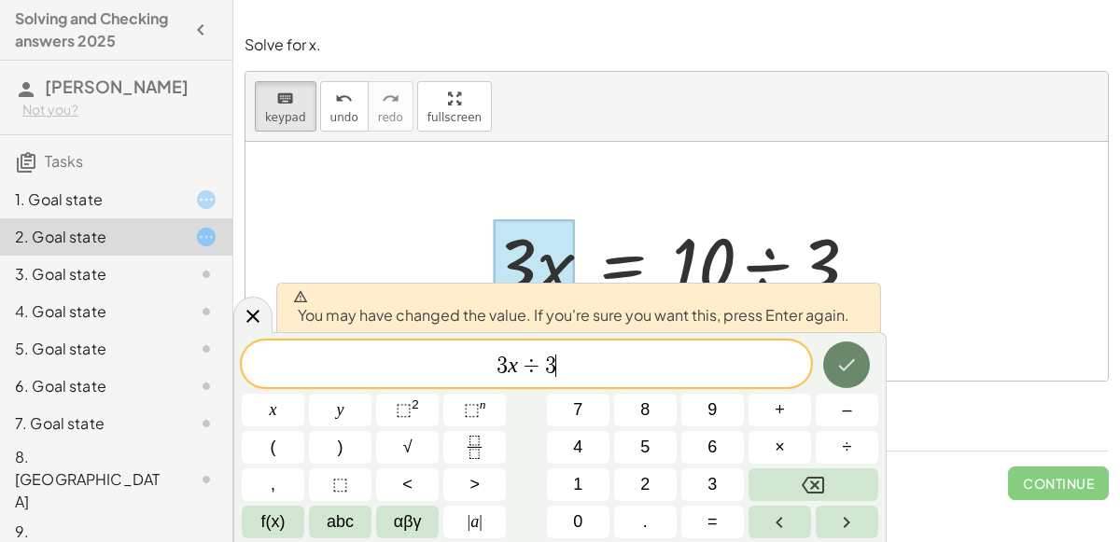
click at [852, 377] on button "Done" at bounding box center [846, 364] width 47 height 47
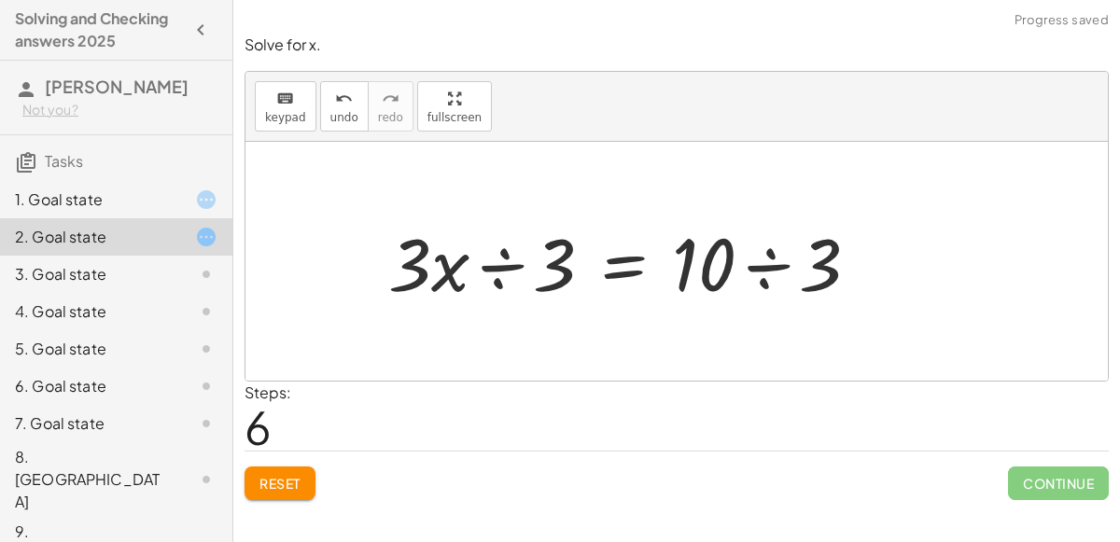
click at [488, 274] on div at bounding box center [631, 262] width 505 height 96
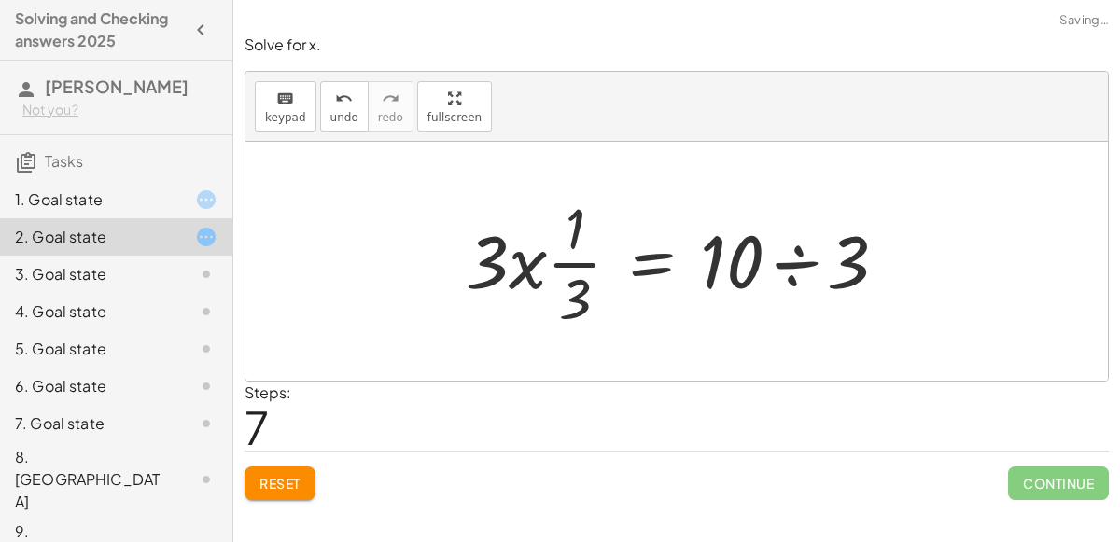
click at [775, 258] on div at bounding box center [683, 261] width 454 height 144
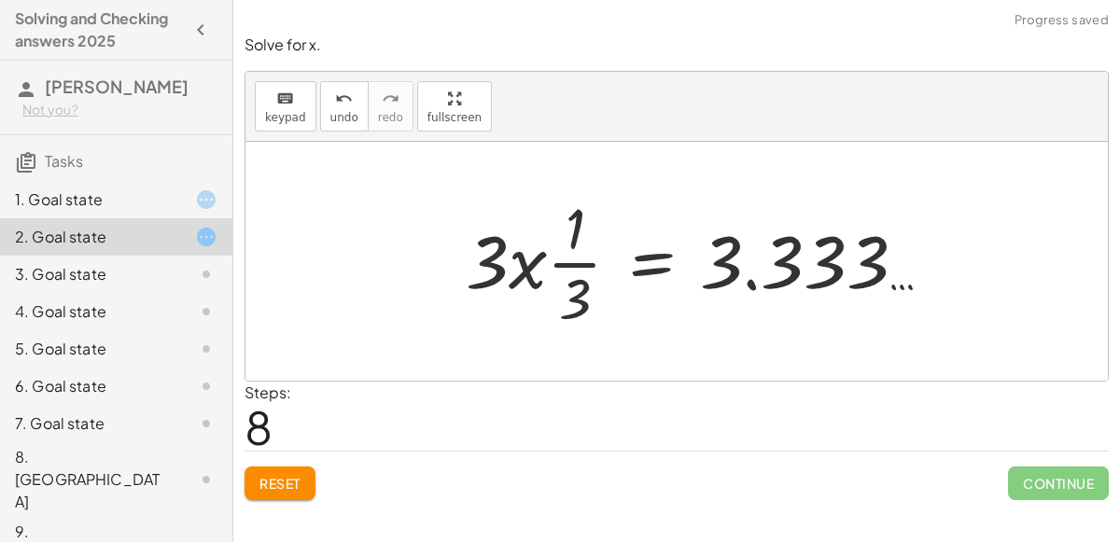
click at [509, 258] on div at bounding box center [705, 261] width 498 height 144
click at [300, 467] on button "Reset" at bounding box center [279, 484] width 71 height 34
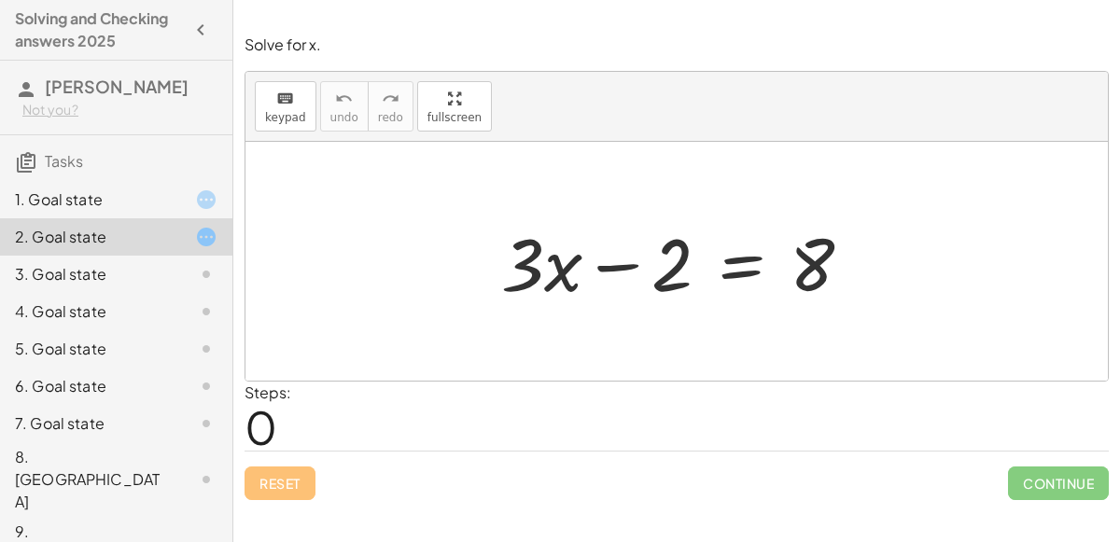
click at [117, 330] on div "3. Goal state" at bounding box center [116, 348] width 232 height 37
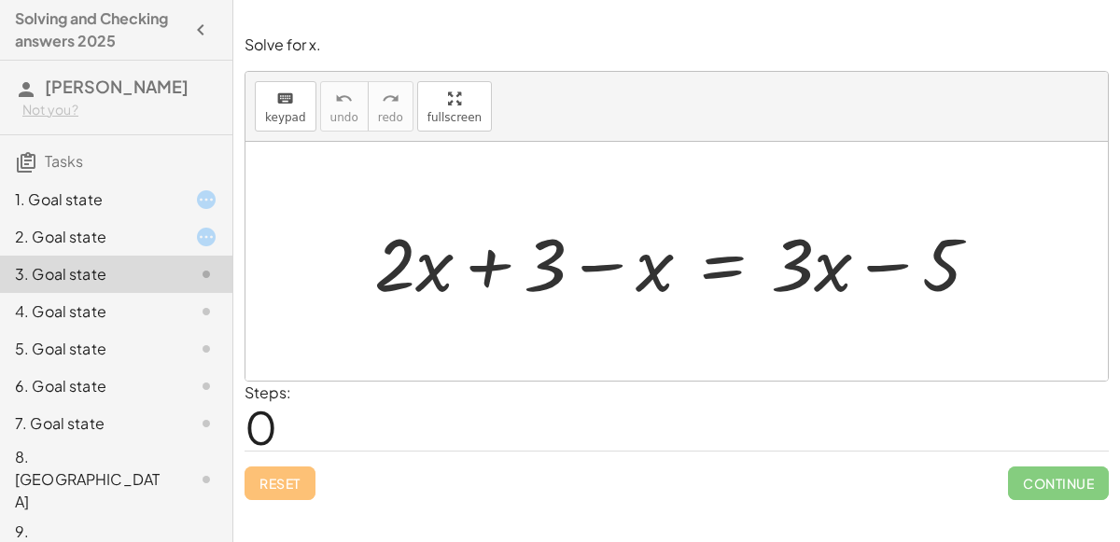
scroll to position [18, 0]
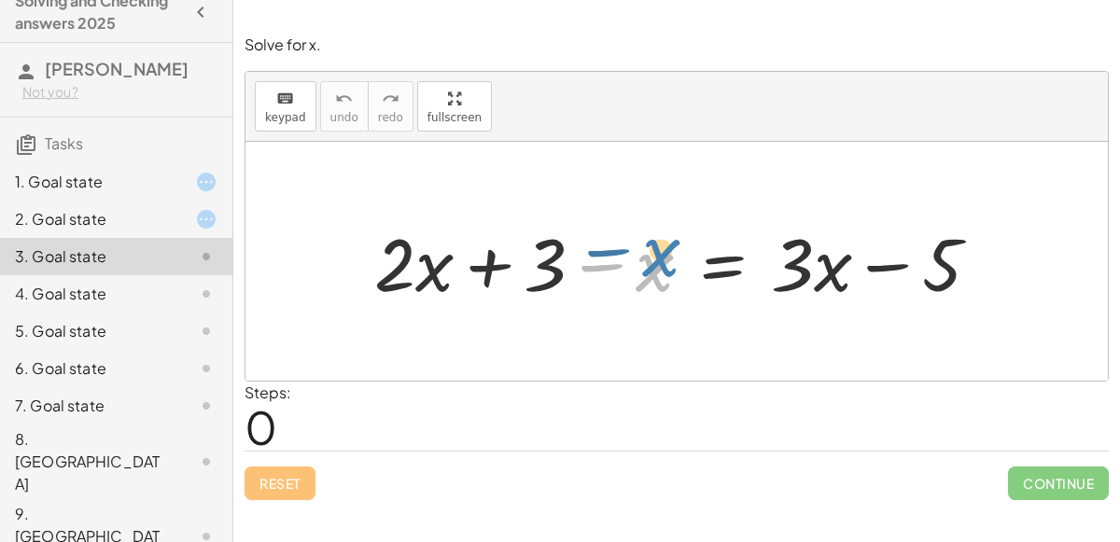
drag, startPoint x: 644, startPoint y: 269, endPoint x: 650, endPoint y: 254, distance: 16.3
click at [650, 254] on div at bounding box center [684, 262] width 638 height 96
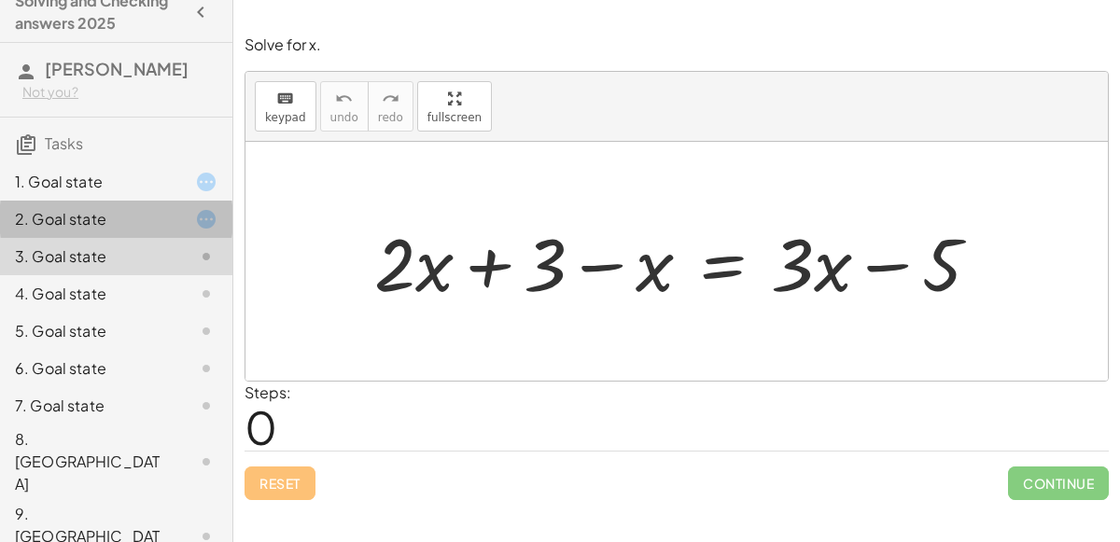
click at [143, 216] on div "2. Goal state" at bounding box center [90, 219] width 150 height 22
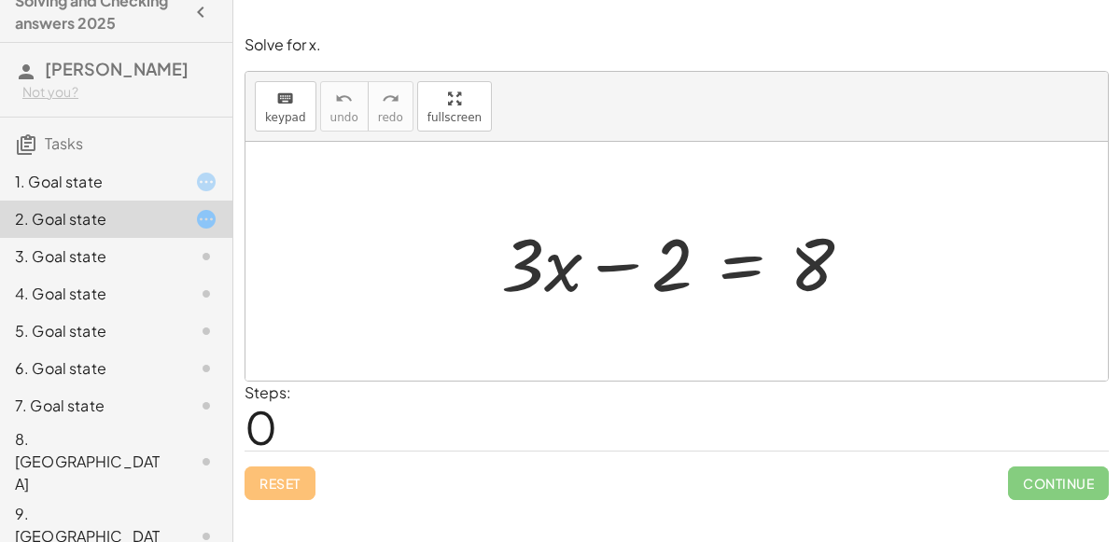
scroll to position [0, 0]
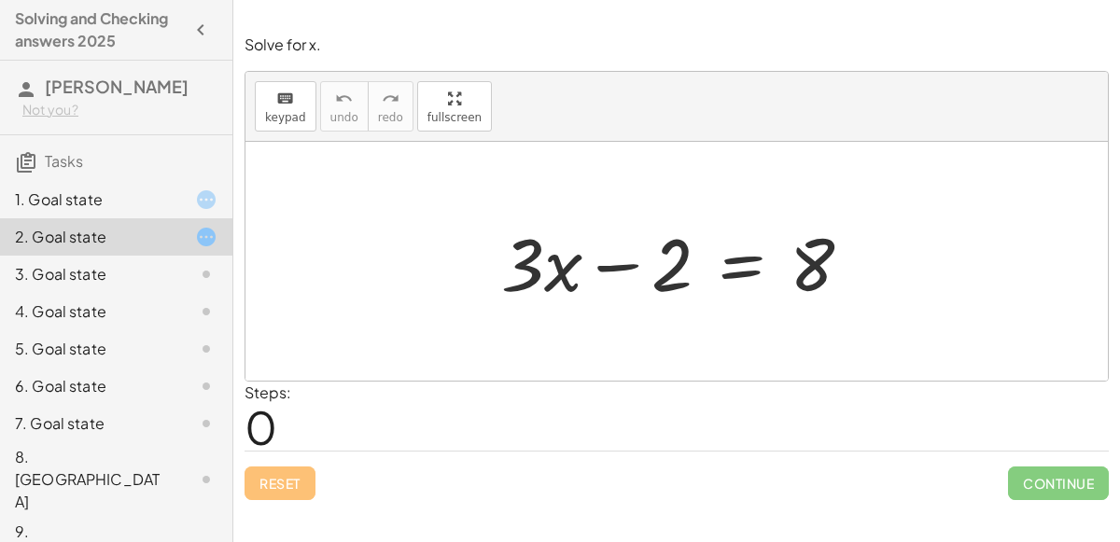
click at [257, 486] on div "Reset Continue" at bounding box center [676, 475] width 864 height 49
click at [260, 488] on div "Reset Continue" at bounding box center [676, 475] width 864 height 49
click at [270, 490] on div "Reset Continue" at bounding box center [676, 475] width 864 height 49
click at [272, 481] on div "Reset Continue" at bounding box center [676, 475] width 864 height 49
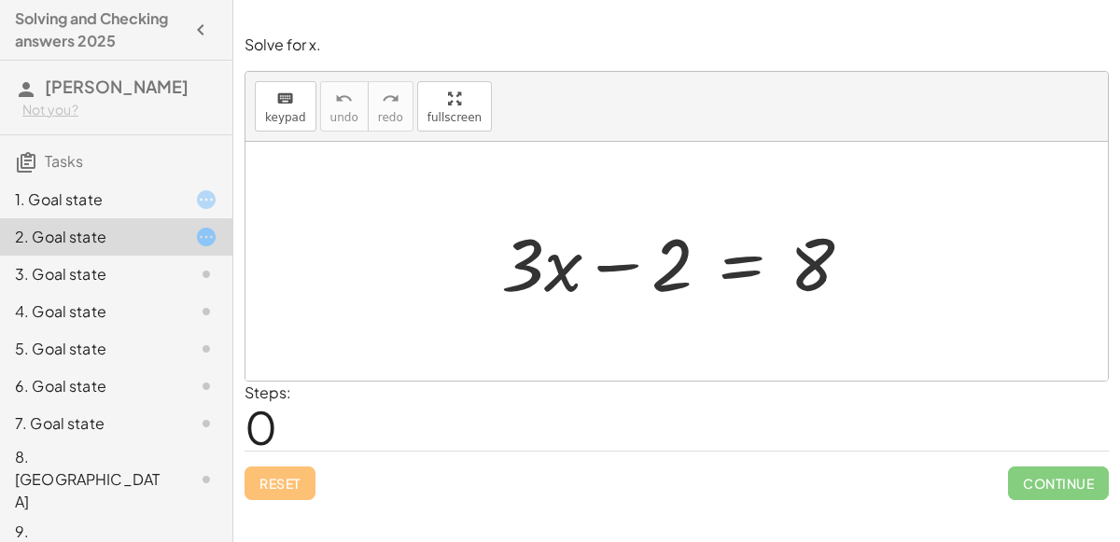
click at [272, 481] on div "Reset Continue" at bounding box center [676, 475] width 864 height 49
click at [306, 91] on button "keyboard keypad" at bounding box center [286, 106] width 62 height 50
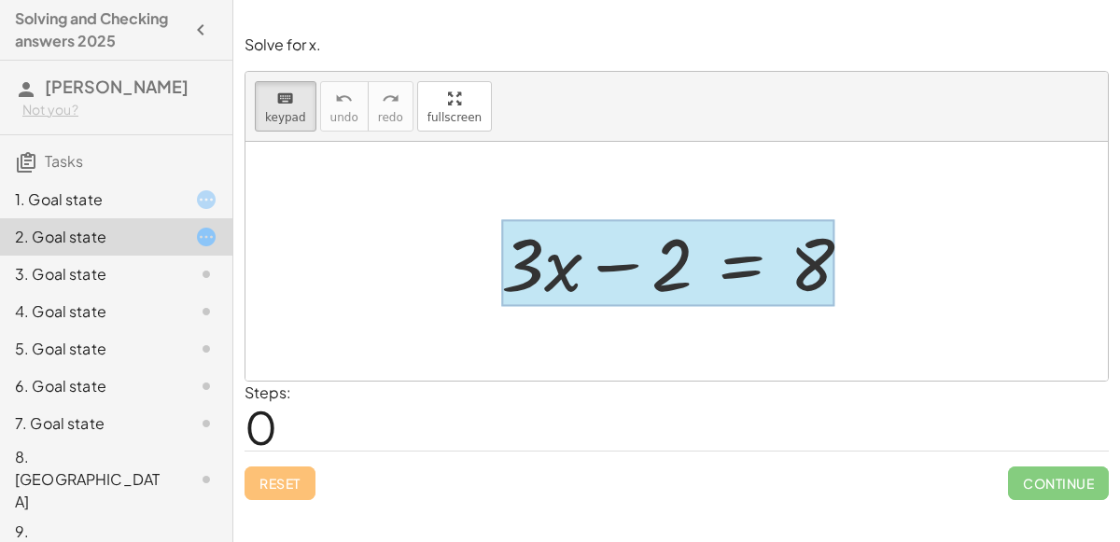
click at [731, 265] on div at bounding box center [667, 263] width 333 height 87
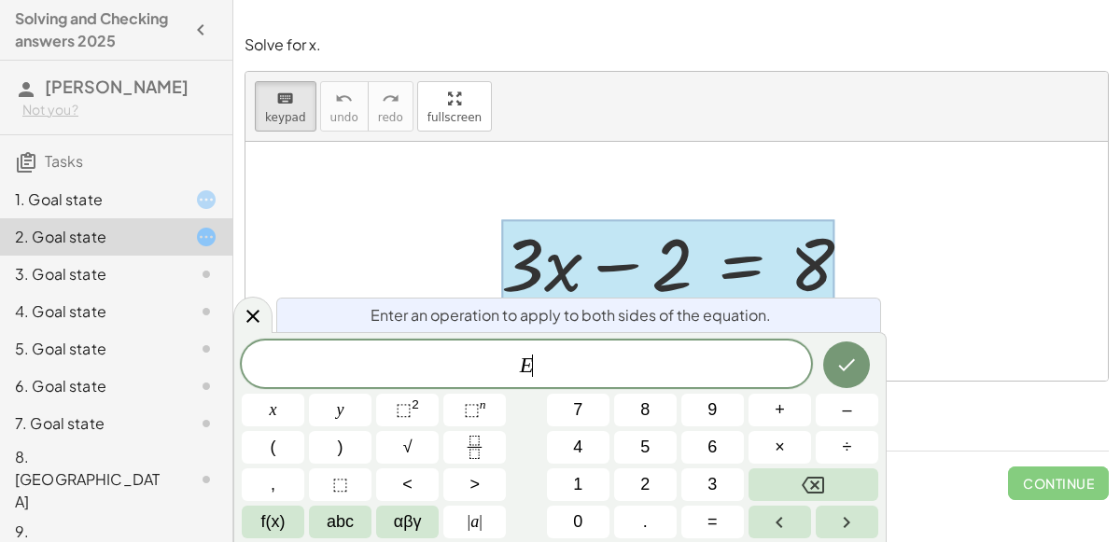
click at [693, 351] on div "E ​" at bounding box center [526, 364] width 569 height 47
click at [794, 410] on button "+" at bounding box center [779, 410] width 63 height 33
click at [663, 478] on button "2" at bounding box center [645, 484] width 63 height 33
click at [855, 350] on button "Done" at bounding box center [846, 364] width 47 height 47
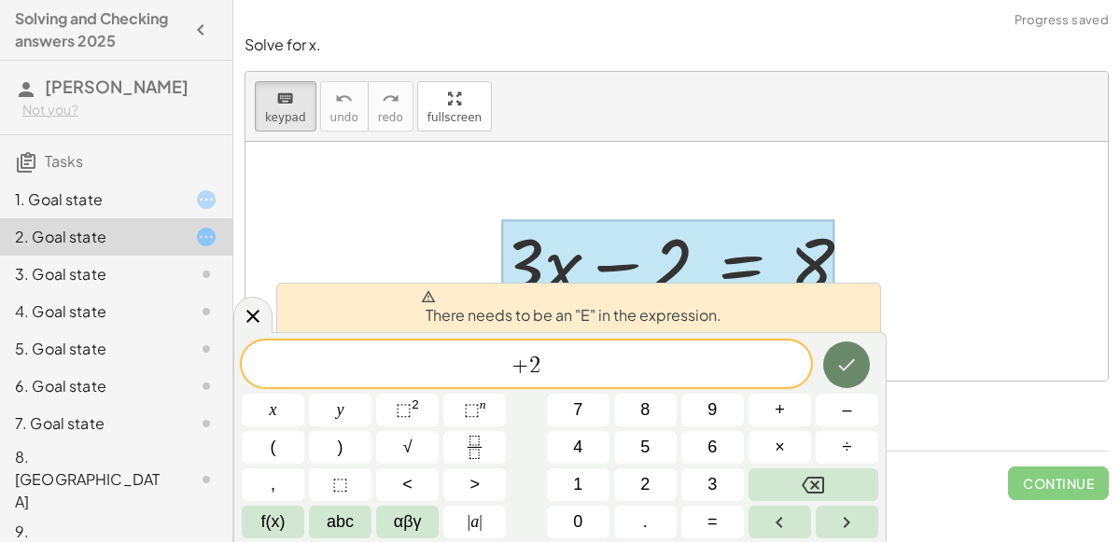
click at [830, 357] on button "Done" at bounding box center [846, 364] width 47 height 47
click at [832, 358] on button "Done" at bounding box center [846, 364] width 47 height 47
click at [253, 304] on div at bounding box center [252, 315] width 39 height 36
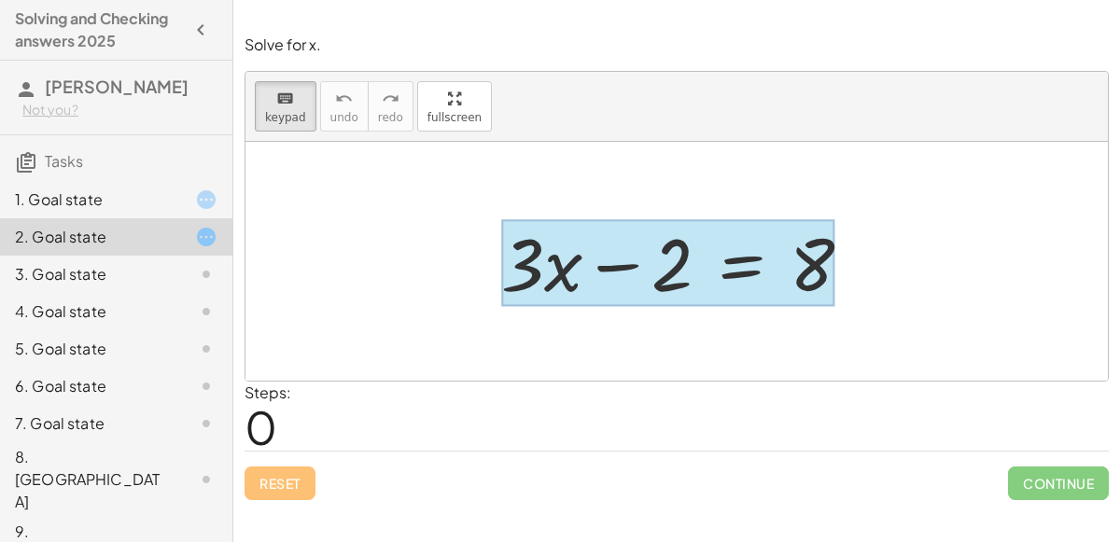
click at [741, 255] on div at bounding box center [667, 263] width 333 height 87
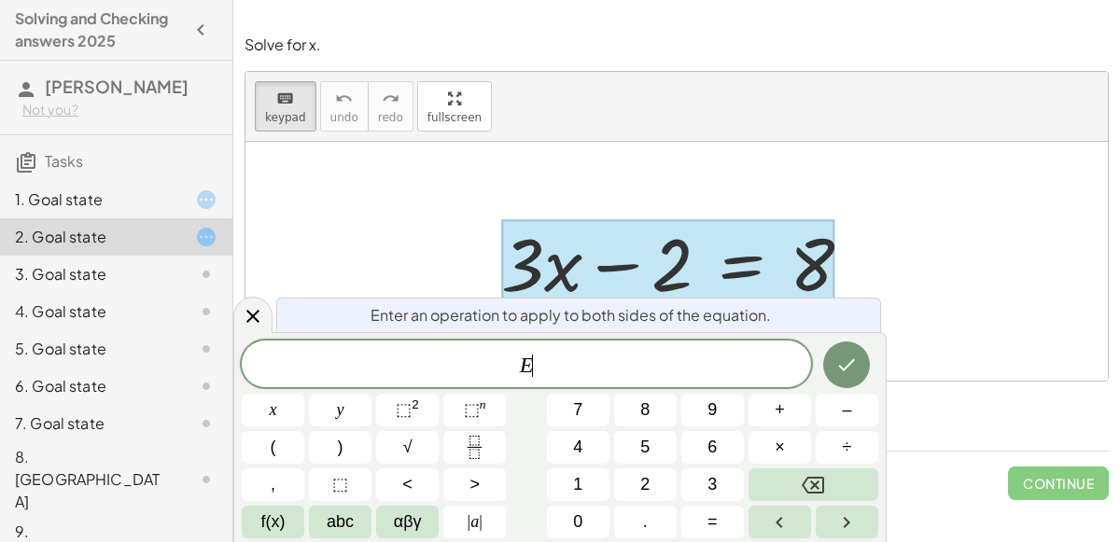
click at [726, 353] on span "E ​" at bounding box center [526, 366] width 569 height 26
click at [787, 416] on button "+" at bounding box center [779, 410] width 63 height 33
click at [644, 492] on span "2" at bounding box center [644, 484] width 9 height 25
click at [860, 353] on button "Done" at bounding box center [846, 364] width 47 height 47
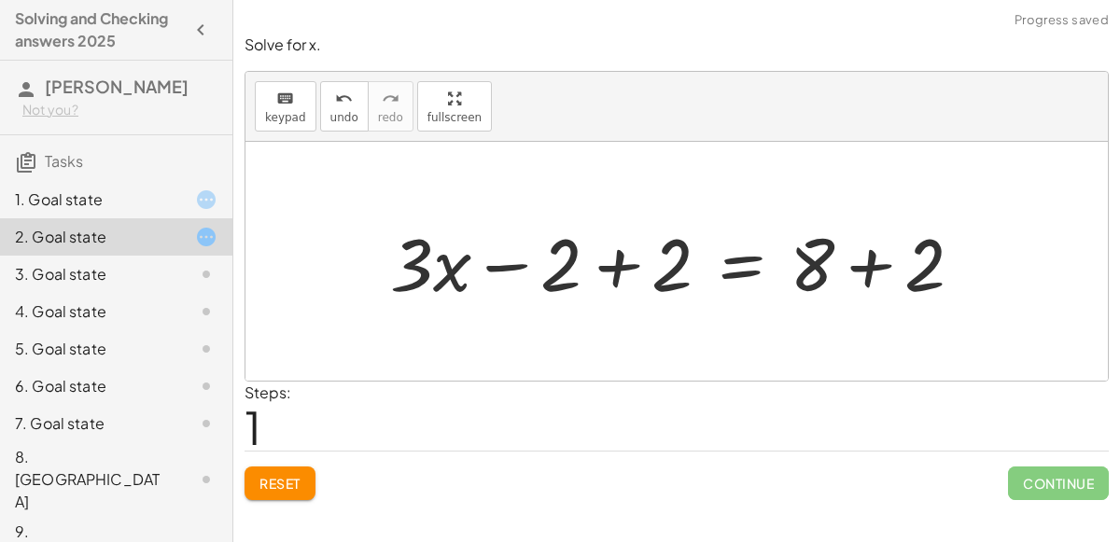
click at [606, 263] on div at bounding box center [684, 262] width 606 height 96
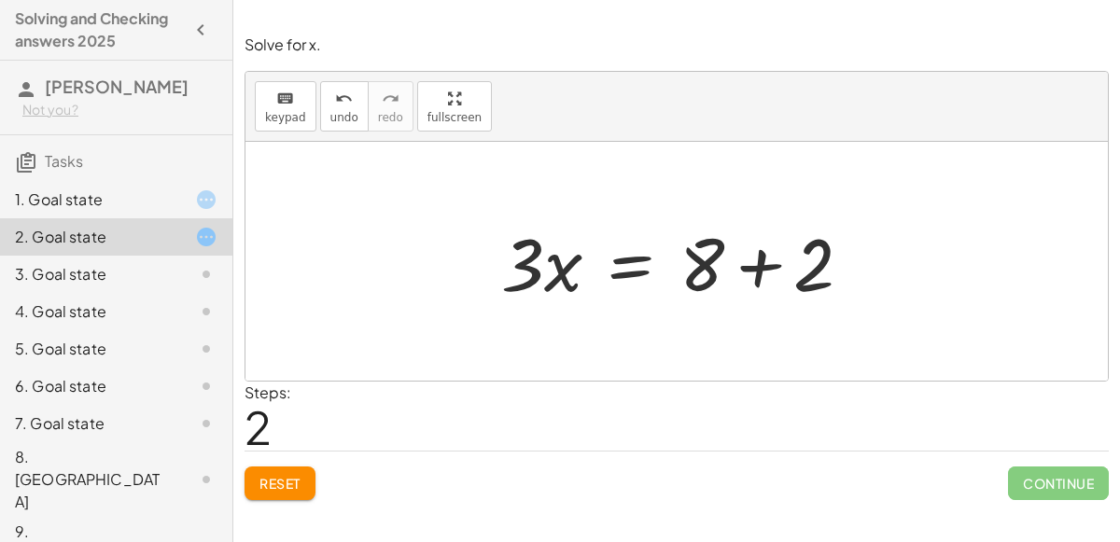
click at [751, 250] on div at bounding box center [684, 262] width 384 height 96
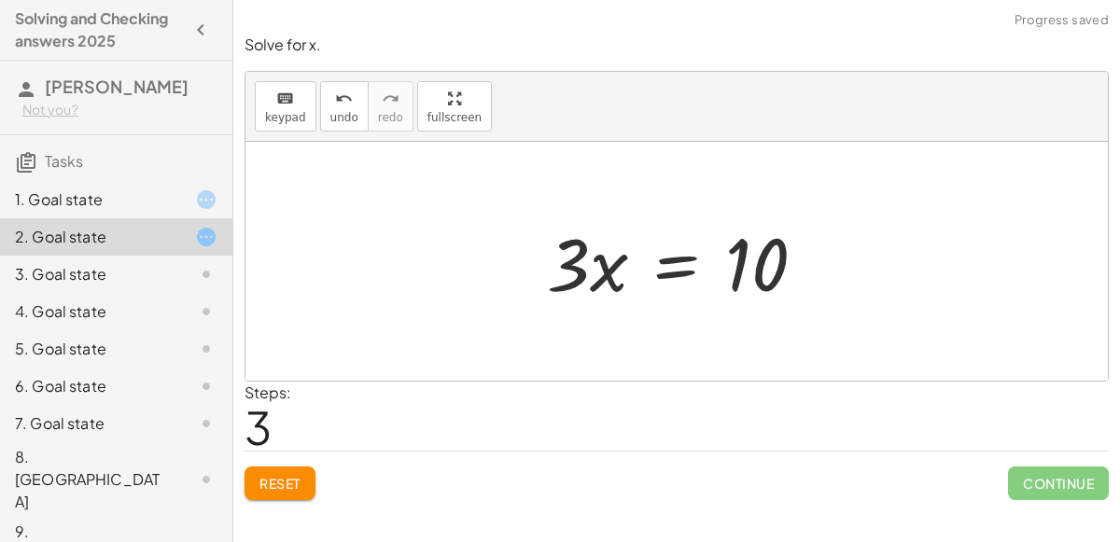
click at [692, 264] on div at bounding box center [683, 262] width 292 height 96
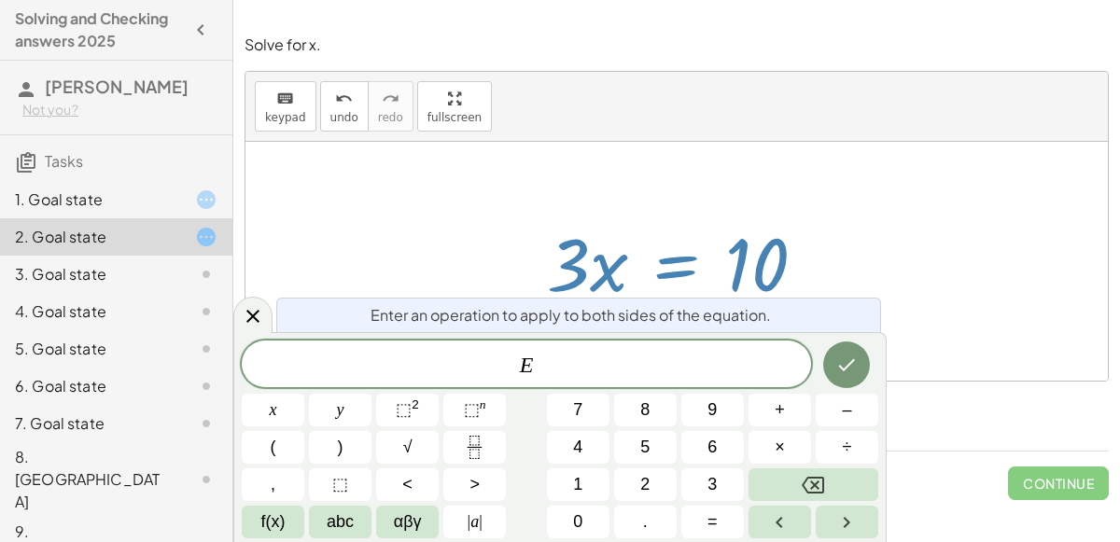
click at [640, 380] on div "E ​" at bounding box center [526, 364] width 569 height 47
click at [492, 437] on button "Fraction" at bounding box center [474, 447] width 63 height 33
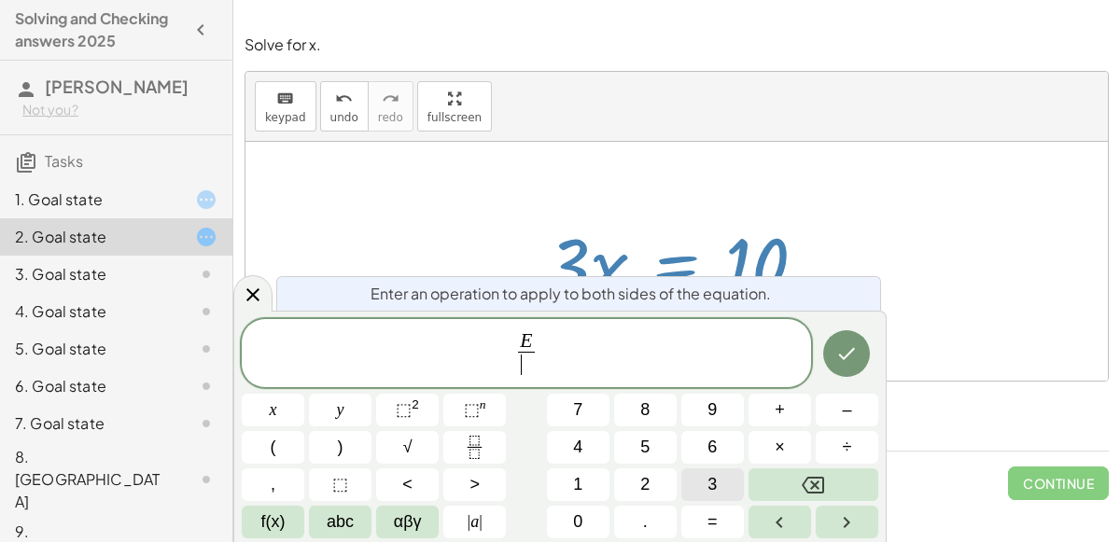
click at [691, 491] on button "3" at bounding box center [712, 484] width 63 height 33
click at [604, 344] on span "E 3 ​ ​" at bounding box center [526, 354] width 569 height 49
click at [864, 350] on button "Done" at bounding box center [846, 353] width 47 height 47
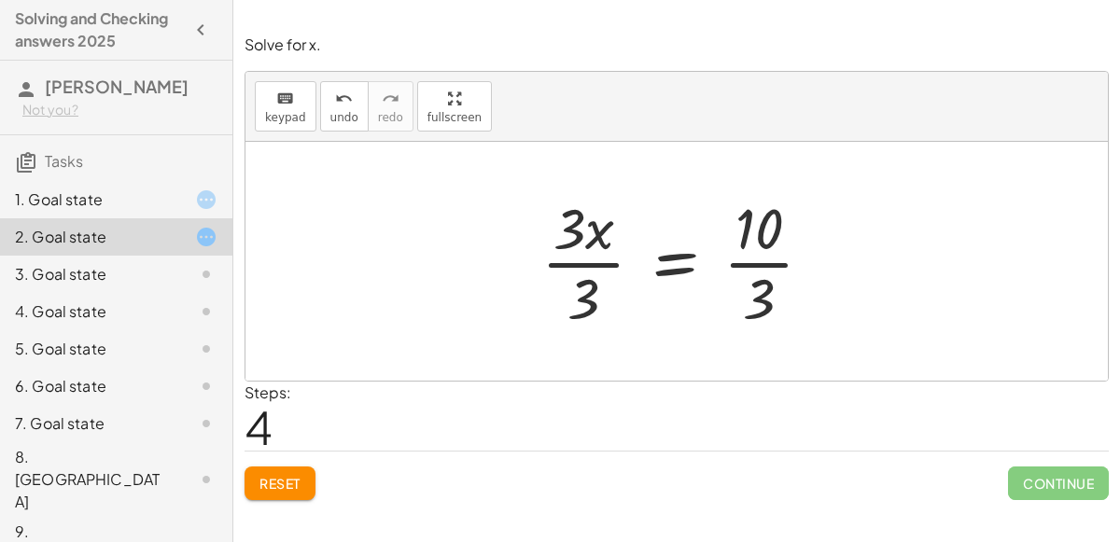
click at [594, 230] on div at bounding box center [684, 261] width 305 height 144
click at [607, 262] on div at bounding box center [684, 261] width 305 height 144
